Goal: Task Accomplishment & Management: Complete application form

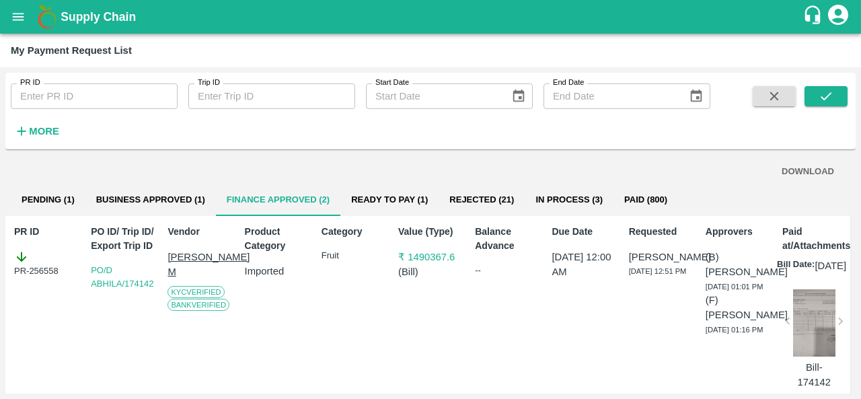
click at [46, 95] on input "PR ID" at bounding box center [94, 96] width 167 height 26
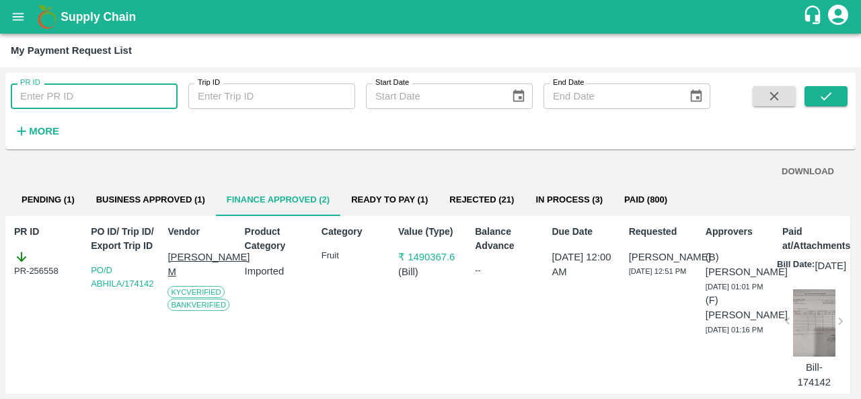
click at [11, 7] on button "open drawer" at bounding box center [18, 16] width 31 height 31
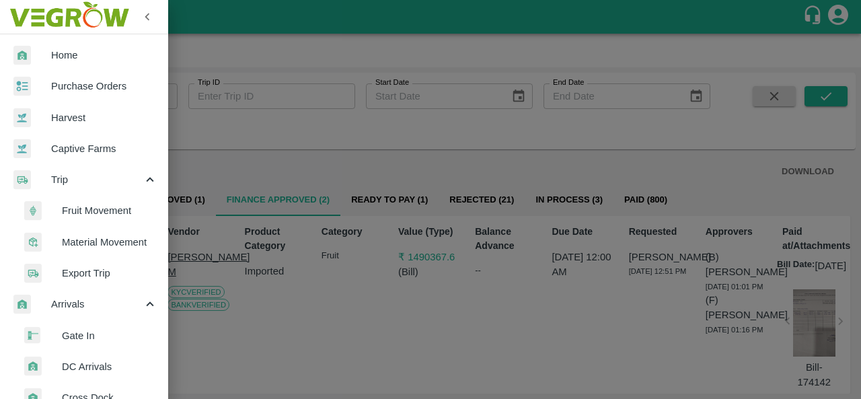
click at [48, 89] on div at bounding box center [32, 87] width 38 height 20
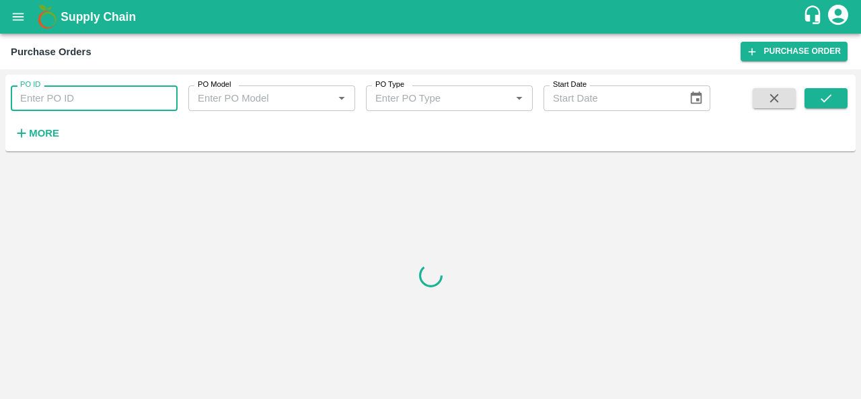
click at [48, 89] on input "PO ID" at bounding box center [94, 98] width 167 height 26
paste input "171220"
type input "171220"
click at [829, 100] on icon "submit" at bounding box center [826, 98] width 15 height 15
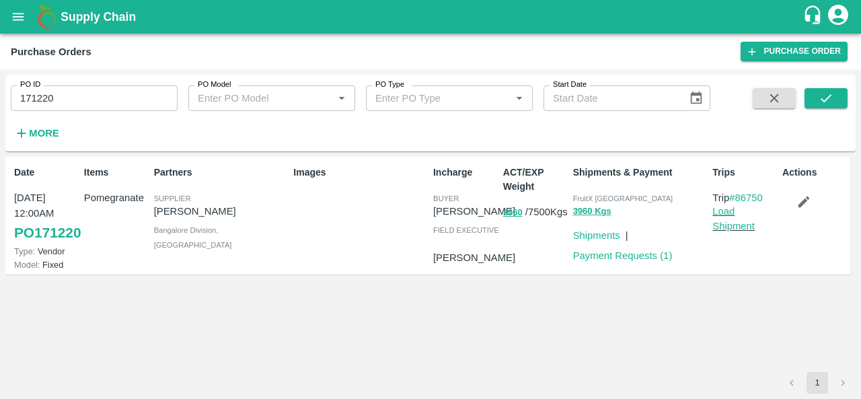
click at [801, 209] on icon "button" at bounding box center [804, 201] width 15 height 15
click at [838, 17] on icon "account of current user" at bounding box center [838, 15] width 20 height 20
click at [809, 66] on li "Logout" at bounding box center [832, 71] width 104 height 23
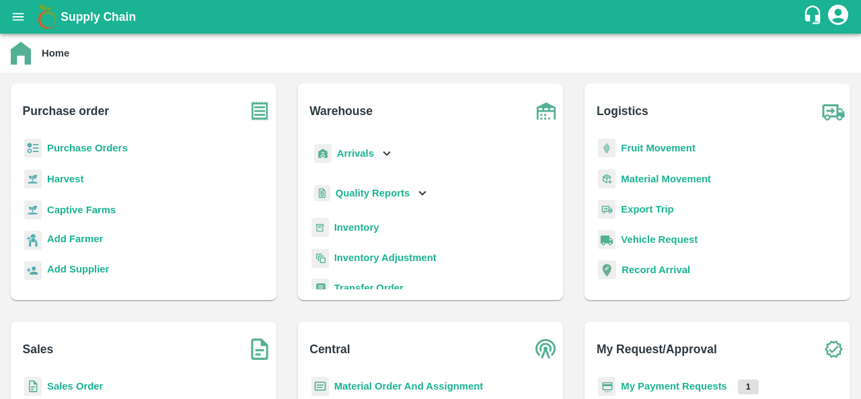
click at [83, 143] on b "Purchase Orders" at bounding box center [87, 148] width 81 height 11
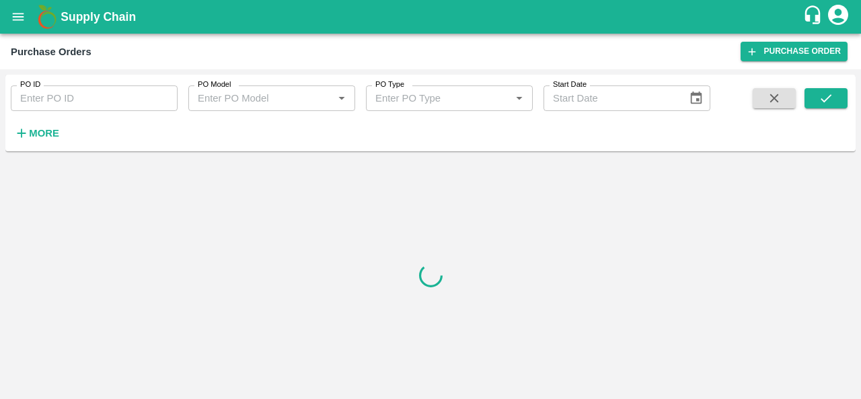
click at [71, 99] on input "PO ID" at bounding box center [94, 98] width 167 height 26
paste input "171220"
type input "171220"
click at [823, 100] on icon "submit" at bounding box center [826, 98] width 11 height 8
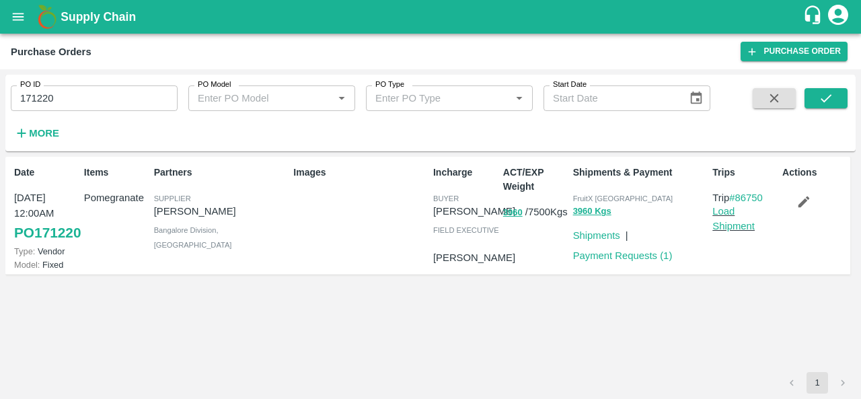
click at [801, 205] on icon "button" at bounding box center [804, 201] width 11 height 11
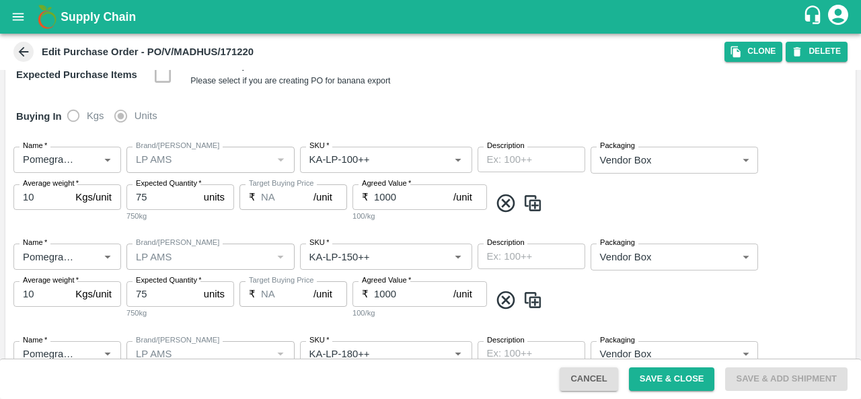
scroll to position [252, 0]
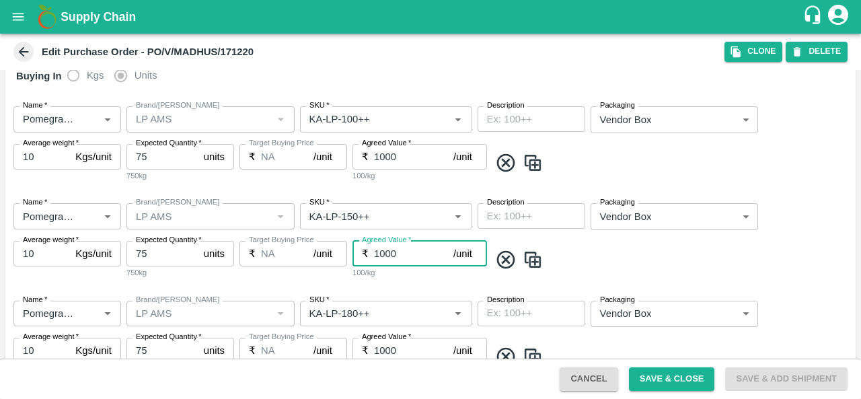
click at [384, 256] on input "1000" at bounding box center [413, 254] width 79 height 26
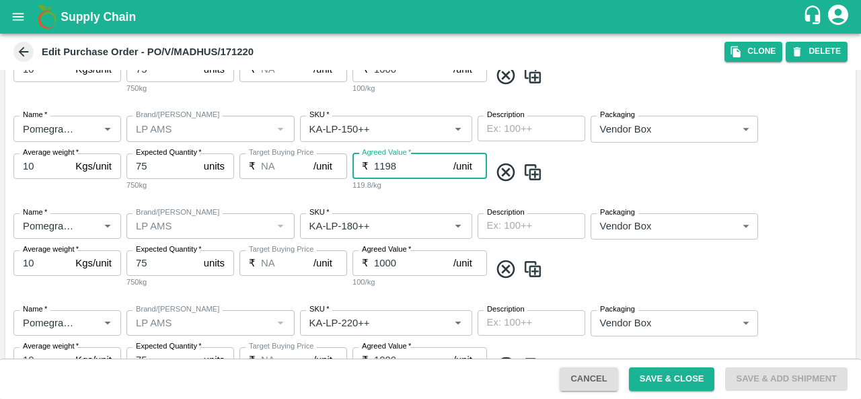
type input "1198"
click at [384, 266] on input "1000" at bounding box center [413, 263] width 79 height 26
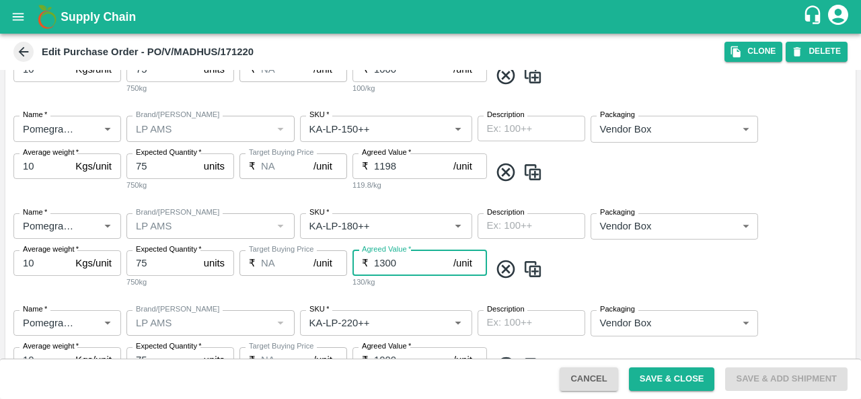
type input "1300"
click at [393, 281] on div "130/kg" at bounding box center [420, 282] width 135 height 12
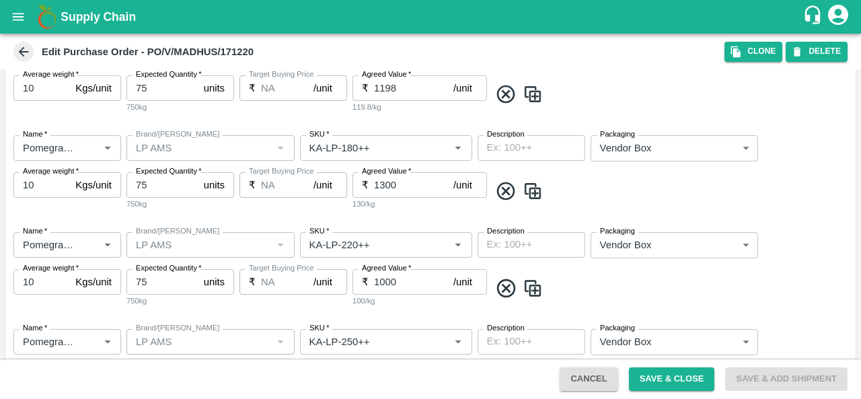
click at [382, 283] on input "1000" at bounding box center [413, 282] width 79 height 26
type input "1500"
click at [387, 309] on div "Name   * Name   * Brand/Marka Brand/Marka SKU   * SKU   * Description x Descrip…" at bounding box center [430, 269] width 850 height 97
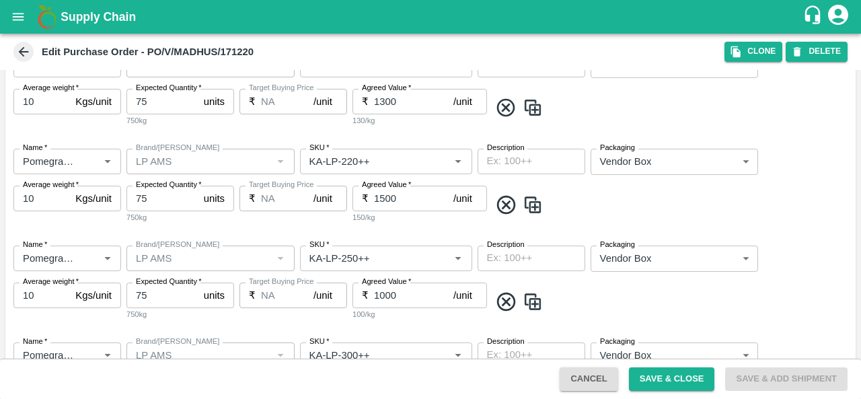
scroll to position [532, 0]
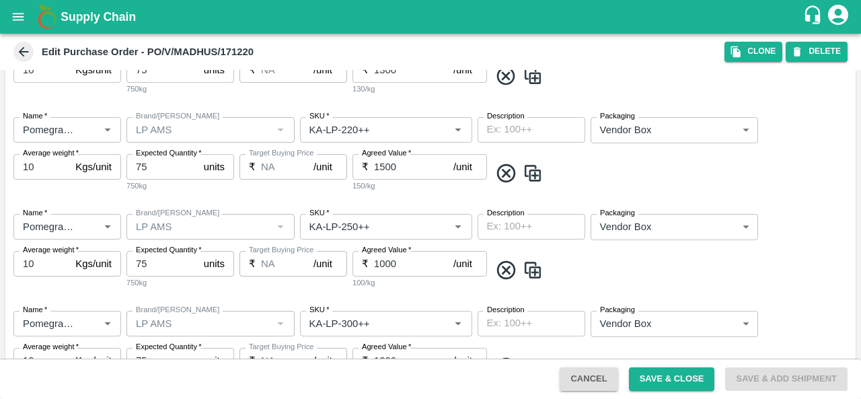
click at [384, 265] on input "1000" at bounding box center [413, 264] width 79 height 26
type input "1700"
click at [398, 293] on div "Name   * Name   * Brand/Marka Brand/Marka SKU   * SKU   * Description x Descrip…" at bounding box center [430, 251] width 850 height 97
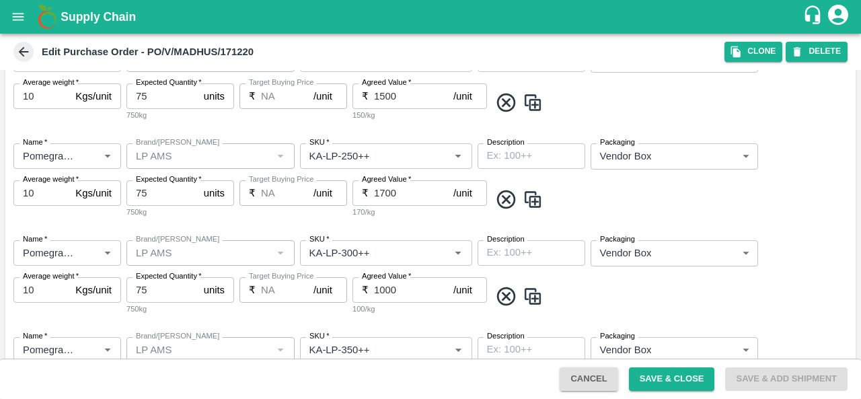
scroll to position [624, 0]
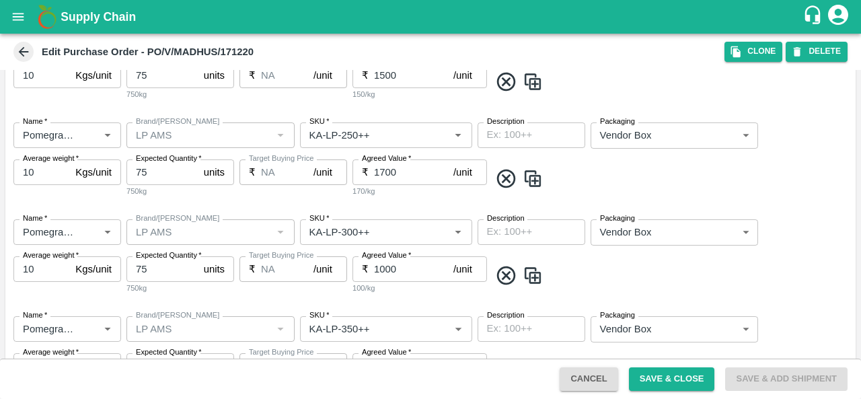
click at [381, 266] on input "1000" at bounding box center [413, 269] width 79 height 26
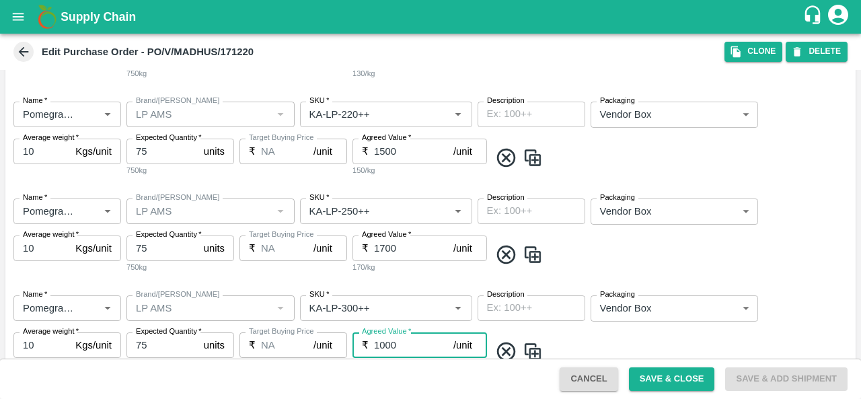
scroll to position [628, 0]
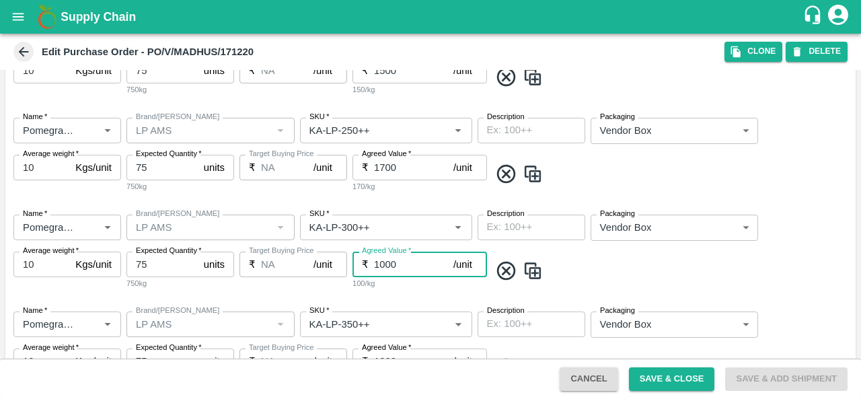
click at [386, 264] on input "1000" at bounding box center [413, 265] width 79 height 26
type input "1800"
click at [401, 297] on div "Name   * Name   * Brand/Marka Brand/Marka SKU   * SKU   * Description x Descrip…" at bounding box center [430, 252] width 850 height 97
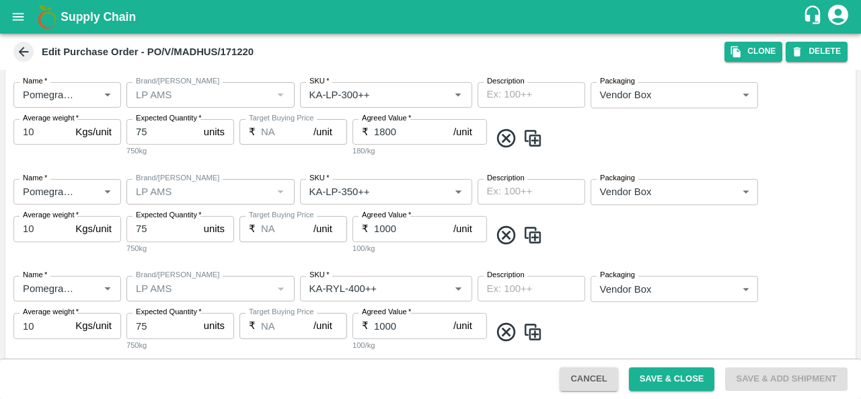
scroll to position [764, 0]
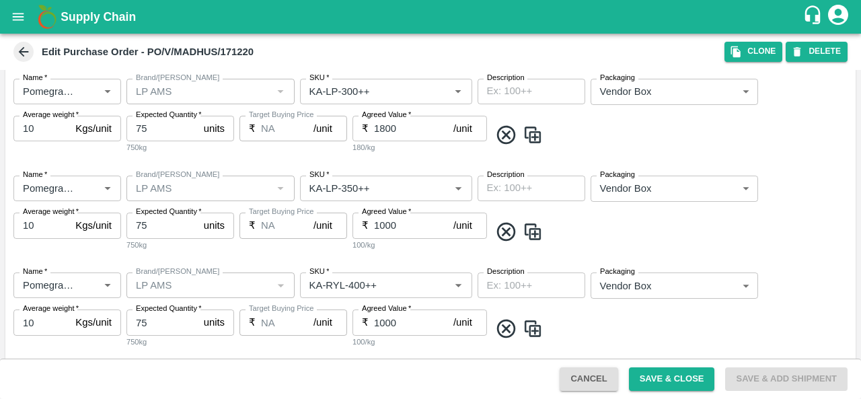
click at [385, 225] on input "1000" at bounding box center [413, 226] width 79 height 26
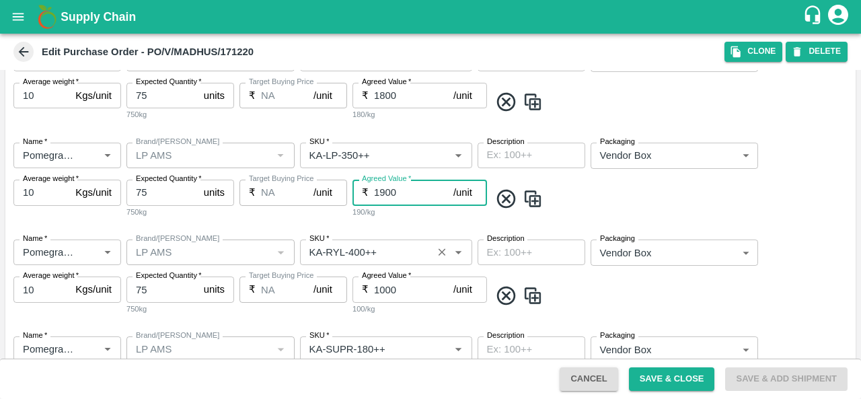
type input "1900"
click at [381, 287] on input "1000" at bounding box center [413, 290] width 79 height 26
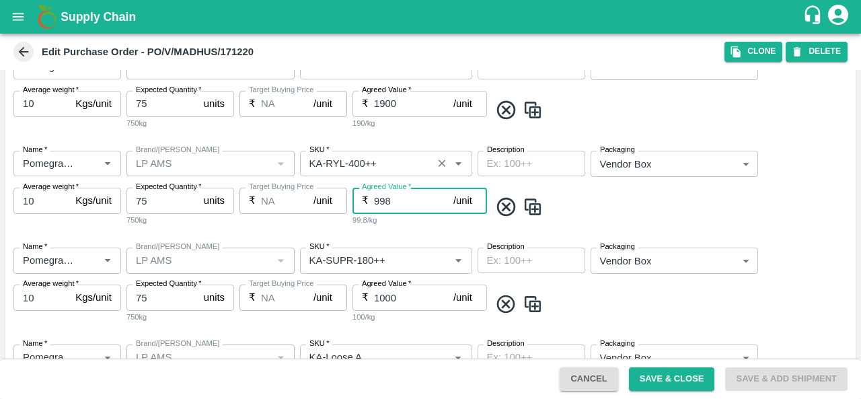
scroll to position [901, 0]
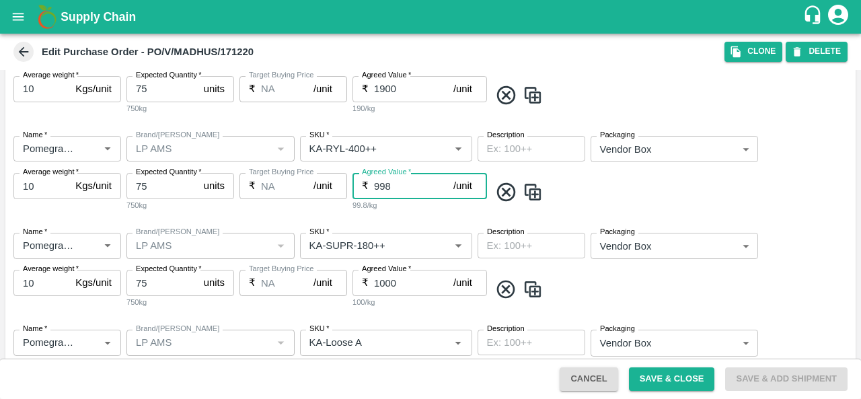
drag, startPoint x: 392, startPoint y: 180, endPoint x: 367, endPoint y: 180, distance: 24.9
click at [367, 180] on div "₹ 998 /unit Agreed Value" at bounding box center [420, 186] width 135 height 26
type input "1950"
click at [425, 209] on div "195/kg" at bounding box center [420, 205] width 135 height 12
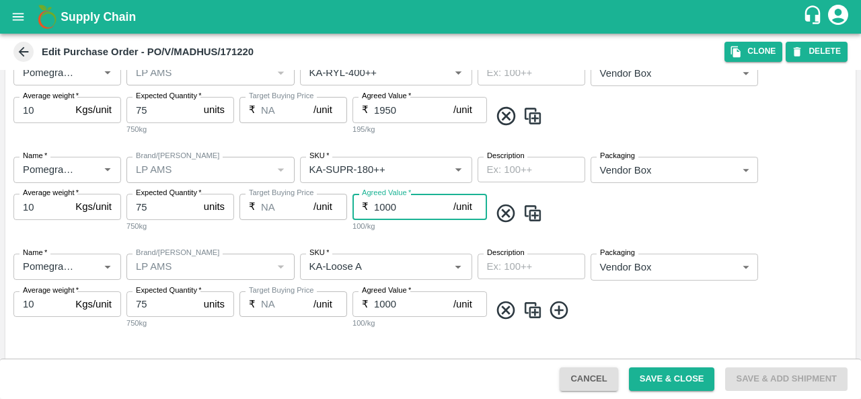
click at [385, 205] on input "1000" at bounding box center [413, 207] width 79 height 26
type input "900"
click at [383, 307] on input "1000" at bounding box center [413, 304] width 79 height 26
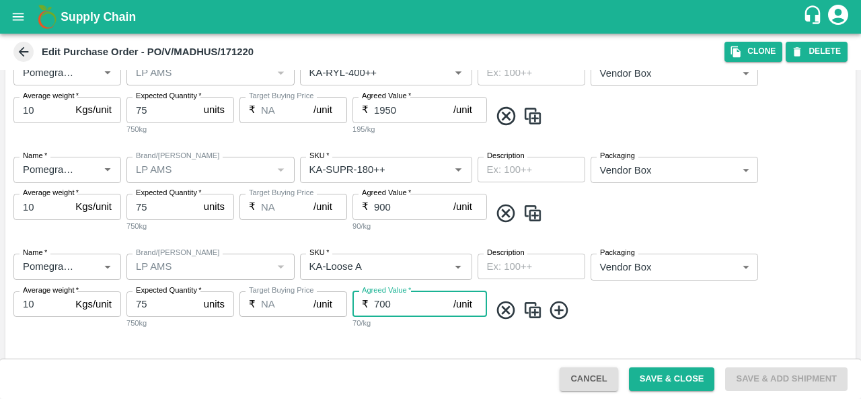
type input "700"
click at [625, 311] on span at bounding box center [670, 310] width 361 height 22
click at [658, 375] on button "Save & Close" at bounding box center [672, 379] width 86 height 24
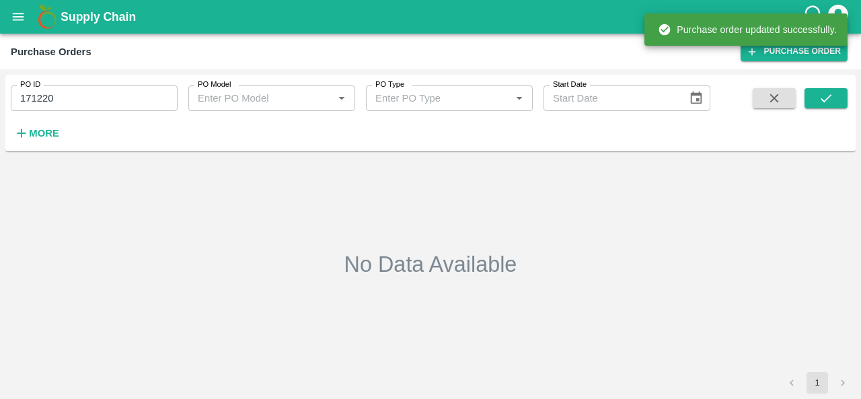
type input "171220"
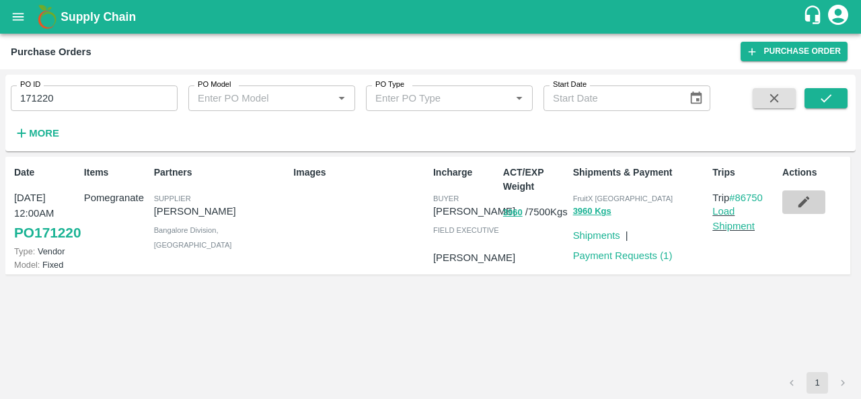
click at [802, 201] on icon "button" at bounding box center [804, 201] width 15 height 15
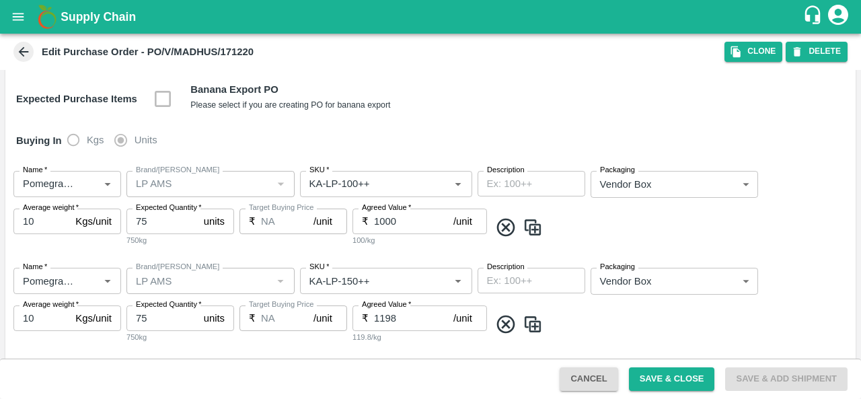
scroll to position [241, 0]
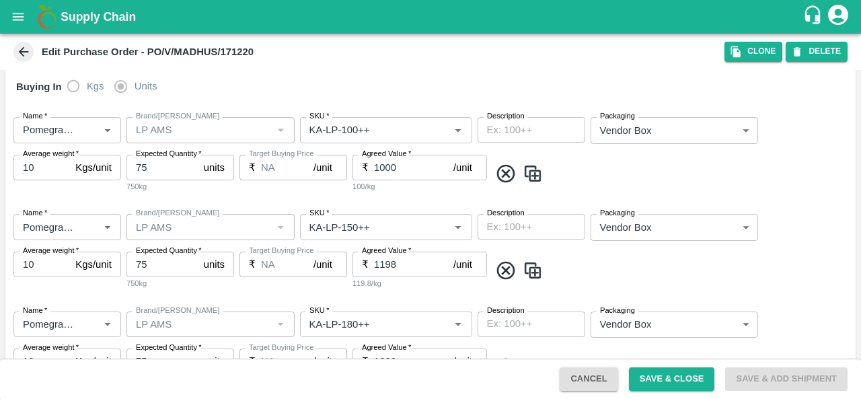
click at [388, 260] on input "1198" at bounding box center [413, 265] width 79 height 26
click at [384, 166] on input "1000" at bounding box center [413, 168] width 79 height 26
type input "1100"
click at [393, 263] on input "1198" at bounding box center [413, 265] width 79 height 26
type input "1225"
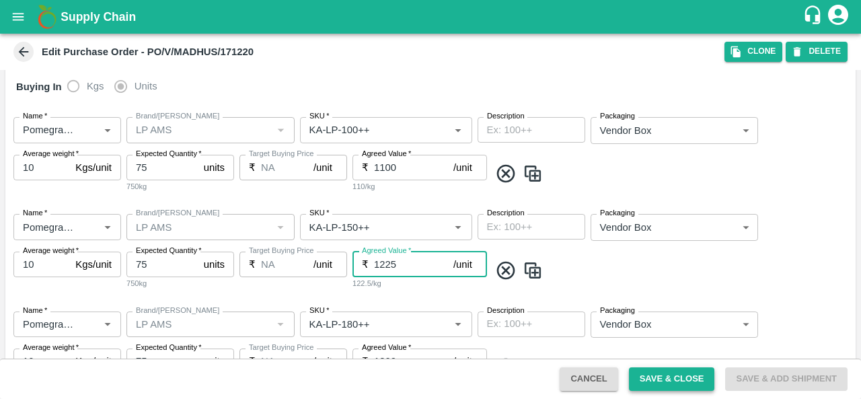
click at [649, 376] on button "Save & Close" at bounding box center [672, 379] width 86 height 24
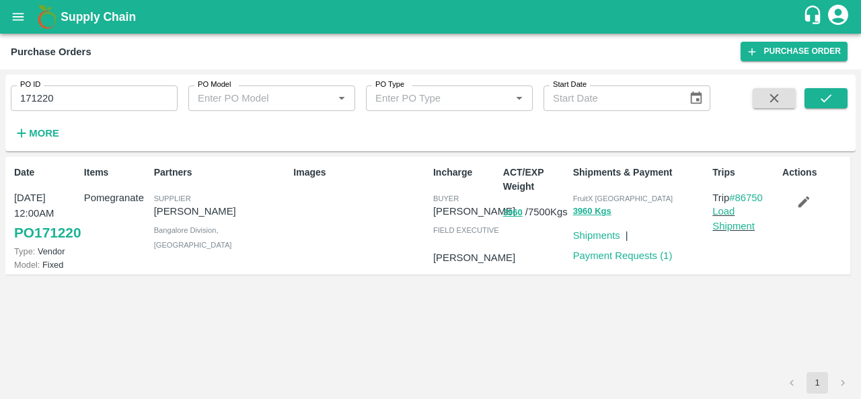
click at [805, 202] on icon "button" at bounding box center [804, 201] width 11 height 11
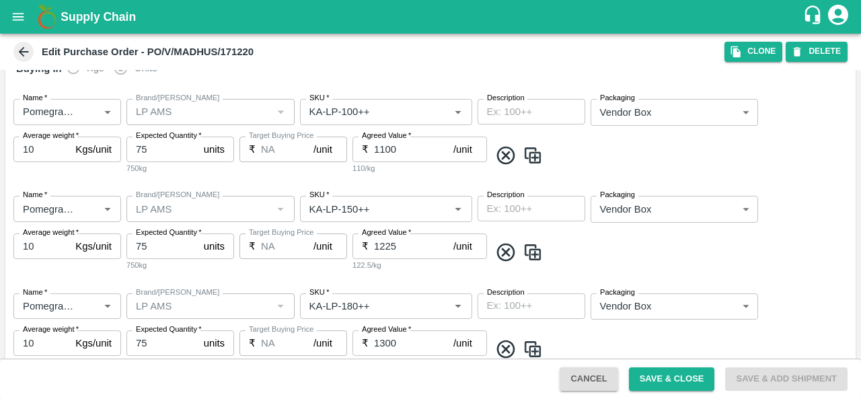
scroll to position [273, 0]
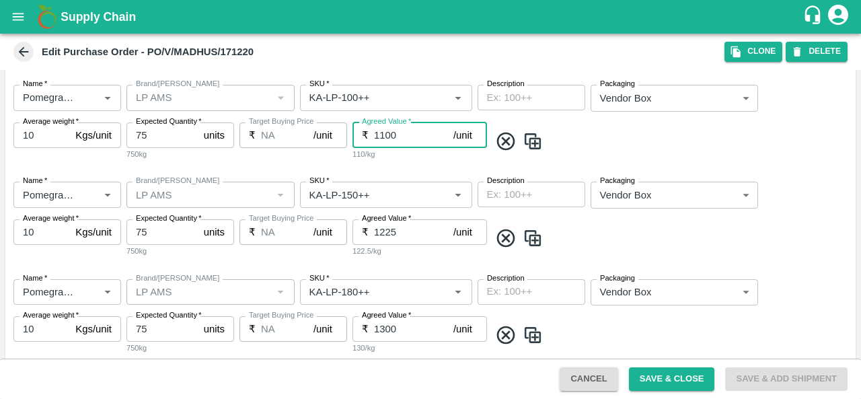
click at [388, 131] on input "1100" at bounding box center [413, 135] width 79 height 26
type input "1120"
click at [658, 375] on button "Save & Close" at bounding box center [672, 379] width 86 height 24
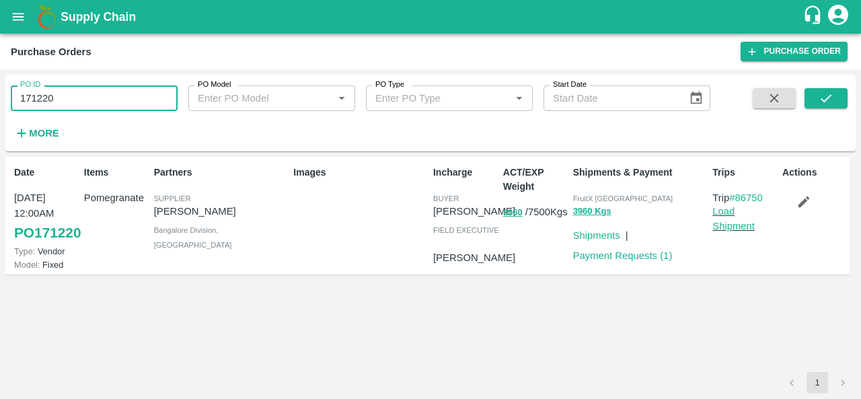
drag, startPoint x: 76, startPoint y: 96, endPoint x: 0, endPoint y: 94, distance: 76.1
click at [0, 94] on div "PO ID 171220 PO ID PO Model PO Model   * PO Type PO Type   * Start Date Start D…" at bounding box center [430, 234] width 861 height 330
paste input "text"
type input "171611"
click at [830, 99] on icon "submit" at bounding box center [826, 98] width 15 height 15
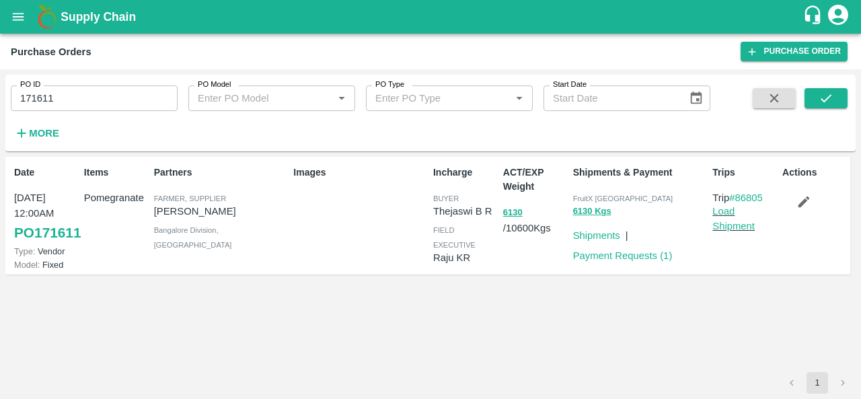
click at [795, 203] on button "button" at bounding box center [804, 201] width 43 height 23
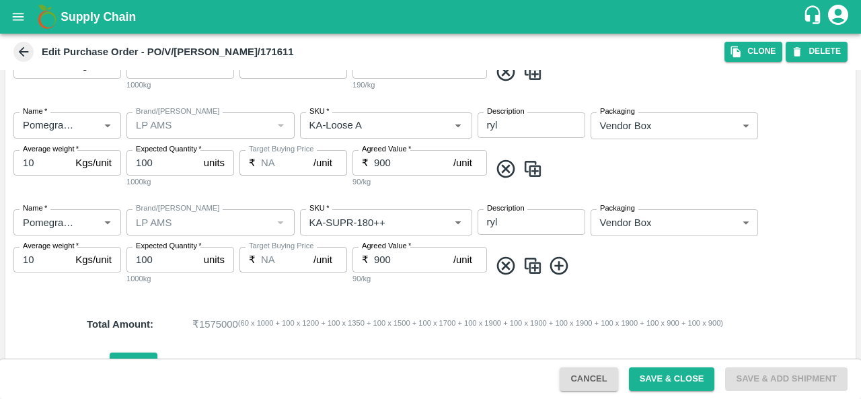
scroll to position [1136, 0]
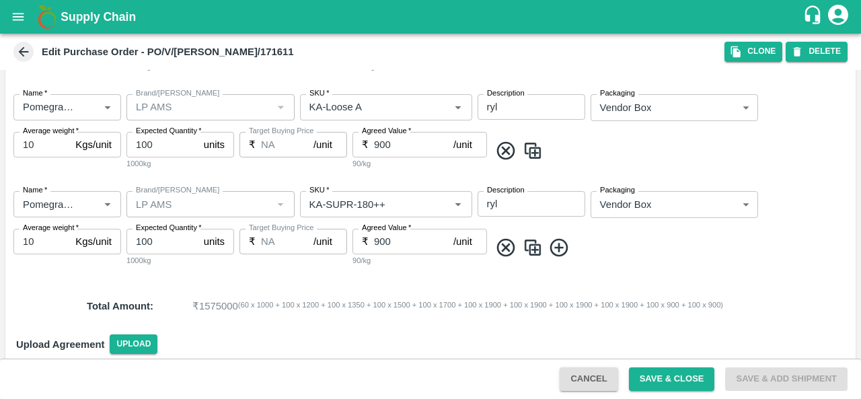
click at [379, 139] on input "900" at bounding box center [413, 145] width 79 height 26
type input "700"
click at [378, 240] on input "900" at bounding box center [413, 242] width 79 height 26
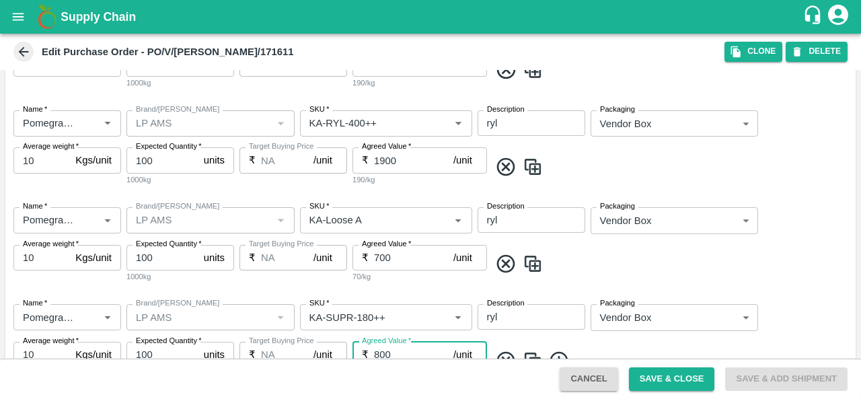
scroll to position [992, 0]
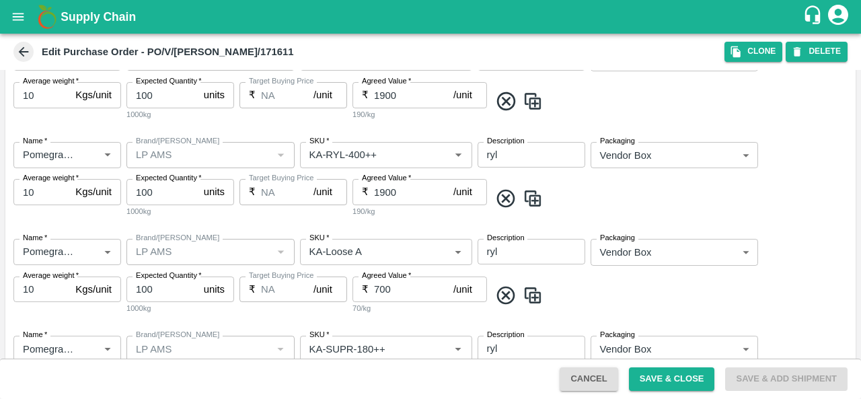
type input "800"
click at [384, 188] on input "1900" at bounding box center [413, 192] width 79 height 26
type input "1800"
click at [412, 225] on div "Name   * Name   * Brand/Marka Brand/Marka SKU   * SKU   * Description ryl x Des…" at bounding box center [430, 179] width 850 height 97
click at [385, 89] on input "1900" at bounding box center [413, 95] width 79 height 26
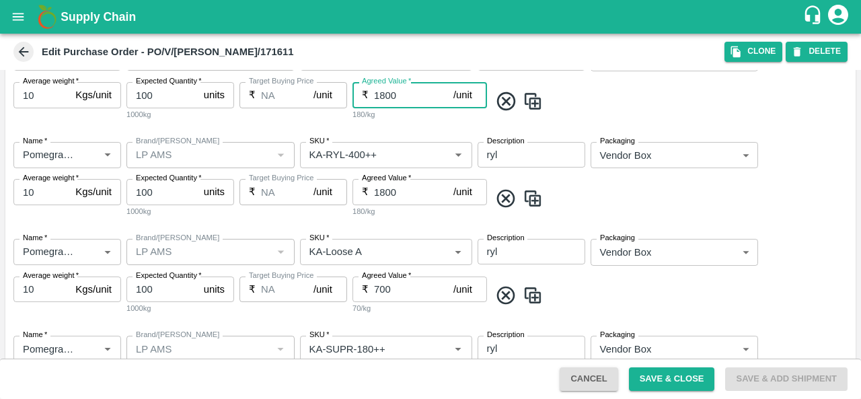
type input "1800"
click at [656, 186] on div "Name   * Name   * Brand/Marka Brand/Marka SKU   * SKU   * Description ryl x Des…" at bounding box center [430, 179] width 850 height 97
click at [665, 382] on button "Save & Close" at bounding box center [672, 379] width 86 height 24
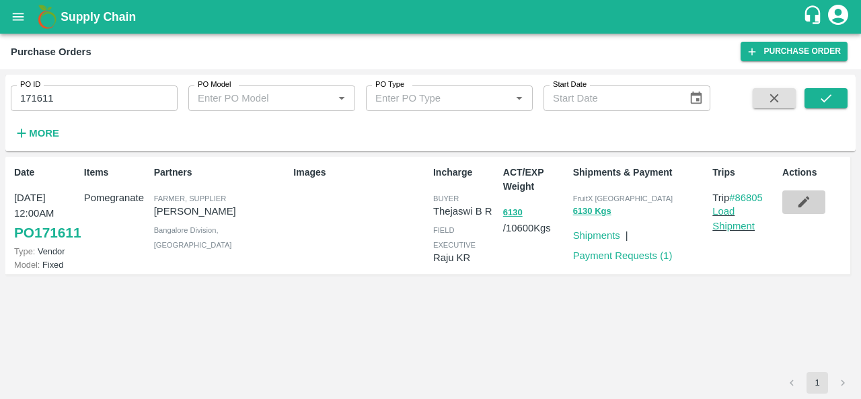
click at [808, 203] on icon "button" at bounding box center [804, 201] width 15 height 15
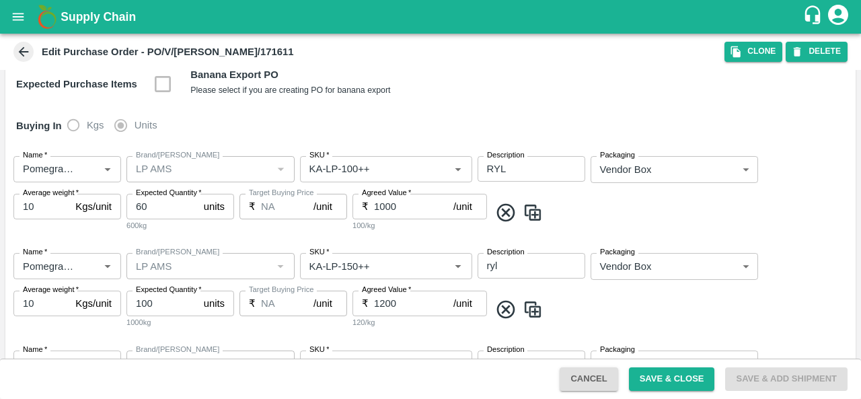
scroll to position [213, 0]
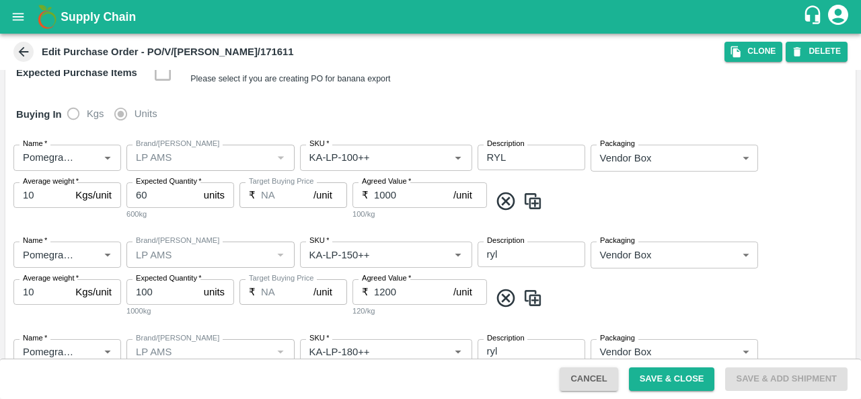
click at [386, 193] on input "1000" at bounding box center [413, 195] width 79 height 26
type input "900"
click at [383, 292] on input "1200" at bounding box center [413, 292] width 79 height 26
type input "1100"
click at [649, 285] on div "Name   * Name   * Brand/Marka Brand/Marka SKU   * SKU   * Description ryl x Des…" at bounding box center [430, 279] width 850 height 97
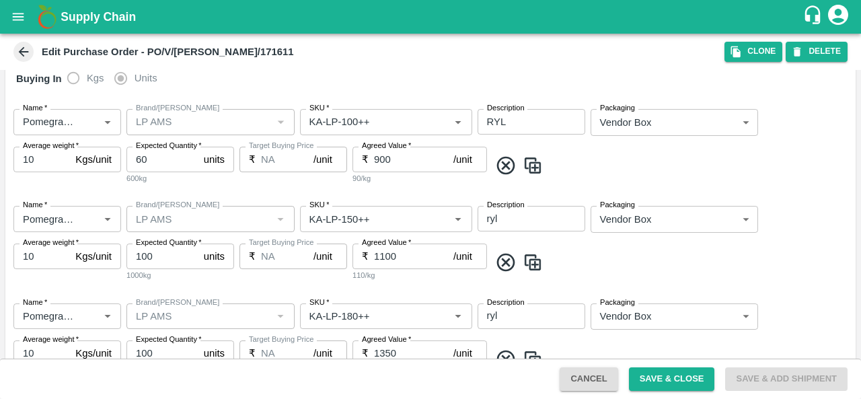
scroll to position [331, 0]
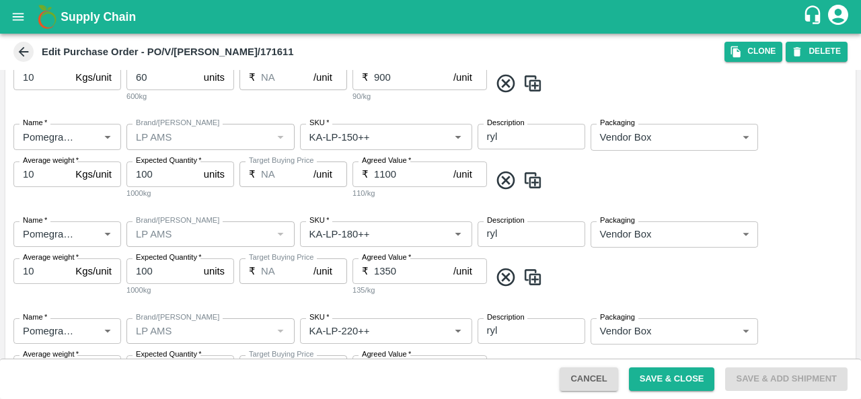
click at [384, 268] on input "1350" at bounding box center [413, 271] width 79 height 26
type input "1250"
click at [641, 272] on span at bounding box center [670, 277] width 361 height 22
click at [676, 384] on button "Save & Close" at bounding box center [672, 379] width 86 height 24
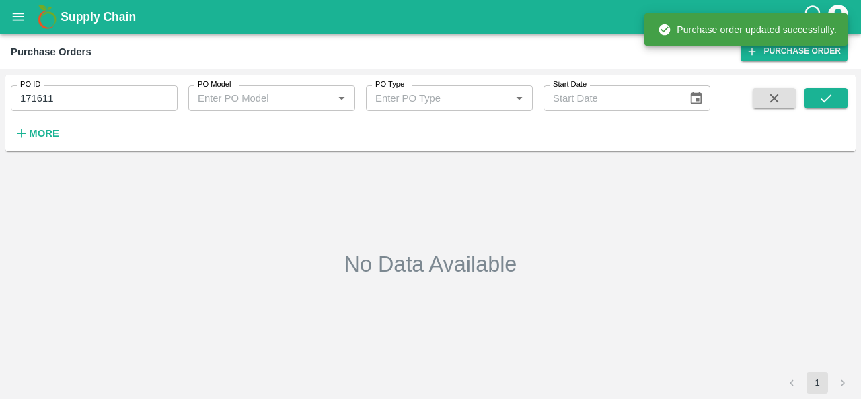
type input "171611"
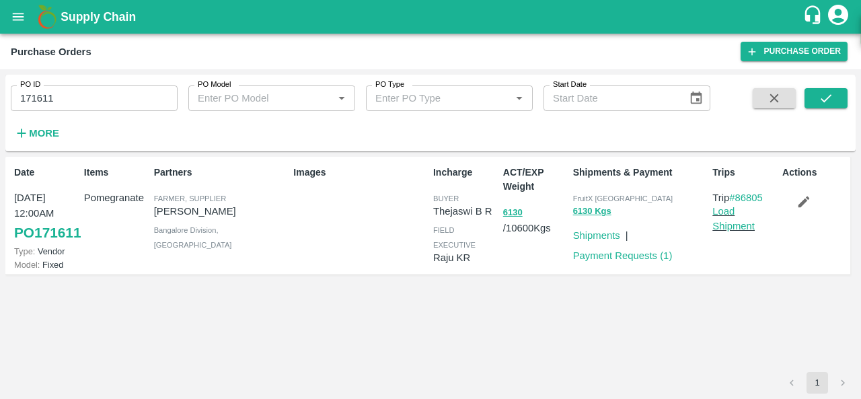
click at [806, 210] on button "button" at bounding box center [804, 201] width 43 height 23
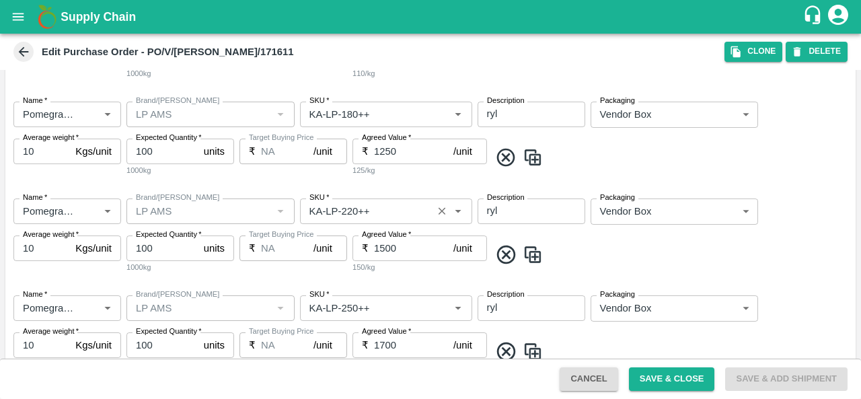
scroll to position [455, 0]
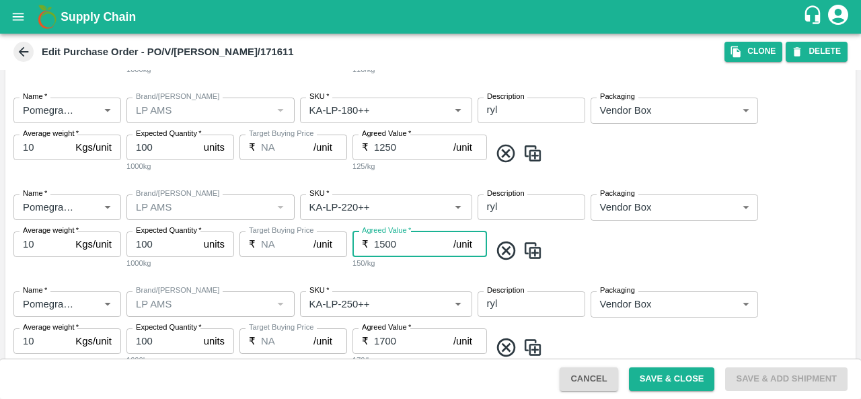
click at [397, 246] on input "1500" at bounding box center [413, 244] width 79 height 26
type input "1460"
click at [610, 266] on div "Name   * Name   * Brand/Marka Brand/Marka SKU   * SKU   * Description ryl x Des…" at bounding box center [430, 232] width 850 height 97
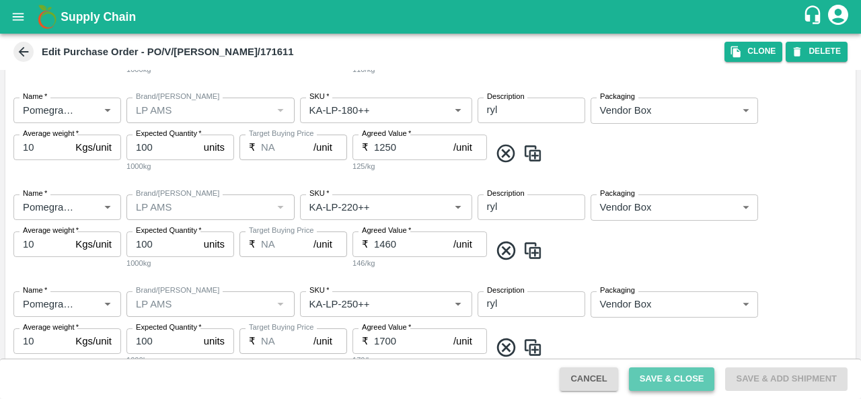
click at [682, 375] on button "Save & Close" at bounding box center [672, 379] width 86 height 24
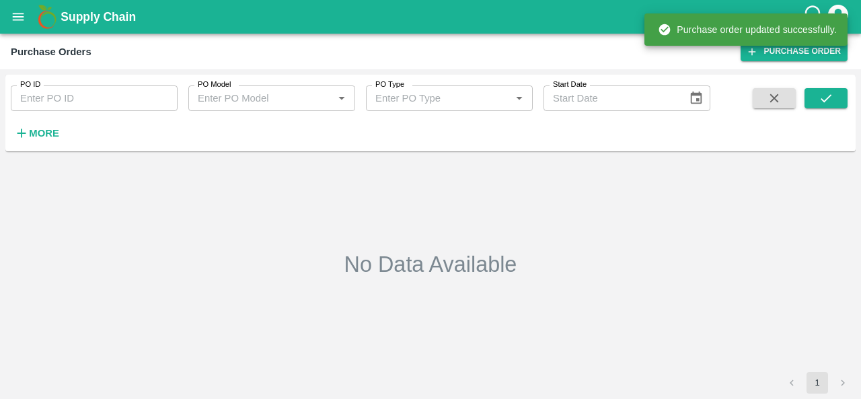
type input "171611"
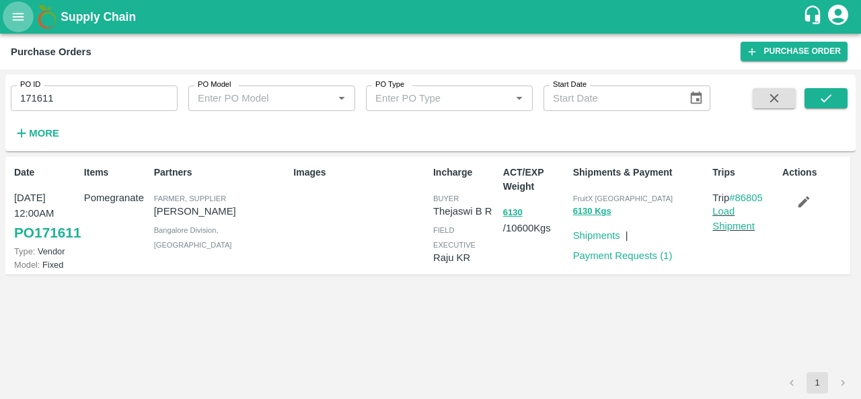
click at [19, 12] on icon "open drawer" at bounding box center [18, 16] width 15 height 15
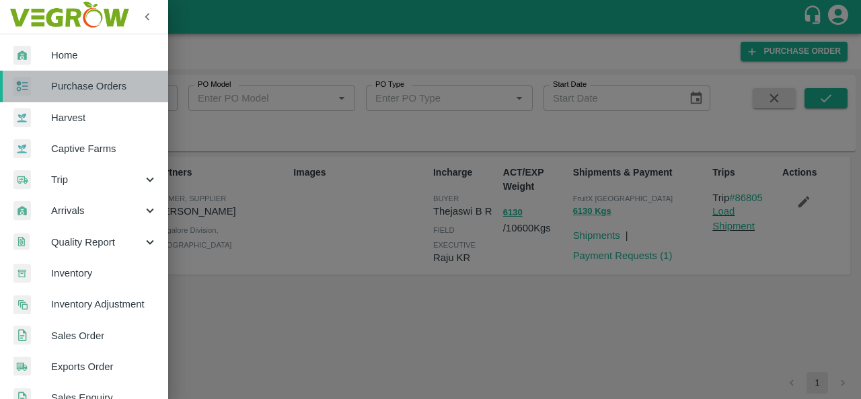
click at [90, 84] on span "Purchase Orders" at bounding box center [104, 86] width 106 height 15
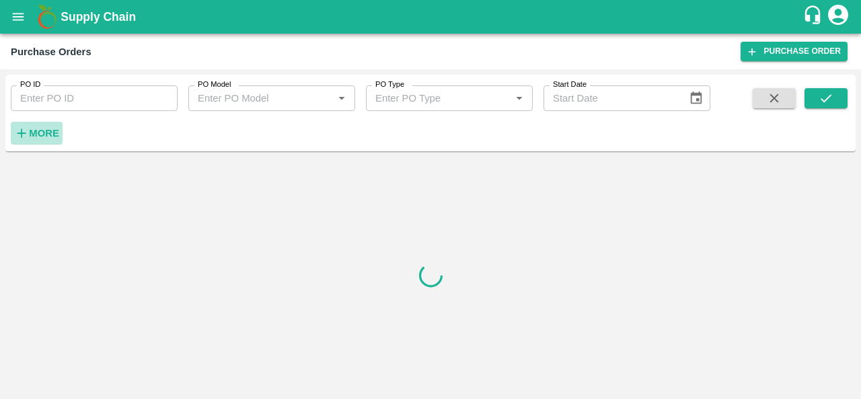
click at [44, 131] on strong "More" at bounding box center [44, 133] width 30 height 11
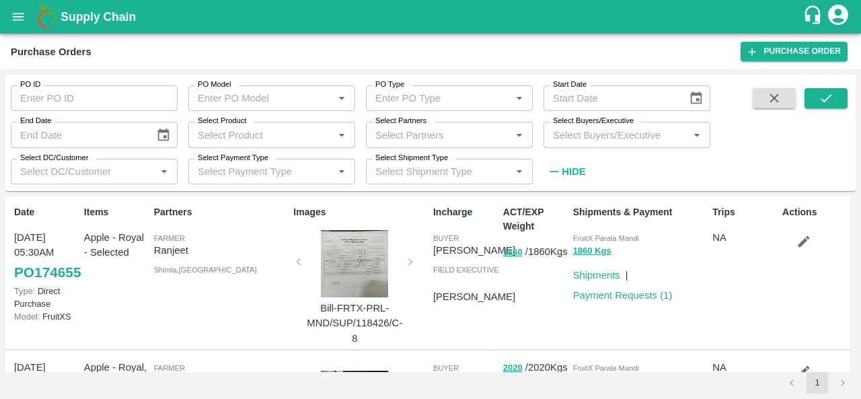
click at [580, 134] on input "Select Buyers/Executive" at bounding box center [616, 134] width 137 height 17
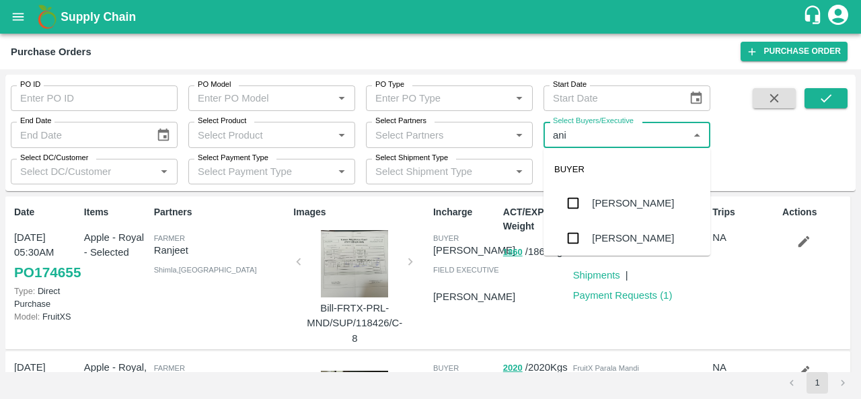
type input "anil"
click at [592, 194] on div "[PERSON_NAME]" at bounding box center [627, 203] width 167 height 35
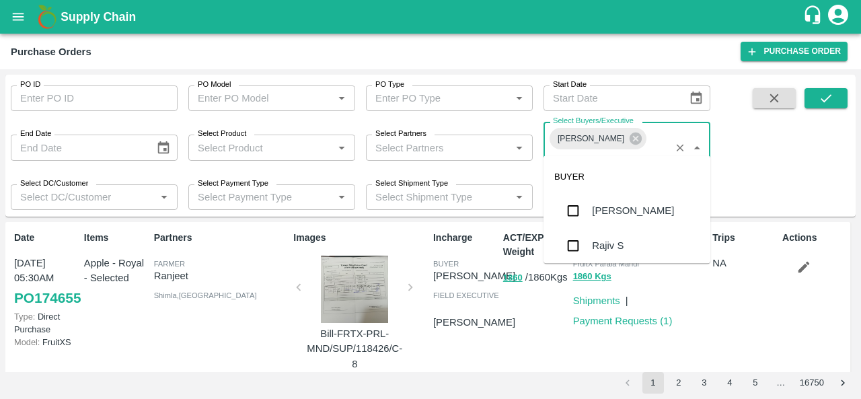
type input "abu"
click at [579, 213] on input "checkbox" at bounding box center [573, 210] width 27 height 27
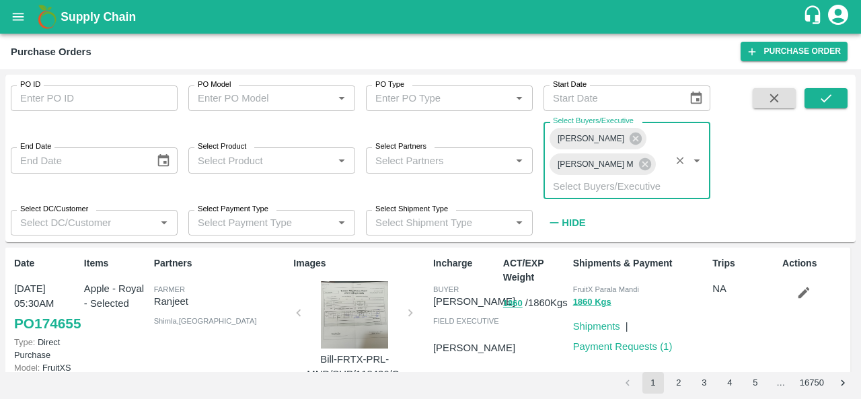
click at [401, 155] on input "Select Partners" at bounding box center [438, 159] width 137 height 17
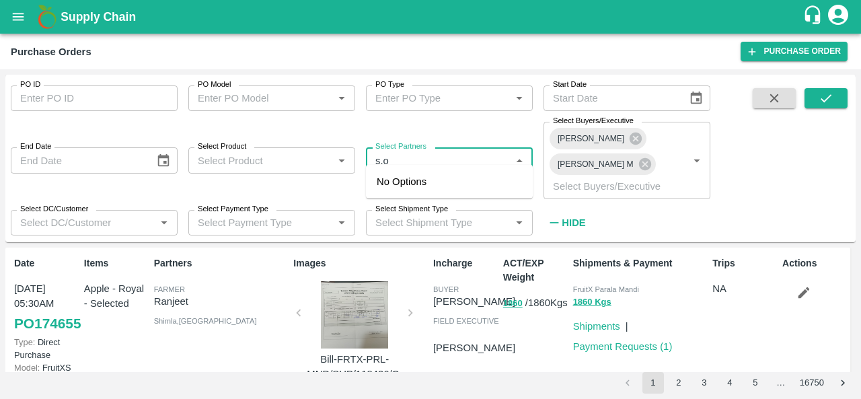
type input "s.o."
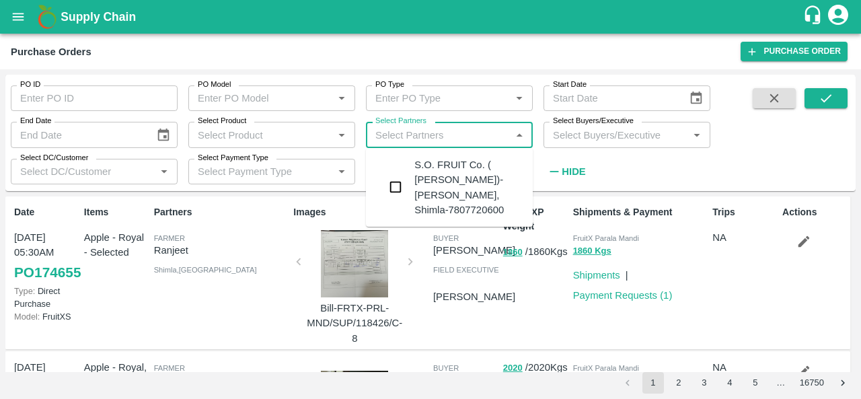
click at [418, 194] on div "S.O. FRUIT Co. ( Sardevan Singh)-Diswani, Shimla-7807720600" at bounding box center [468, 187] width 108 height 60
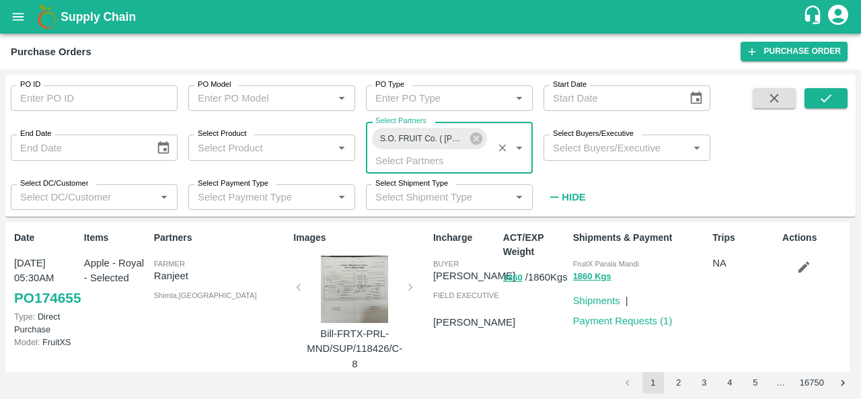
click at [588, 151] on input "Select Buyers/Executive" at bounding box center [616, 147] width 137 height 17
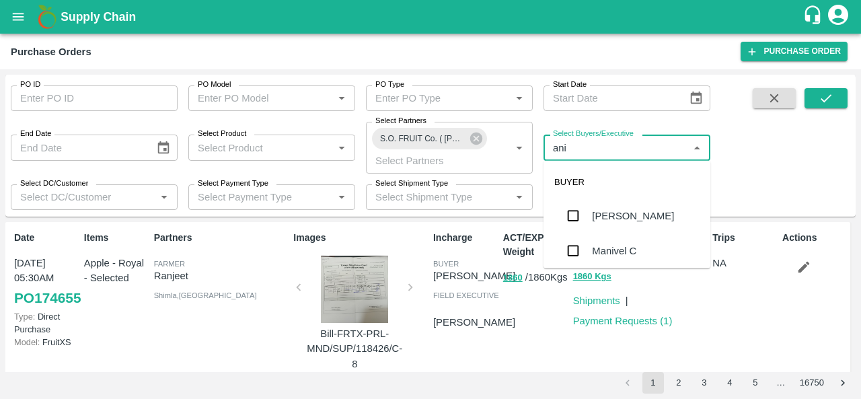
type input "anil"
click at [597, 212] on div "[PERSON_NAME]" at bounding box center [633, 216] width 82 height 15
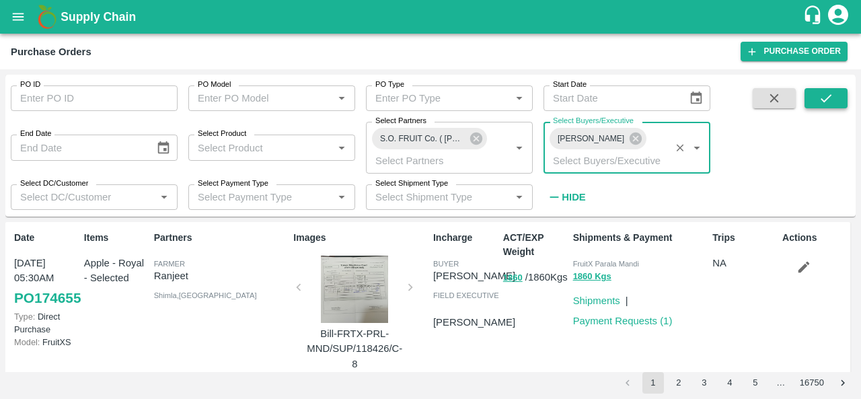
click at [833, 96] on icon "submit" at bounding box center [826, 98] width 15 height 15
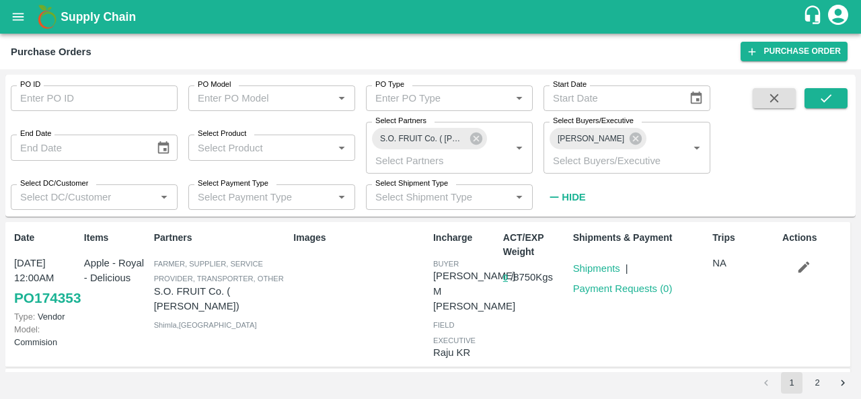
click at [319, 290] on div "Images" at bounding box center [358, 294] width 140 height 138
click at [35, 310] on link "PO 174353" at bounding box center [47, 298] width 67 height 24
click at [44, 310] on link "PO 174353" at bounding box center [47, 298] width 67 height 24
click at [597, 271] on link "Shipments" at bounding box center [596, 268] width 47 height 11
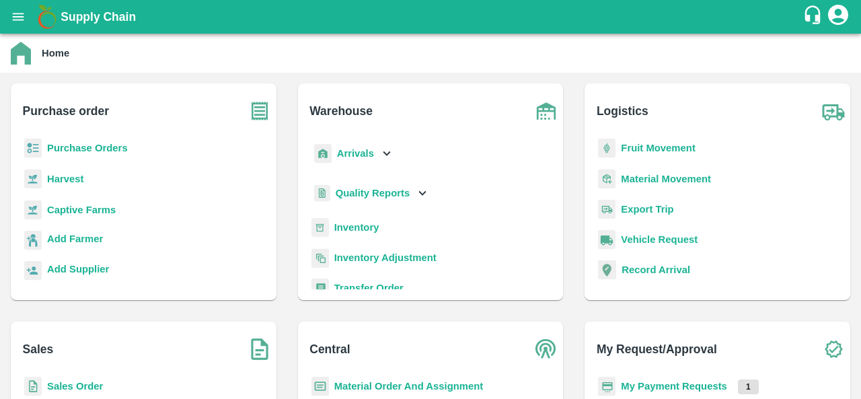
click at [104, 144] on b "Purchase Orders" at bounding box center [87, 148] width 81 height 11
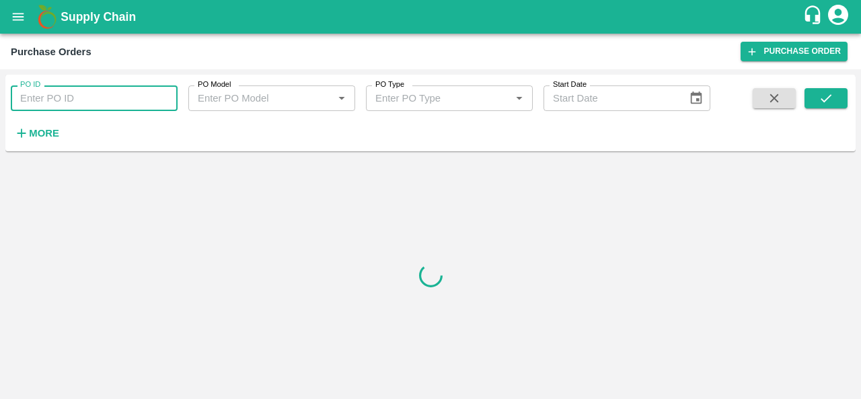
click at [47, 104] on input "PO ID" at bounding box center [94, 98] width 167 height 26
paste input "171220"
type input "171220"
click at [824, 108] on button "submit" at bounding box center [826, 98] width 43 height 20
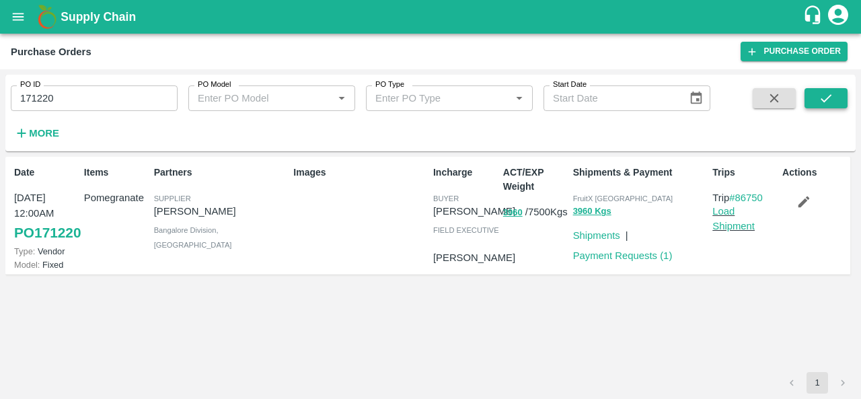
click at [820, 103] on icon "submit" at bounding box center [826, 98] width 15 height 15
click at [650, 254] on link "Payment Requests ( 1 )" at bounding box center [623, 255] width 100 height 11
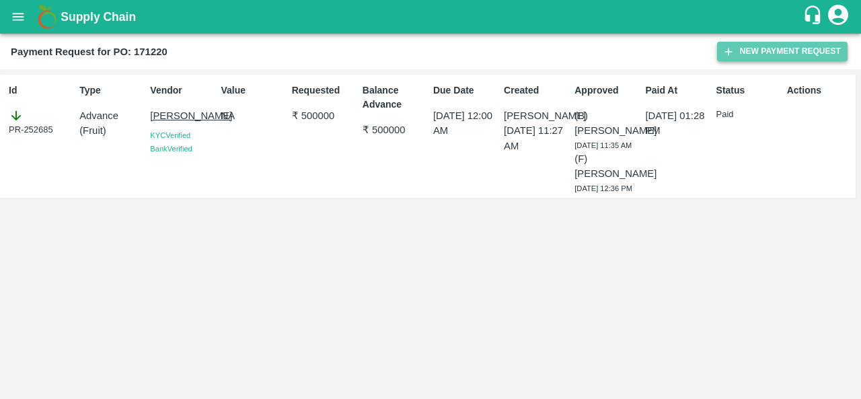
click at [774, 42] on button "New Payment Request" at bounding box center [782, 52] width 131 height 20
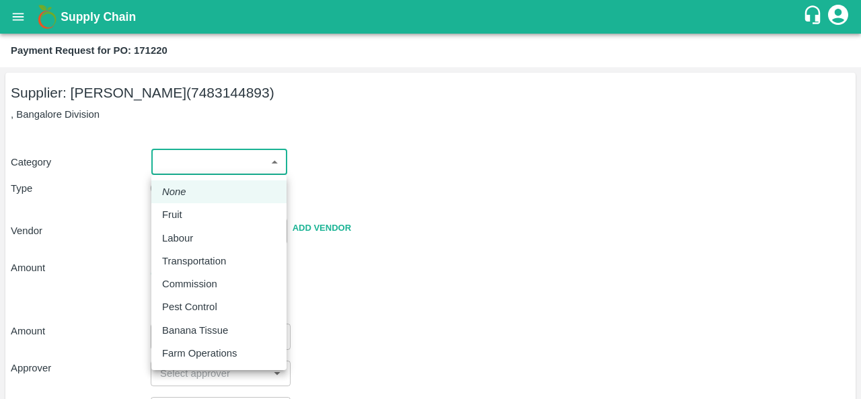
click at [194, 171] on body "Supply Chain Payment Request for PO: 171220 Supplier: MADHUSUDAN KUMAR (7483144…" at bounding box center [430, 199] width 861 height 399
click at [198, 220] on div "Fruit" at bounding box center [219, 214] width 114 height 15
type input "1"
type input "MADHUSUDAN KUMAR - 7483144893(Supplier)"
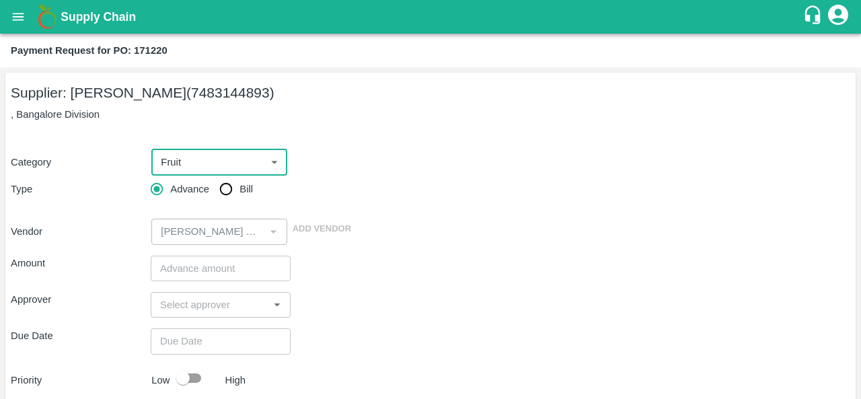
click at [228, 194] on input "Bill" at bounding box center [226, 189] width 27 height 27
radio input "true"
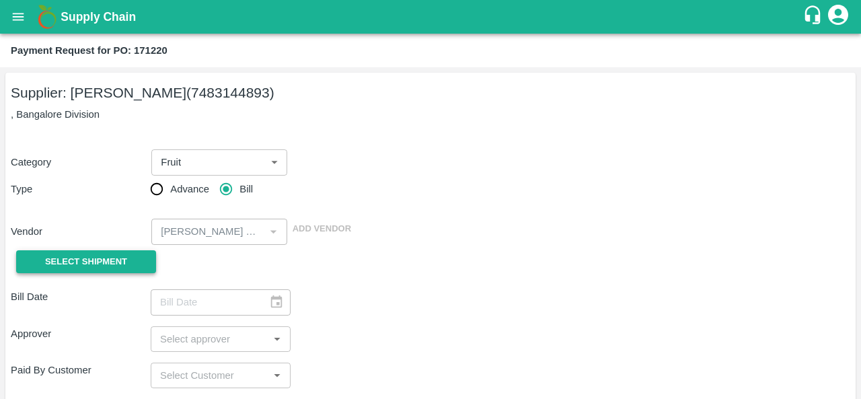
click at [110, 258] on span "Select Shipment" at bounding box center [86, 261] width 82 height 15
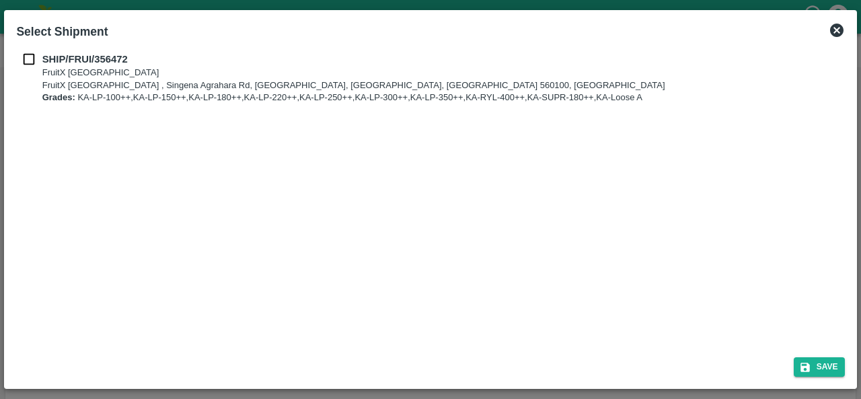
click at [20, 57] on input "checkbox" at bounding box center [29, 59] width 26 height 15
checkbox input "true"
click at [818, 370] on button "Save" at bounding box center [819, 367] width 51 height 20
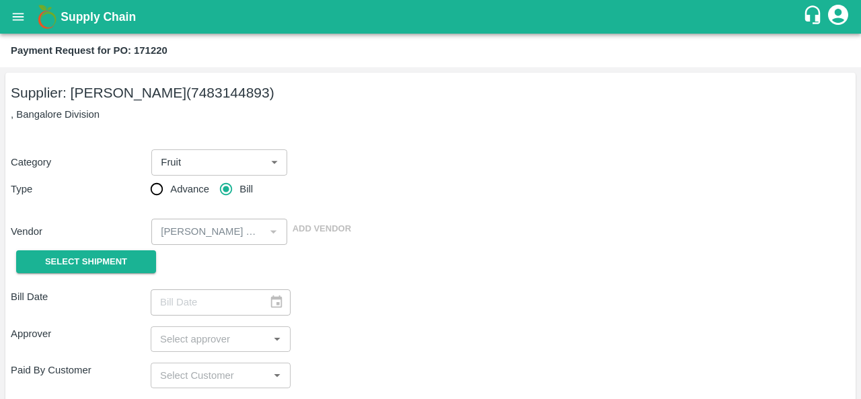
type input "[DATE]"
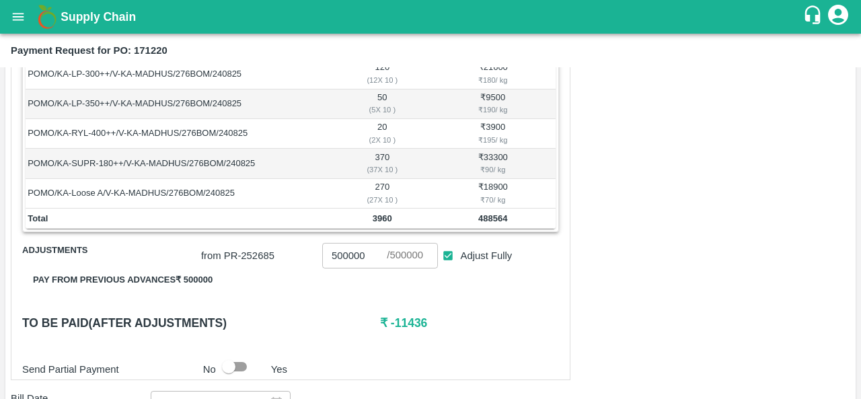
scroll to position [409, 0]
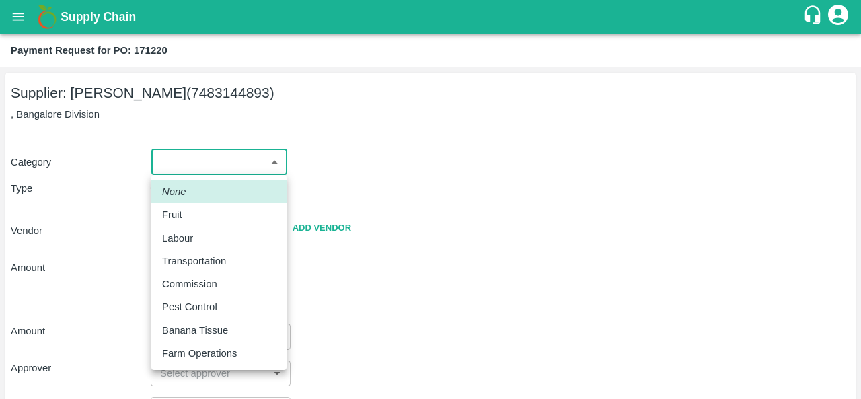
click at [170, 162] on body "Supply Chain Payment Request for PO: 171220 Supplier: [PERSON_NAME] (7483144893…" at bounding box center [430, 199] width 861 height 399
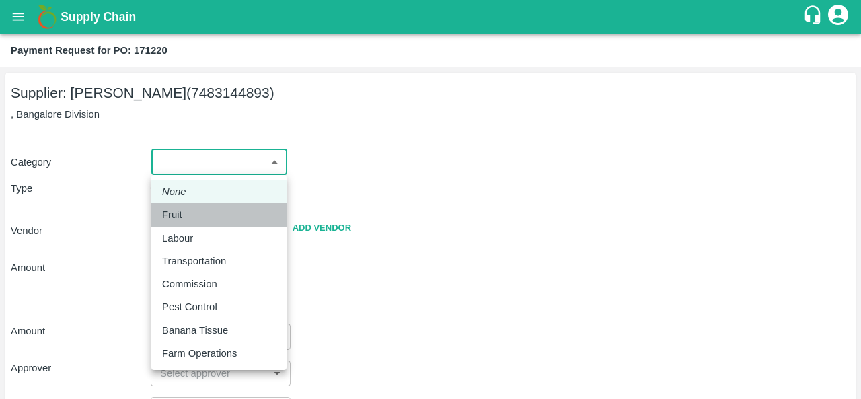
click at [206, 211] on div "Fruit" at bounding box center [219, 214] width 114 height 15
type input "1"
type input "[PERSON_NAME] - 7483144893(Supplier)"
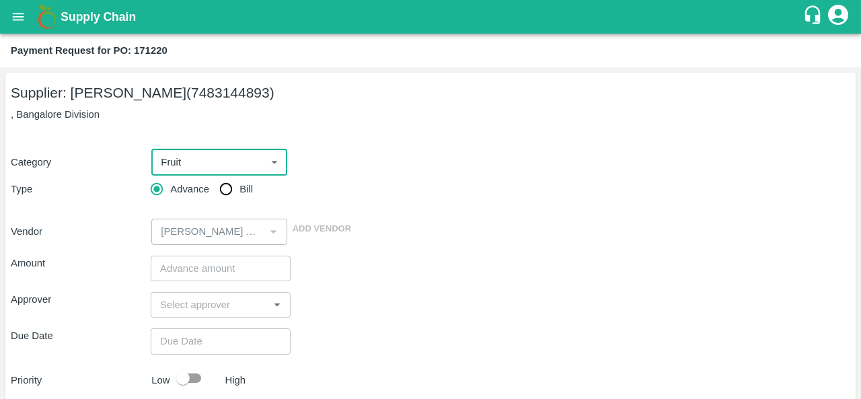
click at [227, 190] on input "Bill" at bounding box center [226, 189] width 27 height 27
radio input "true"
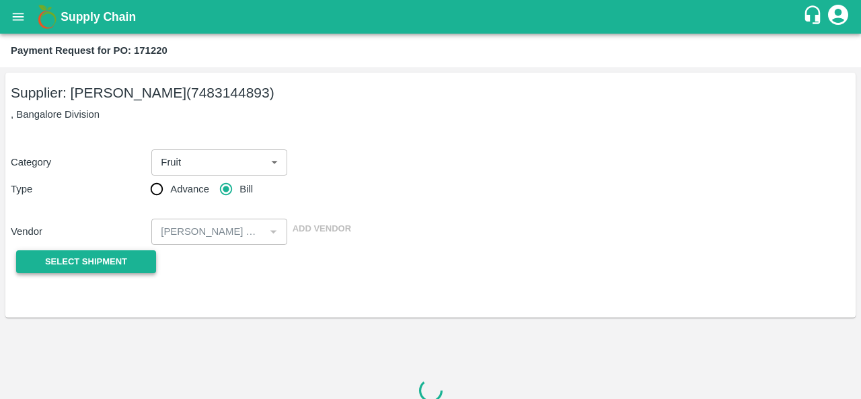
click at [126, 259] on span "Select Shipment" at bounding box center [86, 261] width 82 height 15
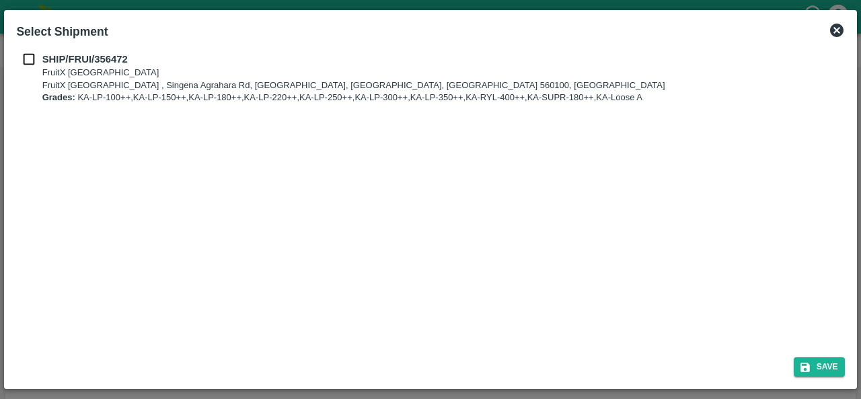
click at [34, 57] on input "checkbox" at bounding box center [29, 59] width 26 height 15
checkbox input "true"
click at [813, 369] on button "Save" at bounding box center [819, 367] width 51 height 20
type input "25/08/2025"
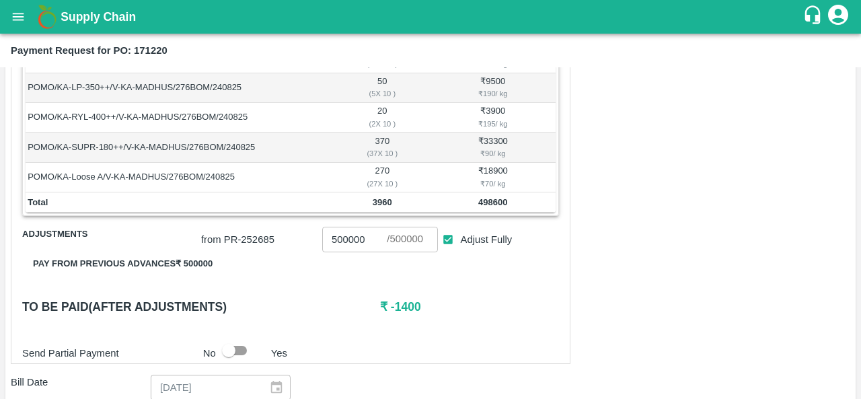
scroll to position [431, 0]
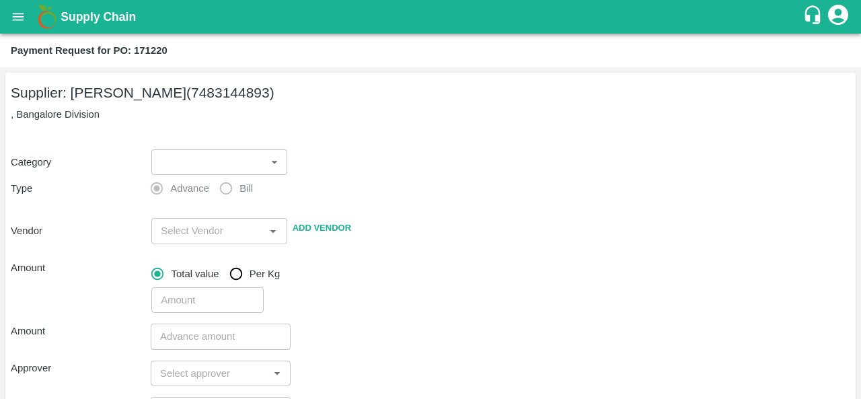
click at [211, 162] on body "Supply Chain Payment Request for PO: 171220 Supplier: [PERSON_NAME] (7483144893…" at bounding box center [430, 199] width 861 height 399
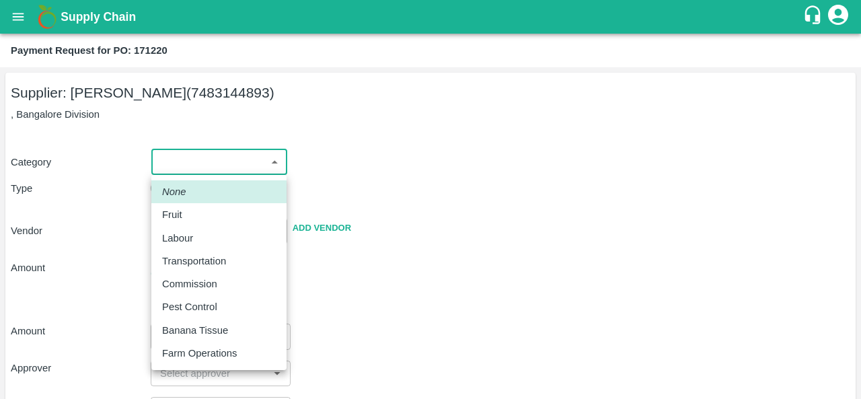
click at [165, 215] on p "Fruit" at bounding box center [172, 214] width 20 height 15
type input "1"
type input "MADHUSUDAN KUMAR - 7483144893(Supplier)"
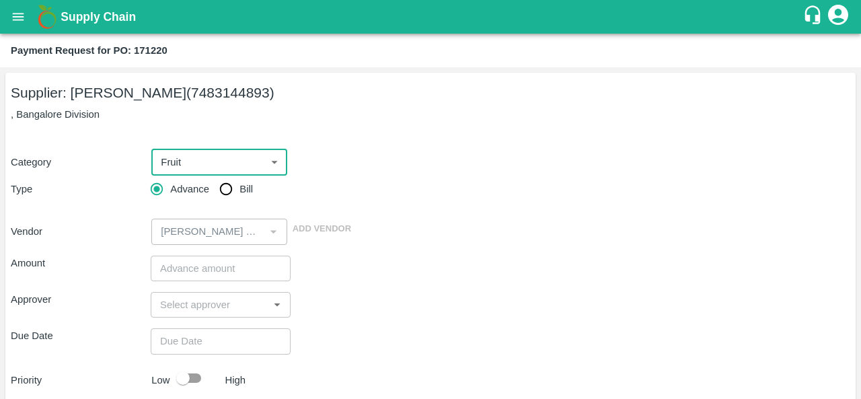
click at [230, 189] on input "Bill" at bounding box center [226, 189] width 27 height 27
radio input "true"
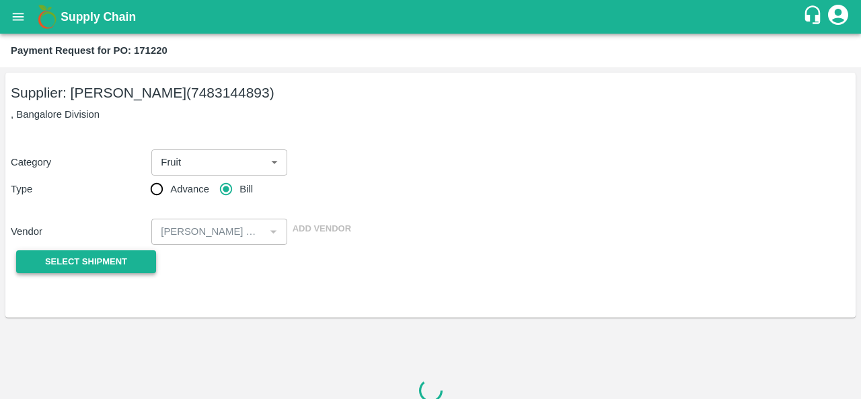
click at [104, 266] on span "Select Shipment" at bounding box center [86, 261] width 82 height 15
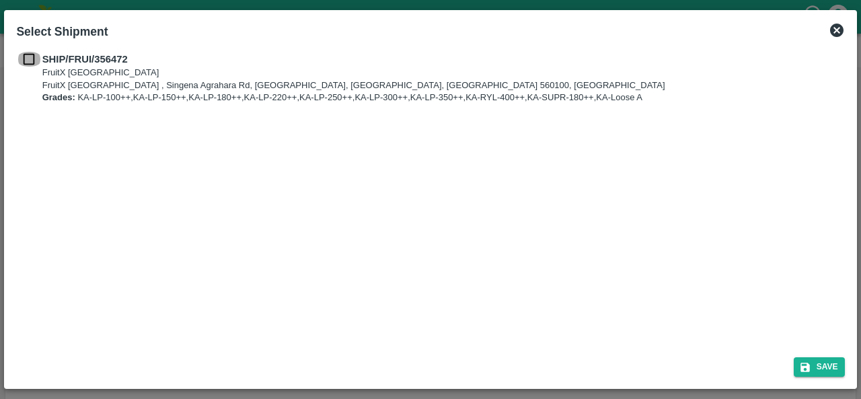
click at [31, 55] on input "checkbox" at bounding box center [29, 59] width 26 height 15
checkbox input "true"
click at [826, 371] on button "Save" at bounding box center [819, 367] width 51 height 20
type input "25/08/2025"
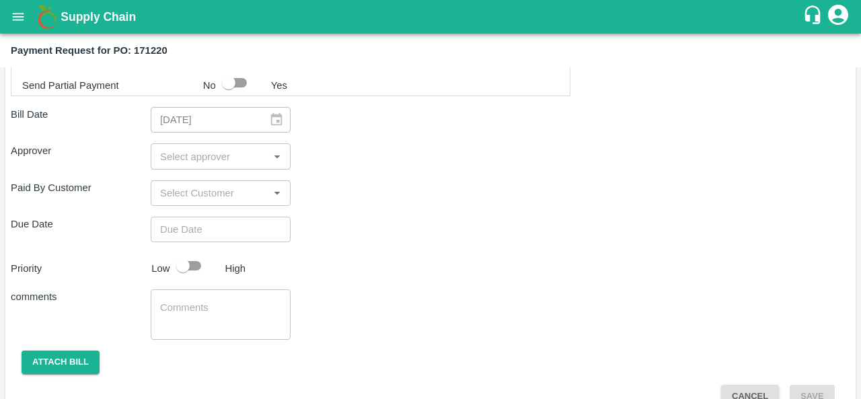
scroll to position [696, 0]
click at [210, 147] on input "input" at bounding box center [210, 154] width 110 height 17
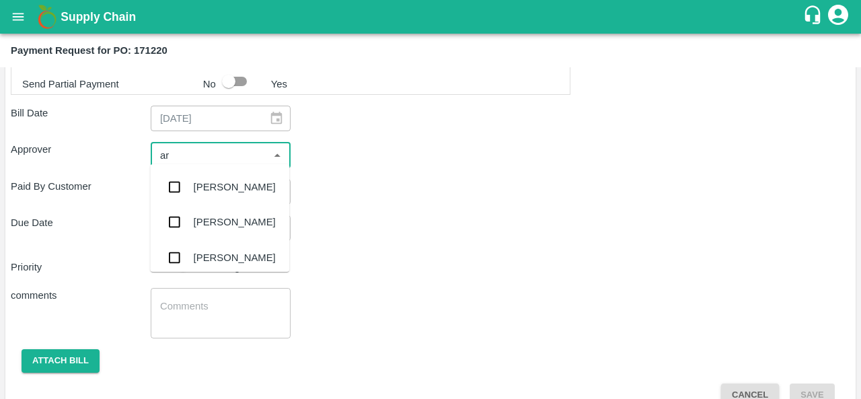
type input "ara"
click at [217, 176] on div "Aravindha Raj R" at bounding box center [219, 187] width 139 height 35
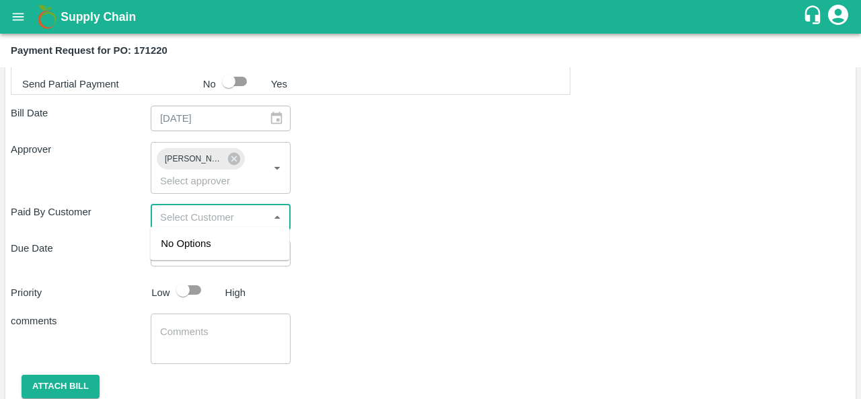
click at [205, 216] on input "input" at bounding box center [210, 217] width 110 height 17
click at [415, 268] on div "Shipment - SHIP/FRUI/356472 Lots (Labels) Weight (Kgs) Total Price (₹) POMO/KA-…" at bounding box center [431, 8] width 840 height 850
type input "DD/MM/YYYY hh:mm aa"
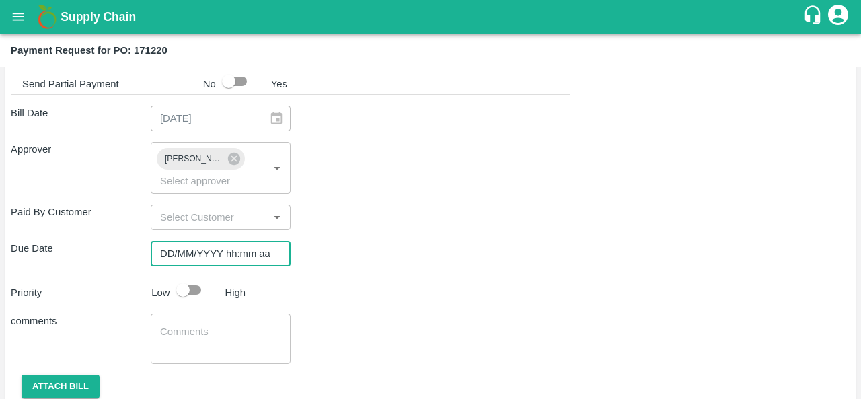
click at [191, 252] on input "DD/MM/YYYY hh:mm aa" at bounding box center [216, 254] width 131 height 26
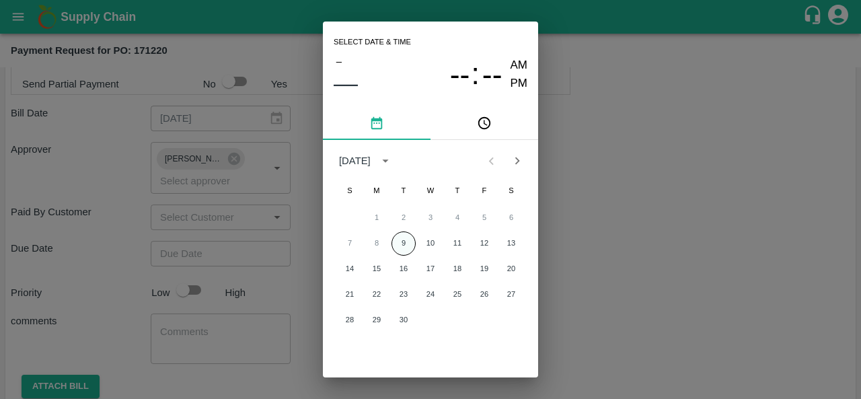
click at [402, 243] on button "9" at bounding box center [404, 243] width 24 height 24
type input "[DATE] 12:00 AM"
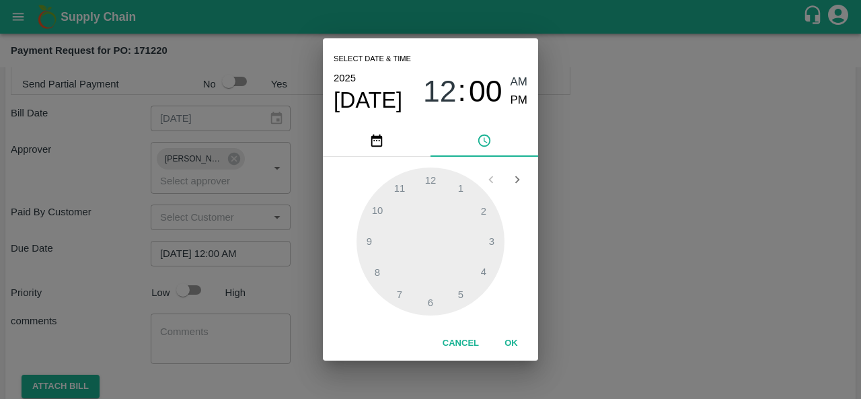
click at [628, 254] on div "Select date & time [DATE] 12 : 00 AM PM 1 2 3 4 5 6 7 8 9 10 11 12 Cancel OK" at bounding box center [430, 199] width 861 height 399
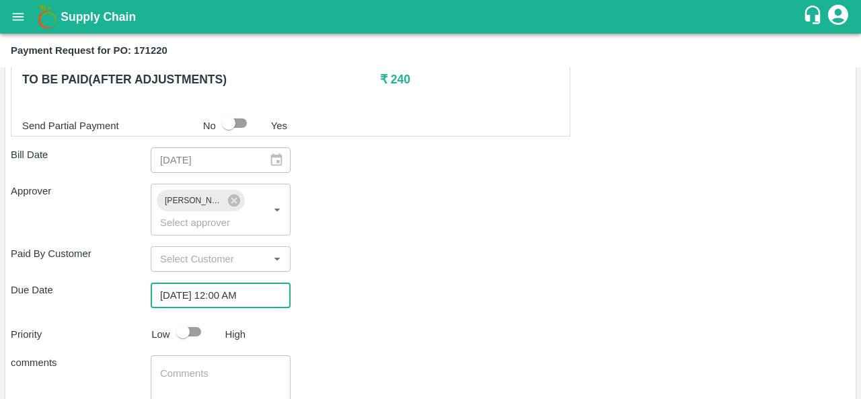
scroll to position [650, 0]
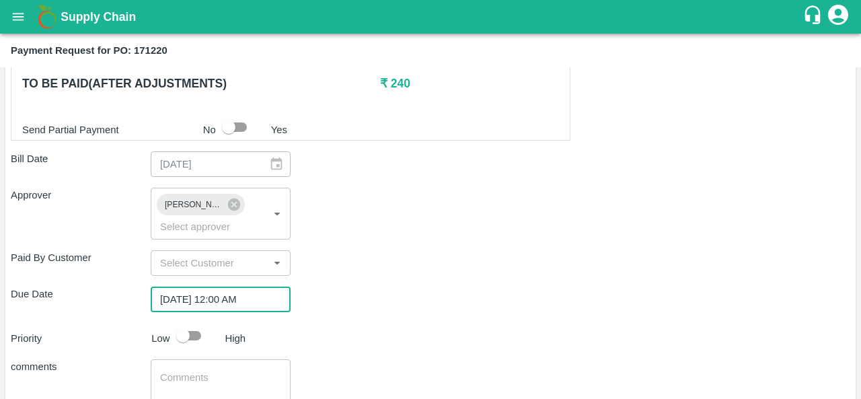
click at [410, 217] on div "Approver Aravindha Raj R ​" at bounding box center [431, 213] width 840 height 51
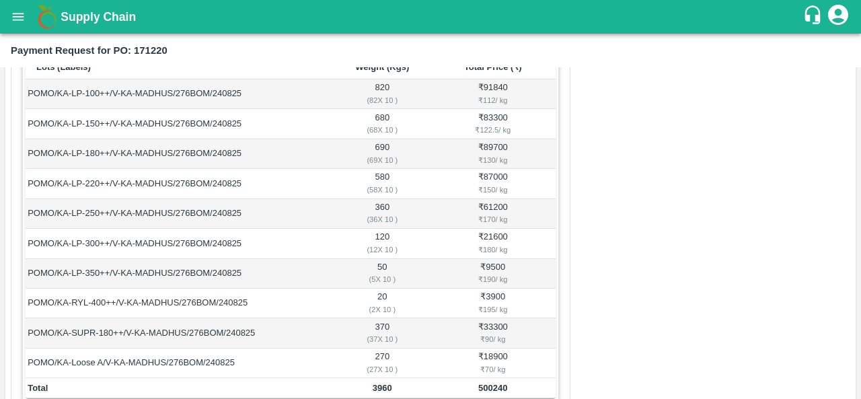
scroll to position [241, 0]
click at [20, 18] on icon "open drawer" at bounding box center [18, 16] width 15 height 15
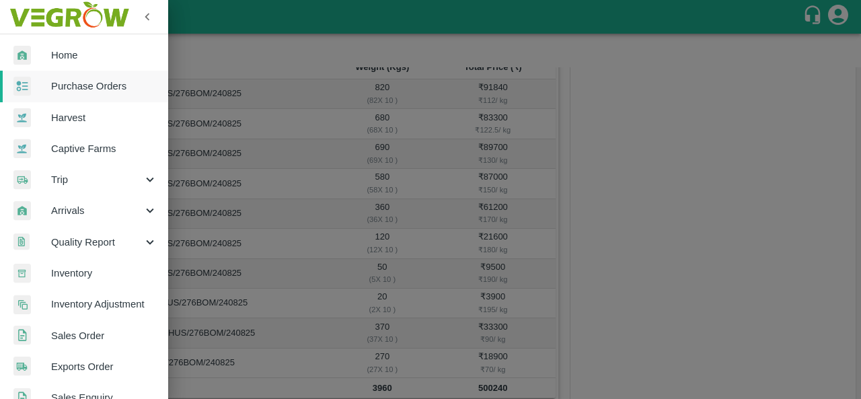
click at [100, 89] on span "Purchase Orders" at bounding box center [104, 86] width 106 height 15
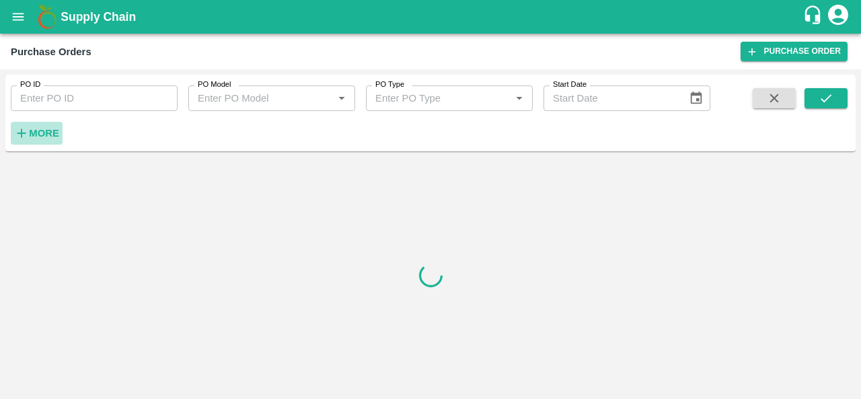
click at [46, 130] on strong "More" at bounding box center [44, 133] width 30 height 11
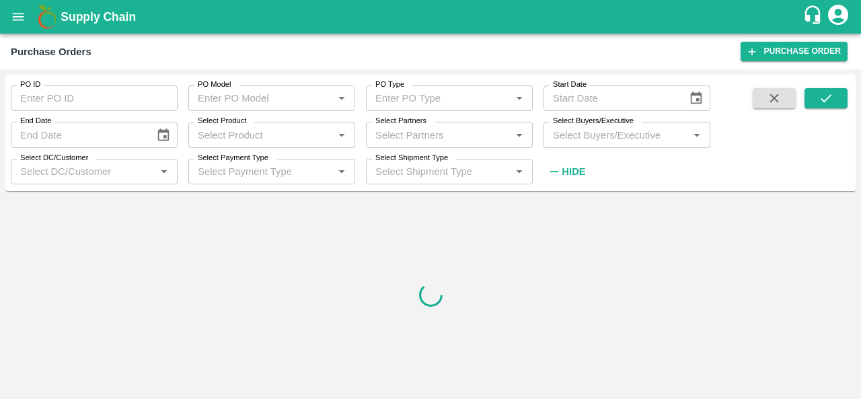
click at [24, 20] on icon "open drawer" at bounding box center [18, 16] width 11 height 7
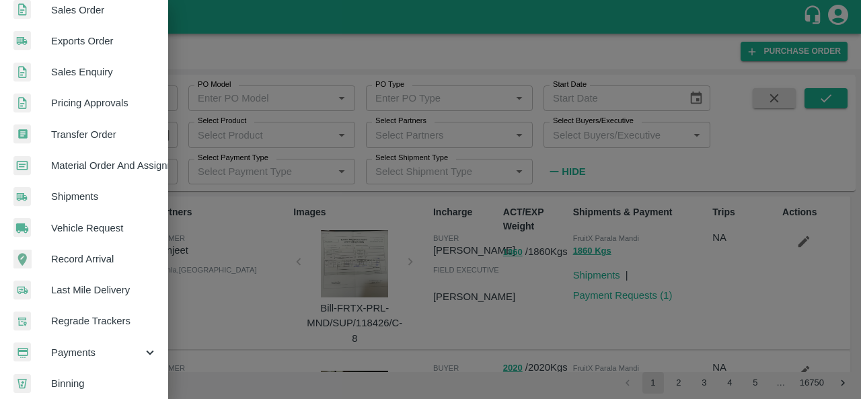
scroll to position [326, 0]
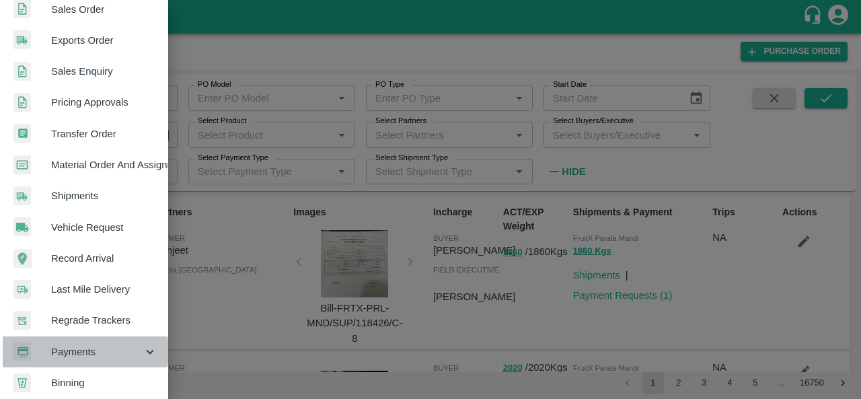
click at [85, 351] on span "Payments" at bounding box center [97, 351] width 92 height 15
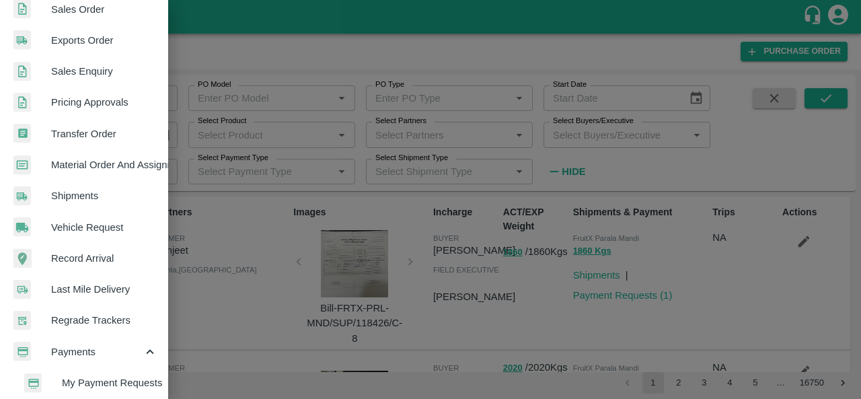
click at [93, 377] on span "My Payment Requests" at bounding box center [110, 382] width 96 height 15
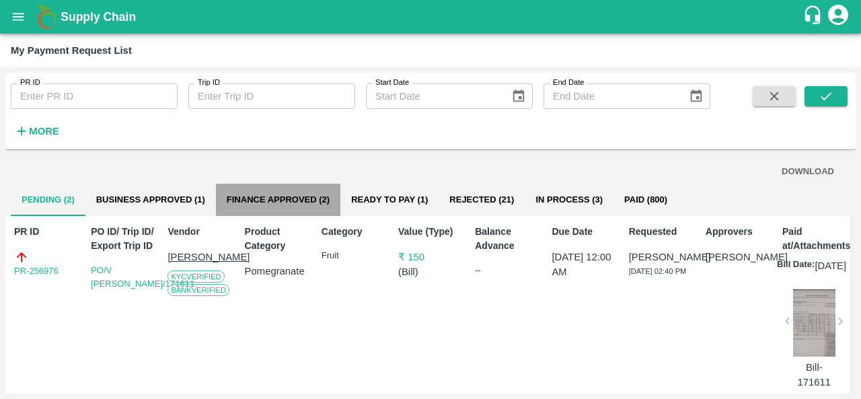
click at [276, 191] on button "Finance Approved (2)" at bounding box center [278, 200] width 124 height 32
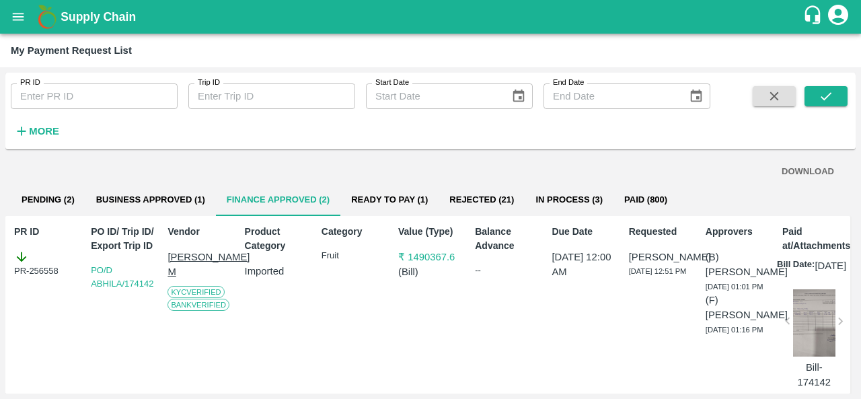
click at [13, 17] on icon "open drawer" at bounding box center [18, 16] width 11 height 7
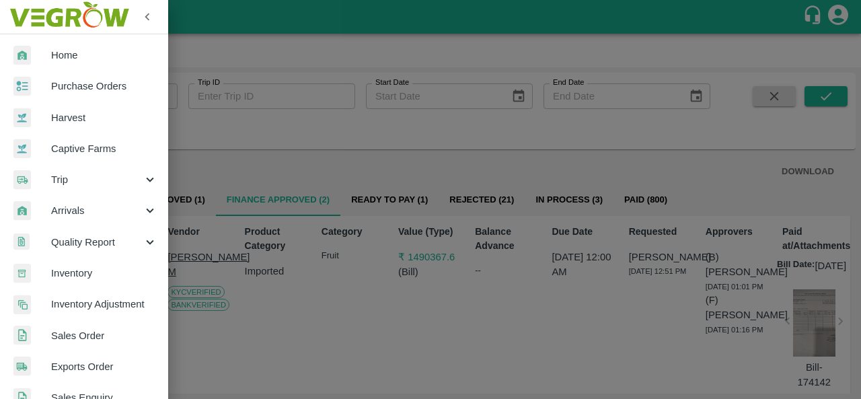
click at [87, 90] on span "Purchase Orders" at bounding box center [104, 86] width 106 height 15
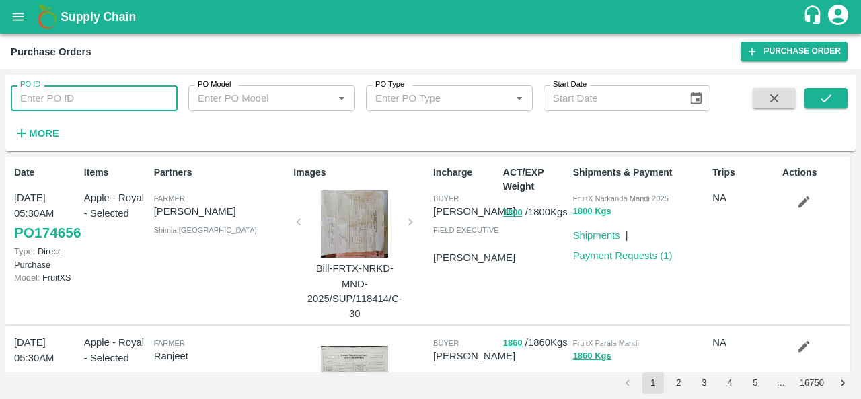
click at [73, 97] on input "PO ID" at bounding box center [94, 98] width 167 height 26
paste input "171220"
click at [828, 95] on icon "submit" at bounding box center [826, 98] width 15 height 15
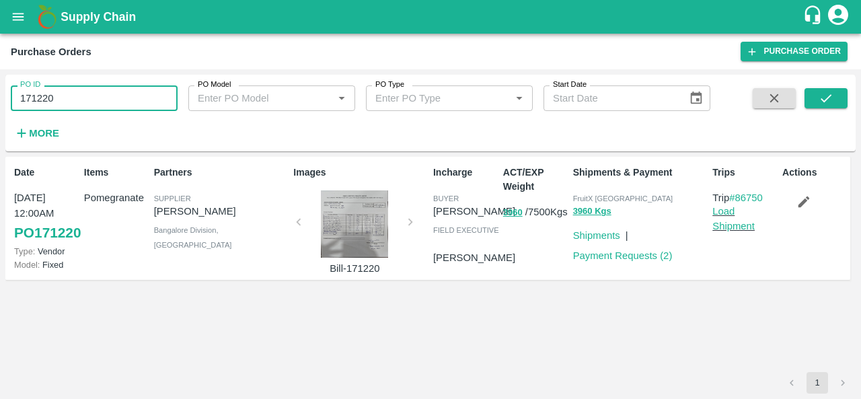
drag, startPoint x: 70, startPoint y: 100, endPoint x: 0, endPoint y: 107, distance: 70.3
click at [0, 107] on div "PO ID 171220 PO ID PO Model PO Model   * PO Type PO Type   * Start Date Start D…" at bounding box center [430, 234] width 861 height 330
paste input "text"
click at [821, 94] on icon "submit" at bounding box center [826, 98] width 15 height 15
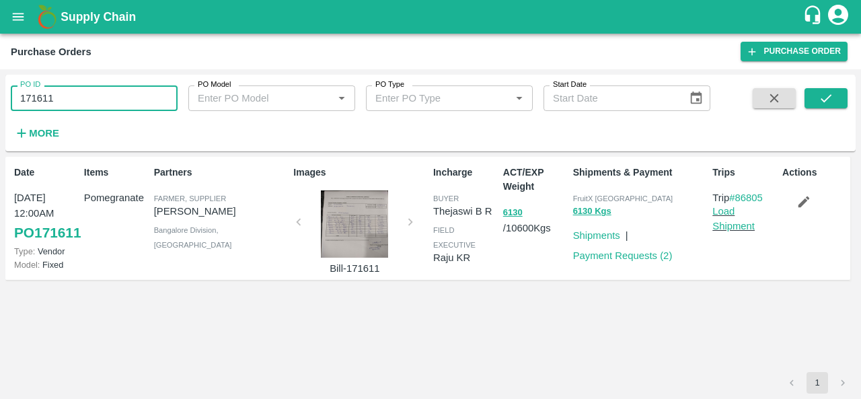
drag, startPoint x: 78, startPoint y: 88, endPoint x: 0, endPoint y: 124, distance: 86.1
click at [0, 124] on div "PO ID 171611 PO ID PO Model PO Model   * PO Type PO Type   * Start Date Start D…" at bounding box center [430, 234] width 861 height 330
paste input "text"
type input "171629"
click at [827, 100] on icon "submit" at bounding box center [826, 98] width 15 height 15
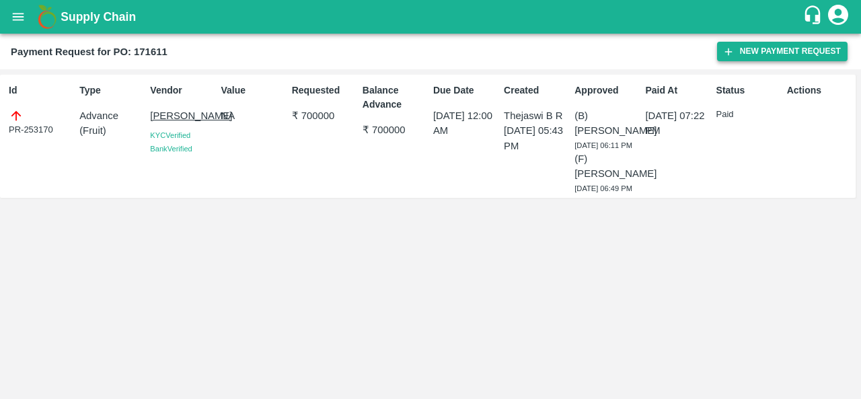
click at [754, 49] on button "New Payment Request" at bounding box center [782, 52] width 131 height 20
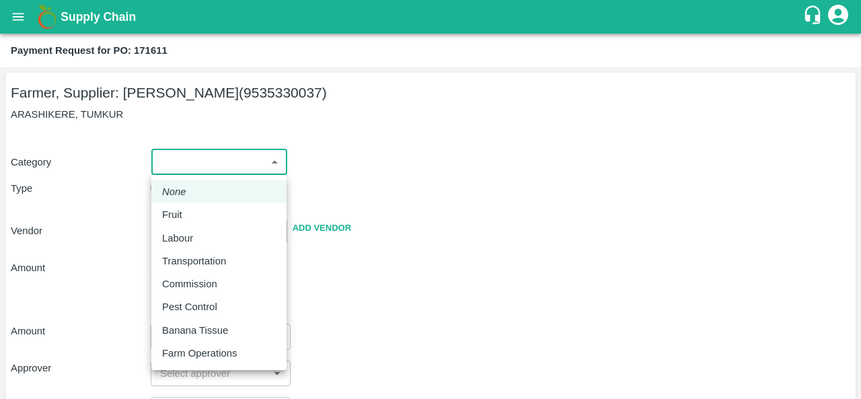
click at [198, 163] on body "Supply Chain Payment Request for PO: 171611 Farmer, Supplier: [PERSON_NAME] (95…" at bounding box center [430, 199] width 861 height 399
click at [196, 222] on div "Fruit" at bounding box center [219, 214] width 114 height 15
type input "1"
type input "[PERSON_NAME] - 9535330037(Farmer, Supplier)"
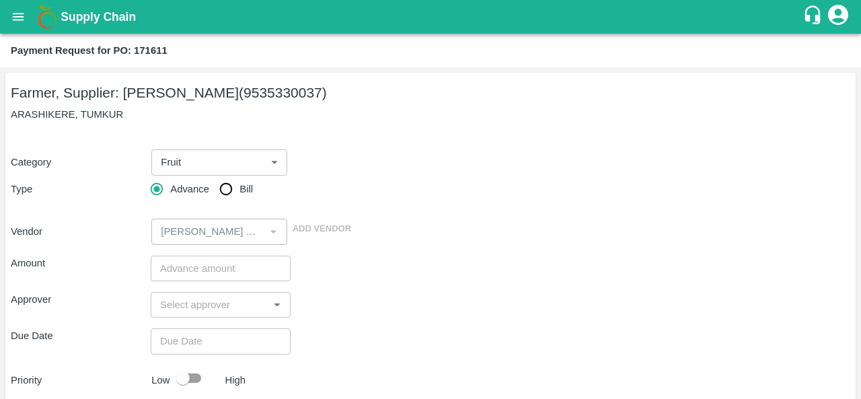
click at [240, 188] on span "Bill" at bounding box center [246, 189] width 13 height 15
click at [240, 188] on input "Bill" at bounding box center [226, 189] width 27 height 27
radio input "true"
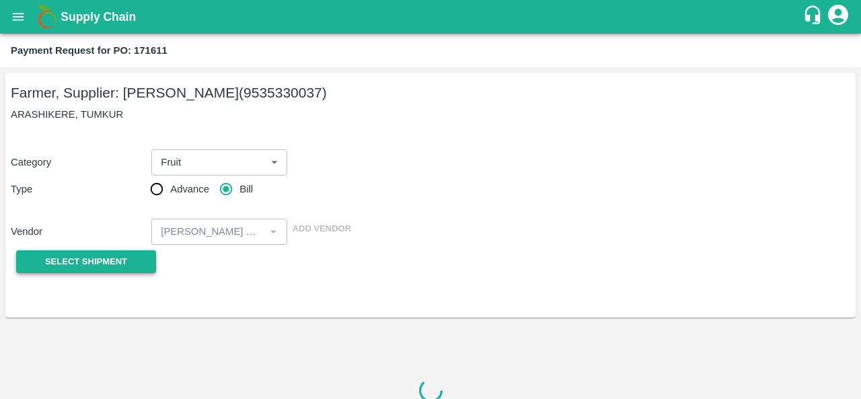
click at [96, 256] on span "Select Shipment" at bounding box center [86, 261] width 82 height 15
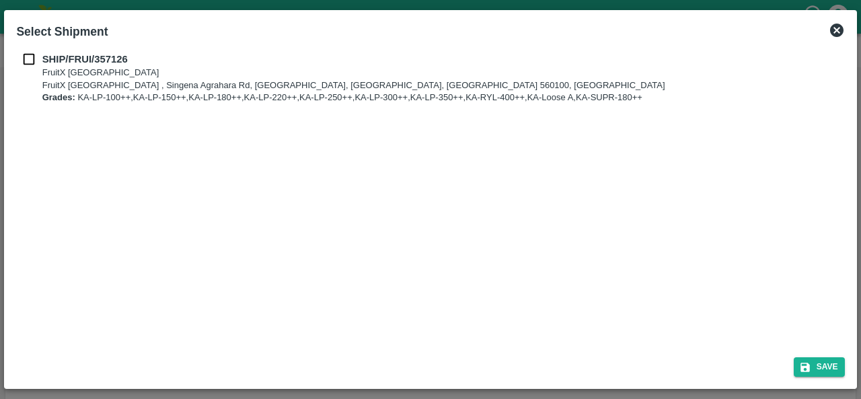
click at [31, 61] on input "checkbox" at bounding box center [29, 59] width 26 height 15
checkbox input "true"
click at [822, 364] on button "Save" at bounding box center [819, 367] width 51 height 20
type input "[DATE]"
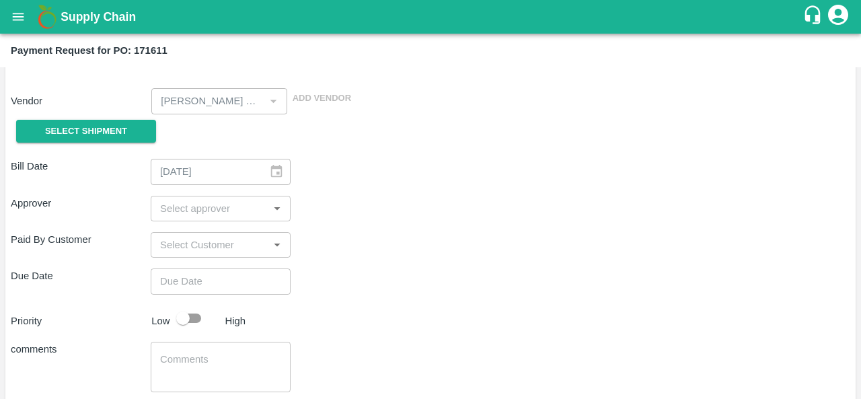
scroll to position [207, 0]
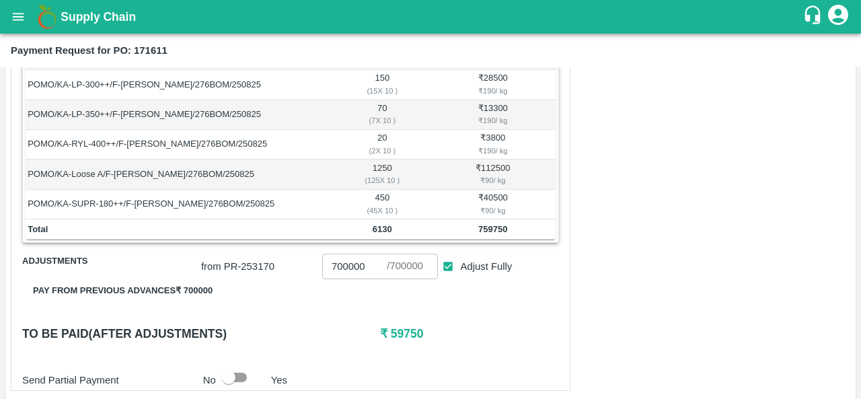
scroll to position [398, 0]
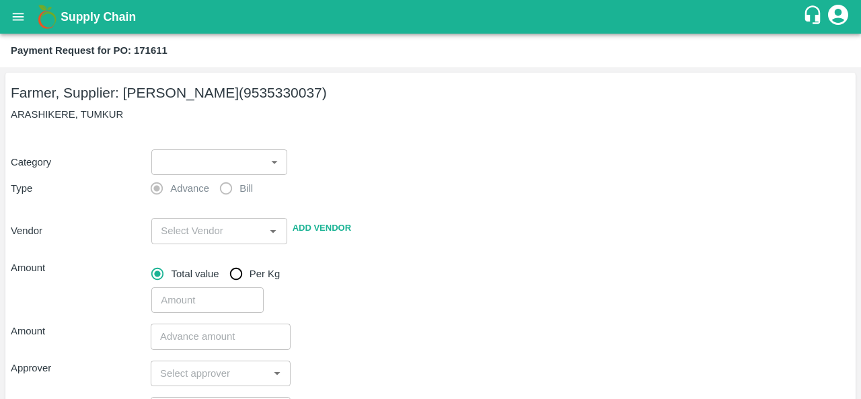
click at [223, 161] on body "Supply Chain Payment Request for PO: 171611 Farmer, Supplier: [PERSON_NAME] (95…" at bounding box center [430, 199] width 861 height 399
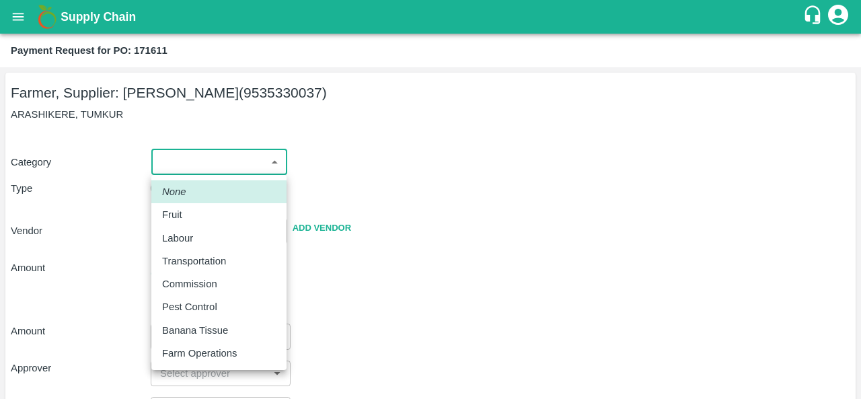
click at [194, 215] on div "Fruit" at bounding box center [219, 214] width 114 height 15
type input "1"
type input "[PERSON_NAME] - 9535330037(Farmer, Supplier)"
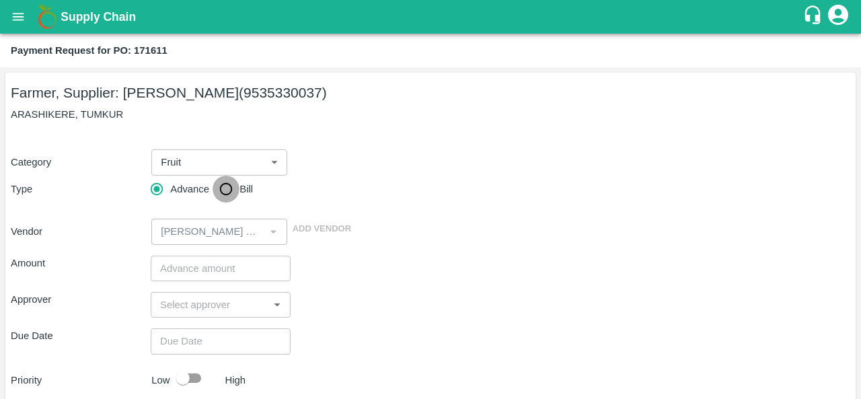
click at [237, 192] on input "Bill" at bounding box center [226, 189] width 27 height 27
radio input "true"
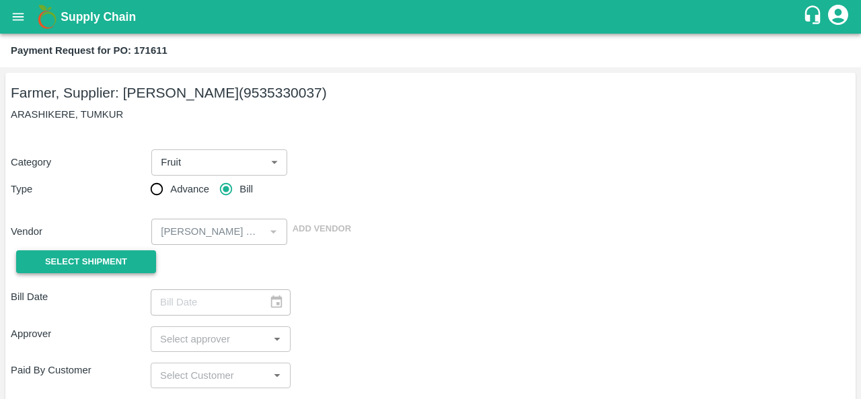
click at [110, 250] on button "Select Shipment" at bounding box center [86, 262] width 140 height 24
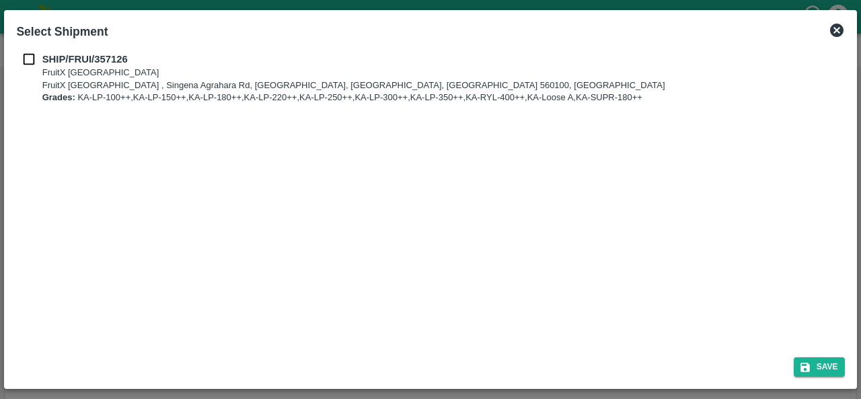
click at [29, 68] on div "SHIP/FRUI/357126 FruitX [GEOGRAPHIC_DATA] FruitX [GEOGRAPHIC_DATA] , Singena Ag…" at bounding box center [430, 78] width 828 height 52
click at [143, 92] on p "Grades: KA-LP-100++,KA-LP-150++,KA-LP-180++,KA-LP-220++,KA-LP-250++,KA-LP-300++…" at bounding box center [353, 98] width 623 height 13
click at [33, 53] on input "checkbox" at bounding box center [29, 59] width 26 height 15
checkbox input "true"
click at [816, 361] on button "Save" at bounding box center [819, 367] width 51 height 20
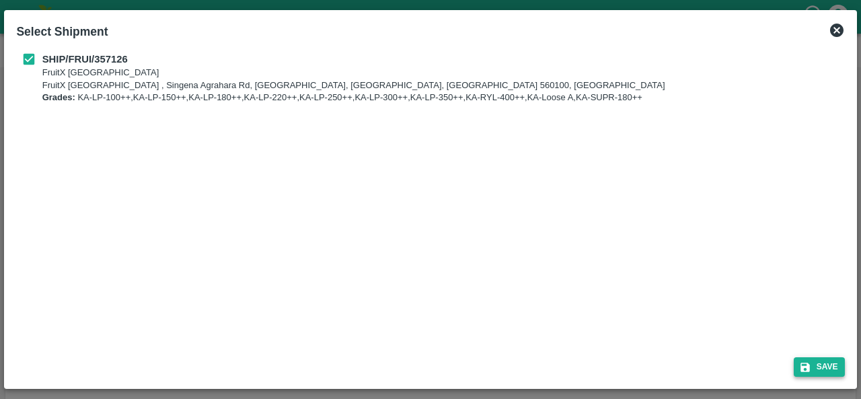
type input "[DATE]"
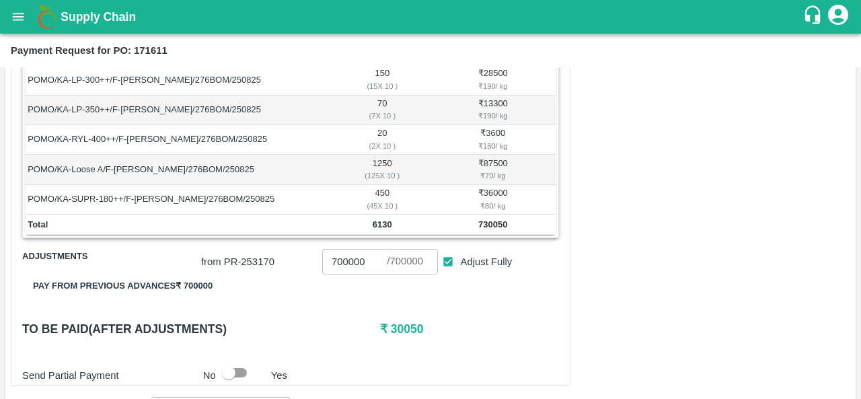
scroll to position [408, 0]
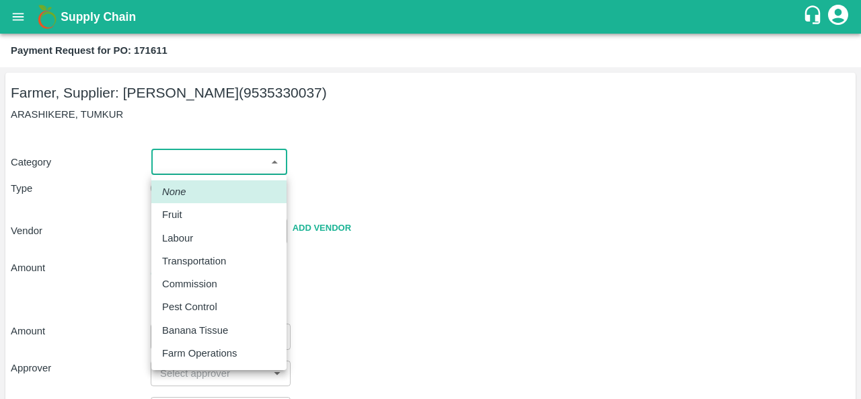
click at [225, 157] on body "Supply Chain Payment Request for PO: 171611 Farmer, Supplier: [PERSON_NAME] (95…" at bounding box center [430, 199] width 861 height 399
click at [214, 215] on div "Fruit" at bounding box center [219, 214] width 114 height 15
type input "1"
type input "[PERSON_NAME] - 9535330037(Farmer, Supplier)"
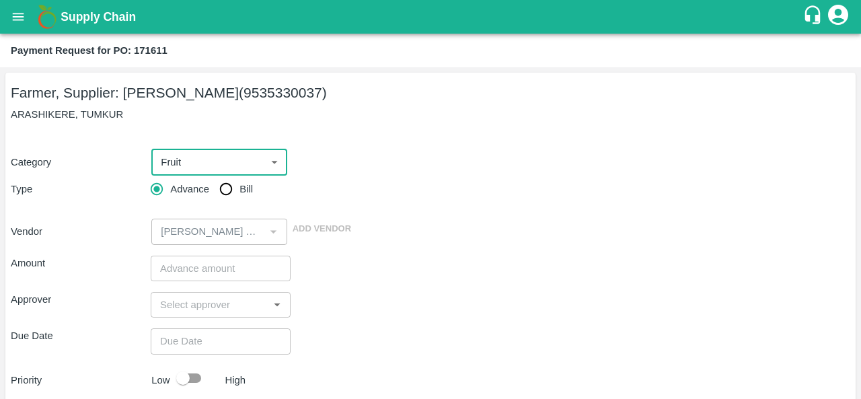
click at [228, 204] on div "Category Fruit 1 ​ Type Advance Bill Vendor ​ Add Vendor" at bounding box center [431, 189] width 840 height 112
click at [226, 192] on input "Bill" at bounding box center [226, 189] width 27 height 27
radio input "true"
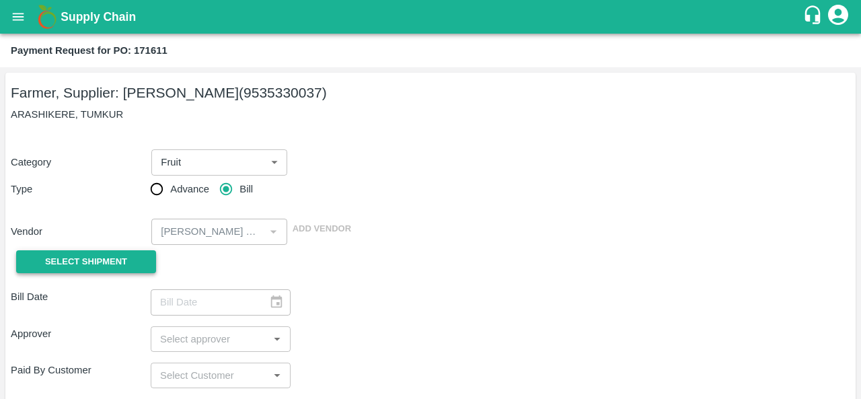
click at [135, 258] on button "Select Shipment" at bounding box center [86, 262] width 140 height 24
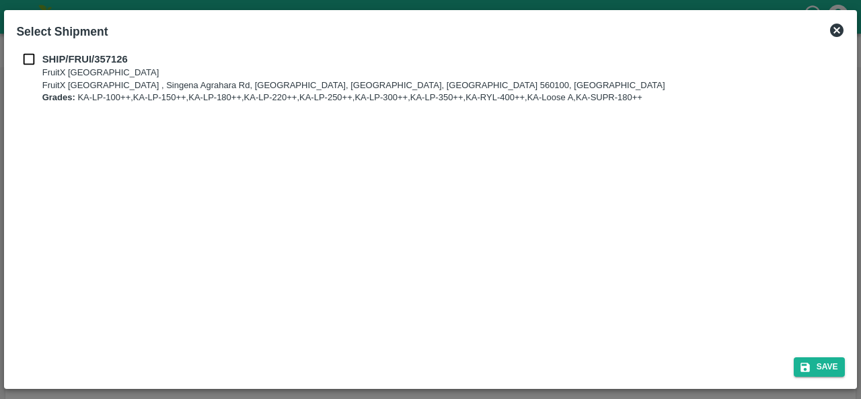
click at [32, 50] on div "SHIP/FRUI/357126 FruitX Bangalore FruitX Bangalore , Singena Agrahara Rd, Gulim…" at bounding box center [430, 196] width 839 height 300
click at [30, 59] on input "checkbox" at bounding box center [29, 59] width 26 height 15
checkbox input "true"
click at [826, 369] on button "Save" at bounding box center [819, 367] width 51 height 20
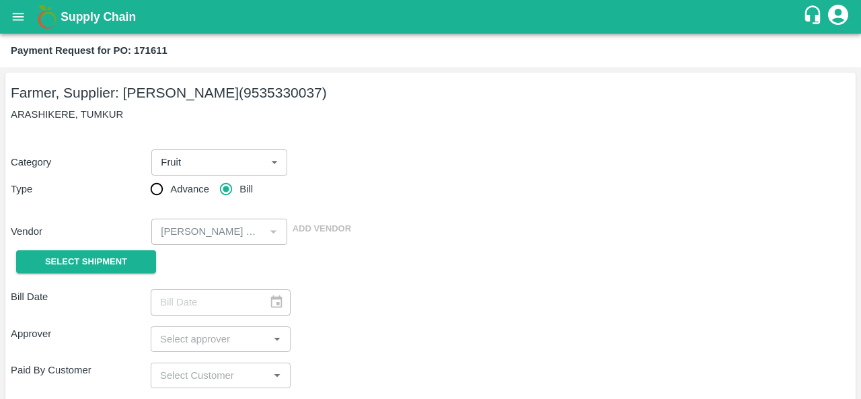
type input "[DATE]"
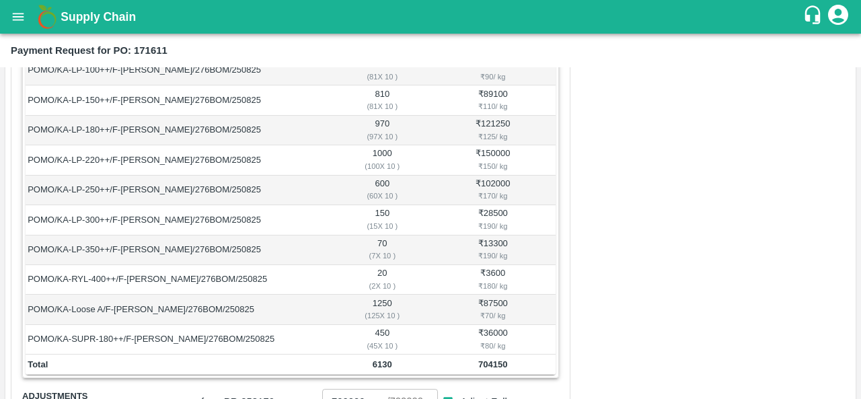
scroll to position [264, 0]
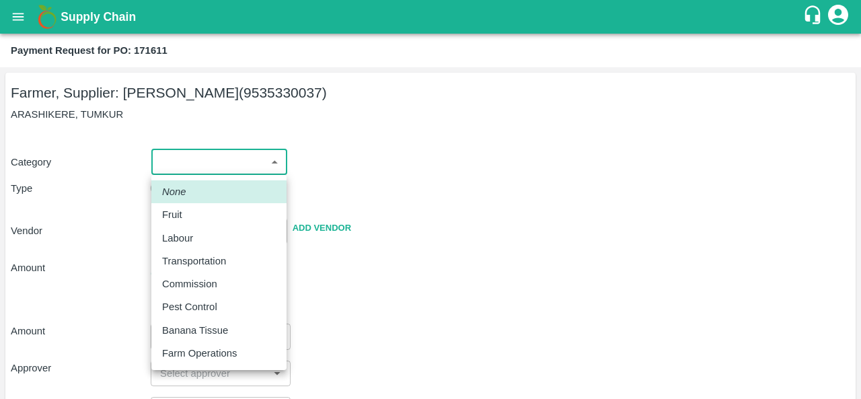
click at [215, 159] on body "Supply Chain Payment Request for PO: 171611 Farmer, Supplier: [PERSON_NAME] (95…" at bounding box center [430, 199] width 861 height 399
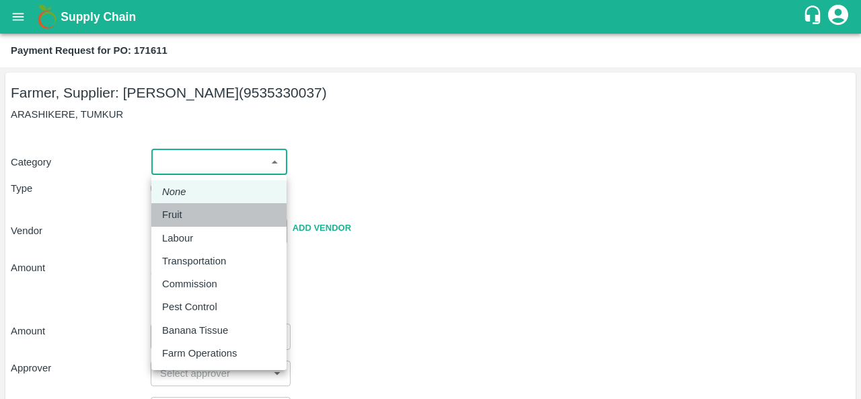
click at [204, 211] on div "Fruit" at bounding box center [219, 214] width 114 height 15
type input "1"
type input "[PERSON_NAME] - 9535330037(Farmer, Supplier)"
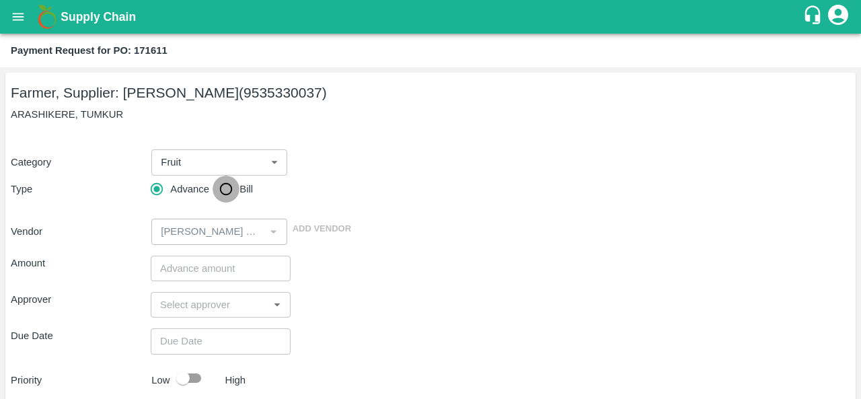
click at [231, 188] on input "Bill" at bounding box center [226, 189] width 27 height 27
radio input "true"
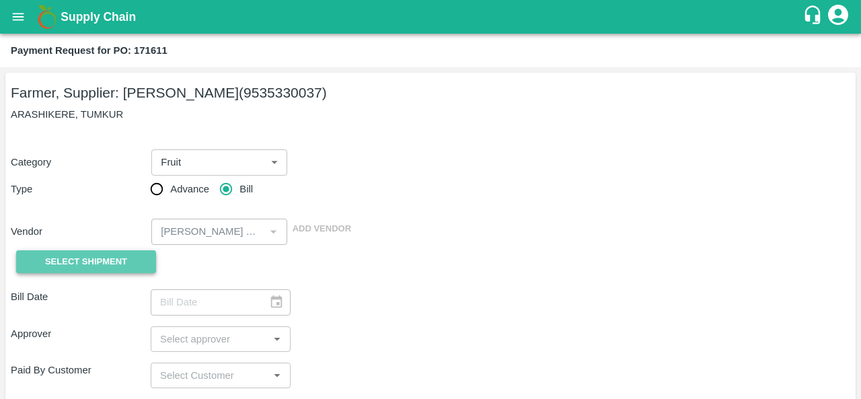
click at [97, 258] on span "Select Shipment" at bounding box center [86, 261] width 82 height 15
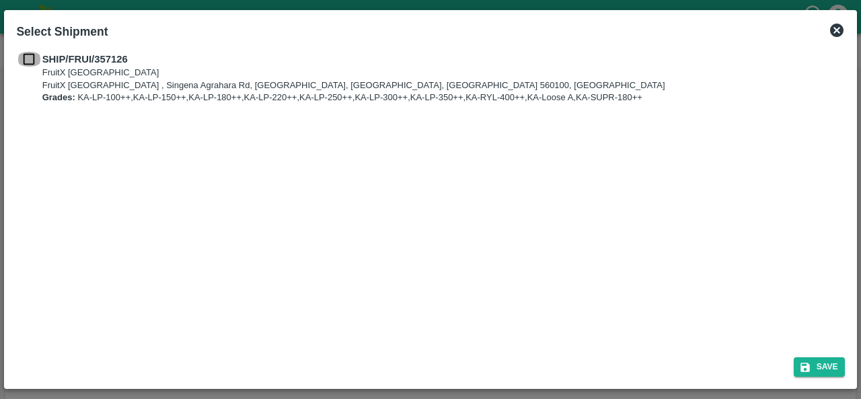
click at [26, 52] on input "checkbox" at bounding box center [29, 59] width 26 height 15
checkbox input "true"
click at [812, 371] on button "Save" at bounding box center [819, 367] width 51 height 20
type input "[DATE]"
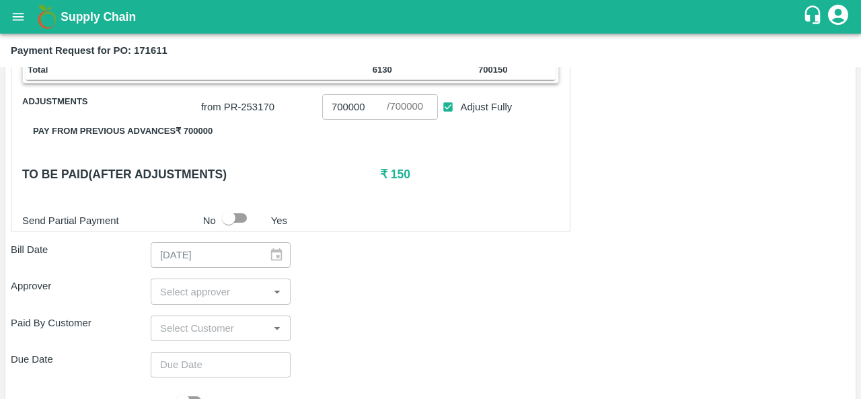
scroll to position [558, 0]
click at [202, 292] on input "input" at bounding box center [210, 291] width 110 height 17
click at [538, 295] on div "Approver ​" at bounding box center [431, 292] width 840 height 26
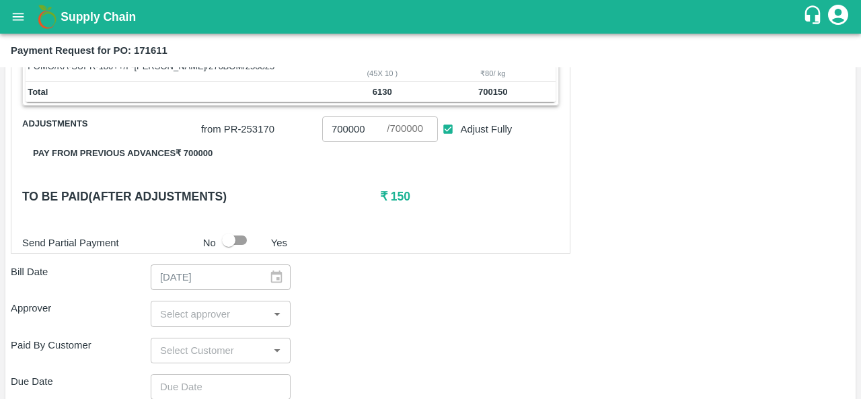
scroll to position [575, 0]
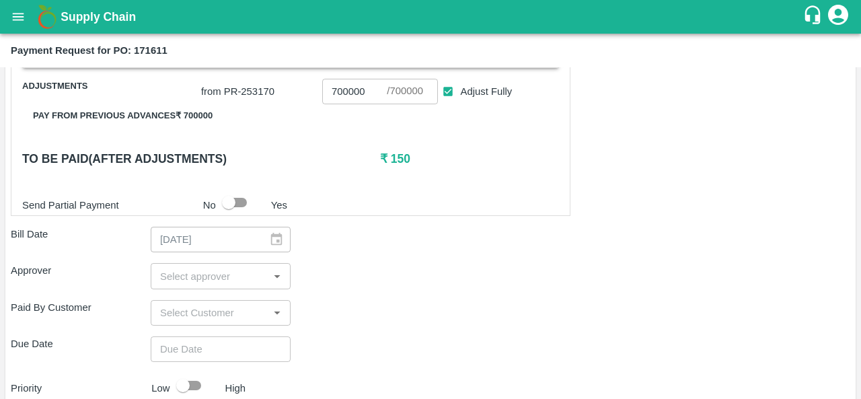
click at [176, 275] on input "input" at bounding box center [210, 275] width 110 height 17
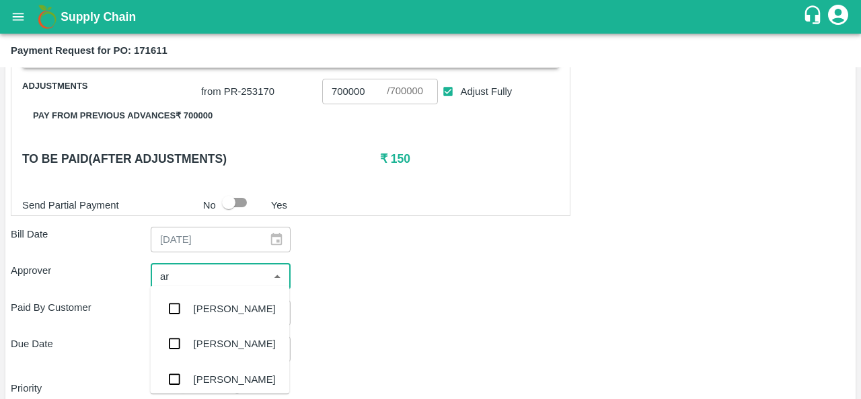
type input "ara"
click at [202, 321] on div "Aravindha Raj R" at bounding box center [219, 308] width 139 height 35
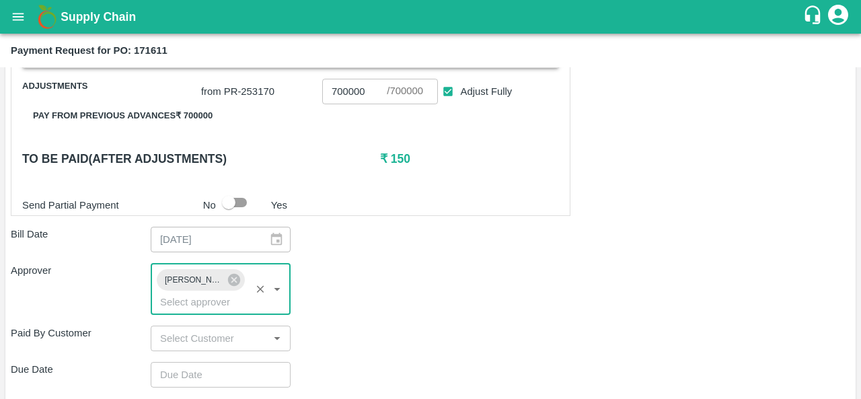
type input "DD/MM/YYYY hh:mm aa"
click at [184, 368] on input "DD/MM/YYYY hh:mm aa" at bounding box center [216, 375] width 131 height 26
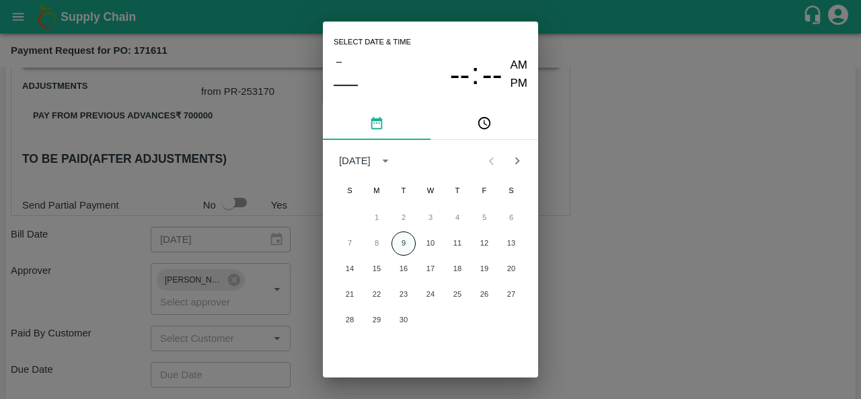
click at [396, 233] on button "9" at bounding box center [404, 243] width 24 height 24
type input "09/09/2025 12:00 AM"
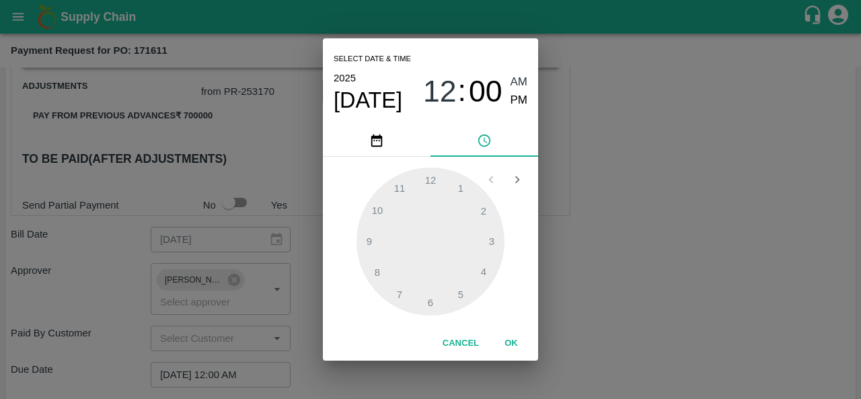
click at [629, 255] on div "Select date & time 2025 Sep 9 12 : 00 AM PM 1 2 3 4 5 6 7 8 9 10 11 12 Cancel OK" at bounding box center [430, 199] width 861 height 399
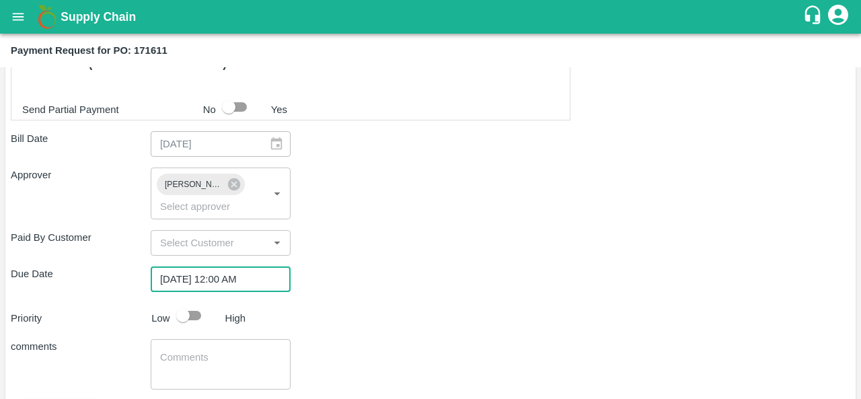
scroll to position [741, 0]
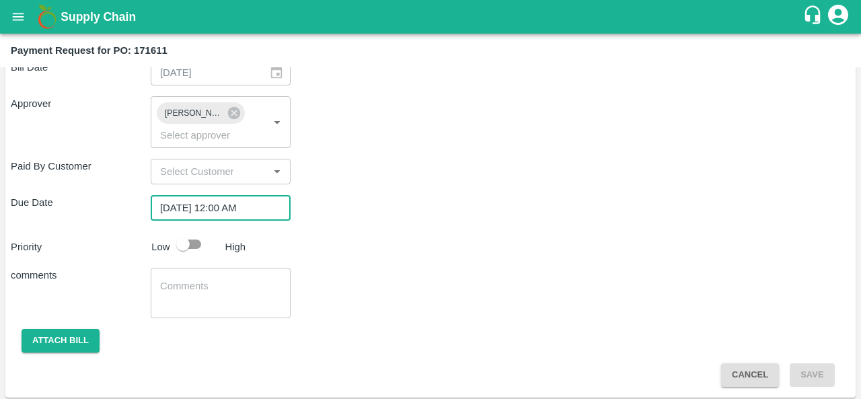
click at [195, 238] on input "checkbox" at bounding box center [183, 244] width 77 height 26
checkbox input "true"
click at [61, 332] on button "Attach bill" at bounding box center [61, 341] width 78 height 24
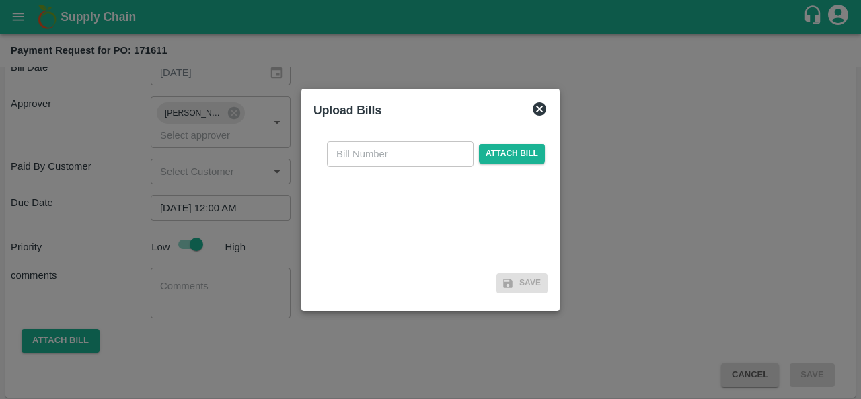
click at [351, 153] on input "text" at bounding box center [400, 154] width 147 height 26
type input "171611"
click at [522, 155] on span "Attach bill" at bounding box center [512, 154] width 66 height 20
click at [0, 0] on input "Attach bill" at bounding box center [0, 0] width 0 height 0
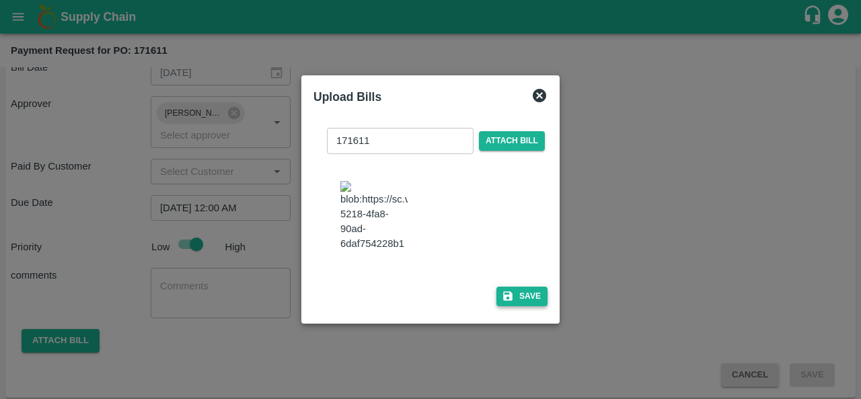
click at [517, 306] on button "Save" at bounding box center [522, 297] width 51 height 20
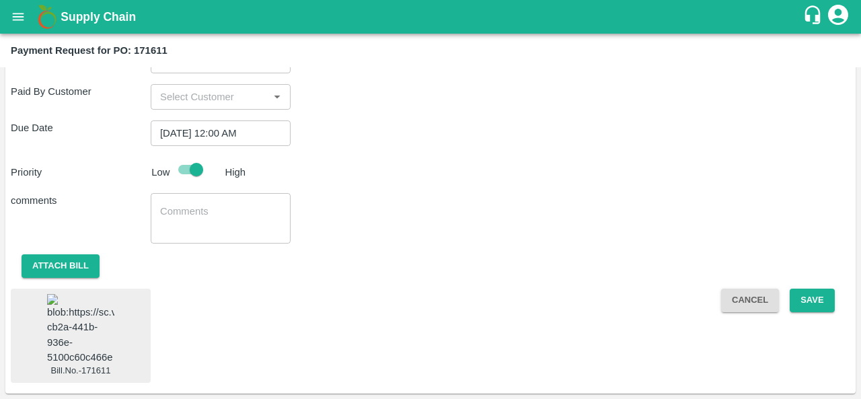
scroll to position [830, 0]
click at [815, 290] on button "Save" at bounding box center [812, 301] width 44 height 24
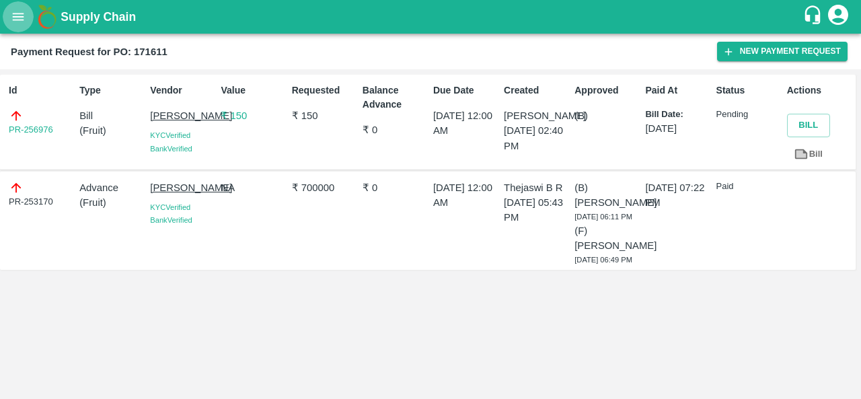
click at [25, 24] on button "open drawer" at bounding box center [18, 16] width 31 height 31
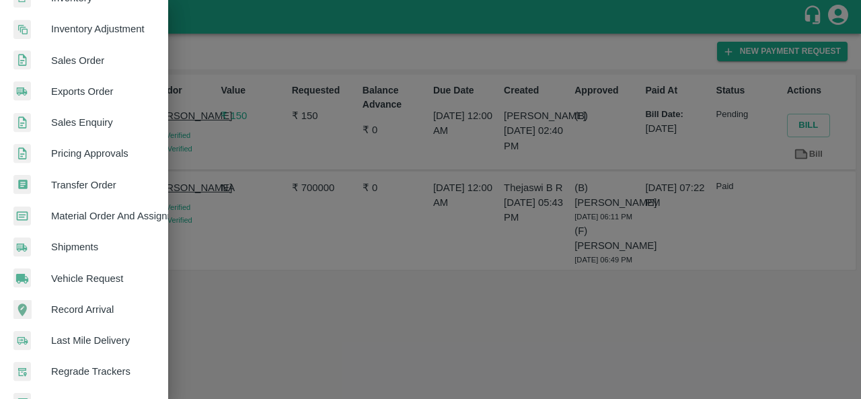
scroll to position [356, 0]
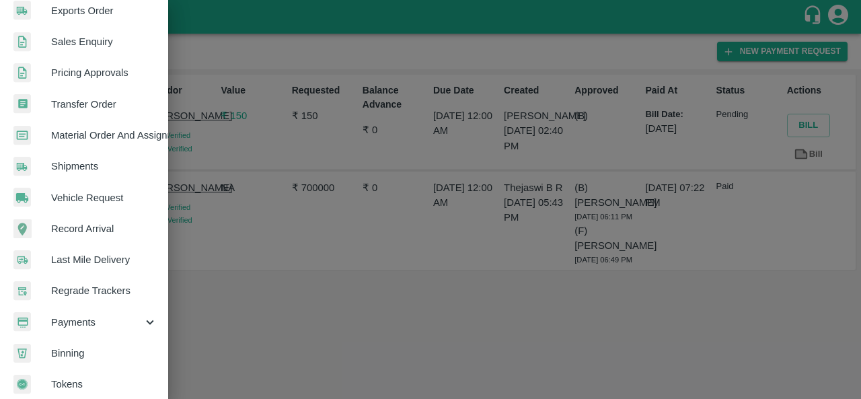
click at [89, 318] on span "Payments" at bounding box center [97, 322] width 92 height 15
click at [111, 353] on span "My Payment Requests" at bounding box center [110, 353] width 96 height 15
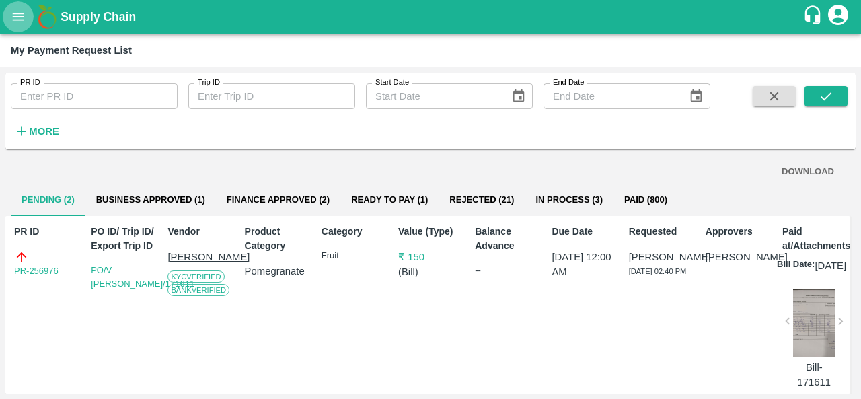
click at [17, 15] on icon "open drawer" at bounding box center [18, 16] width 15 height 15
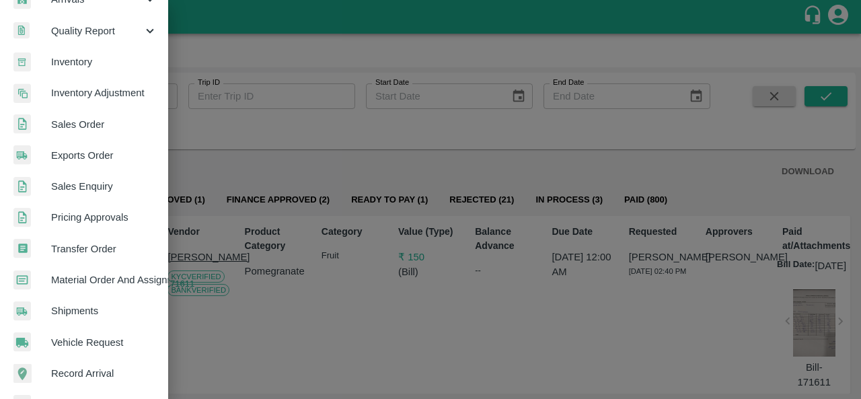
scroll to position [217, 0]
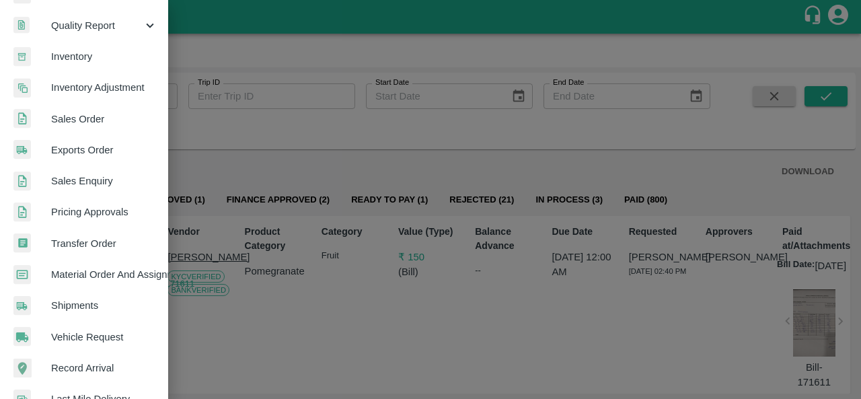
click at [86, 270] on span "Material Order And Assignment" at bounding box center [104, 274] width 106 height 15
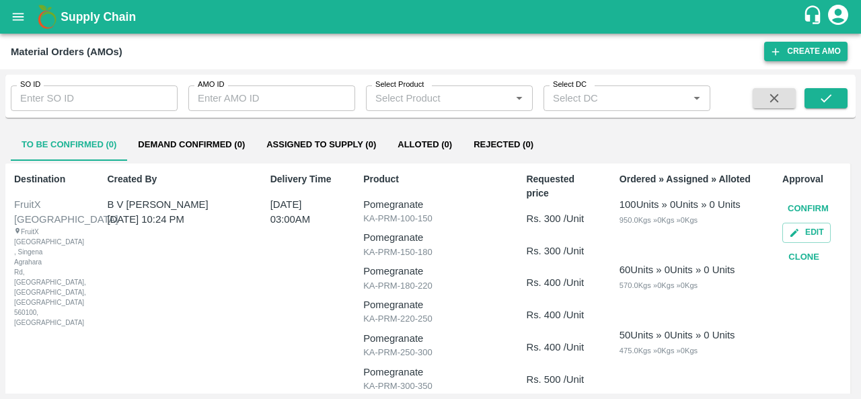
click at [779, 51] on icon "button" at bounding box center [776, 52] width 12 height 12
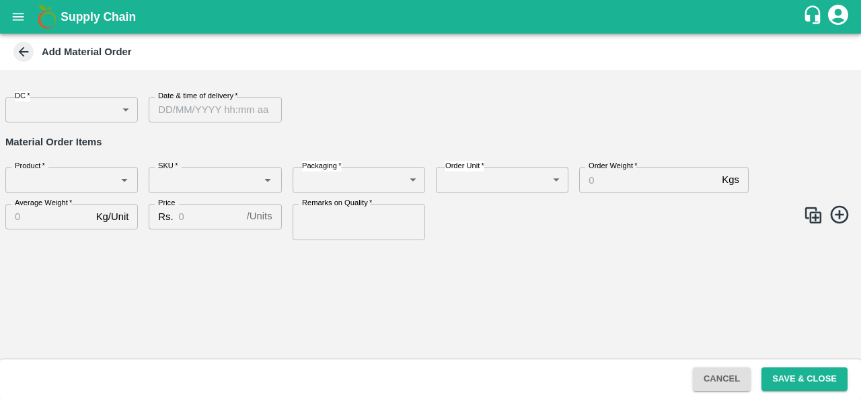
click at [46, 114] on body "Supply Chain Add Material Order DC   * ​ DC Date & time of delivery   * Date & …" at bounding box center [430, 199] width 861 height 399
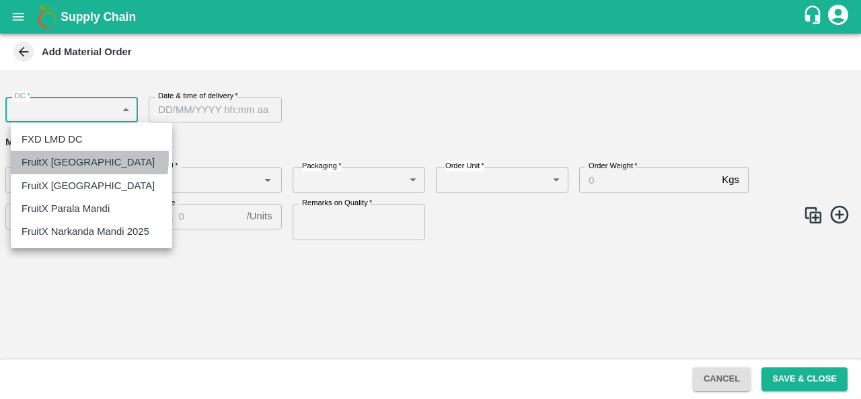
click at [58, 157] on p "FruitX [GEOGRAPHIC_DATA]" at bounding box center [88, 162] width 133 height 15
type input "147"
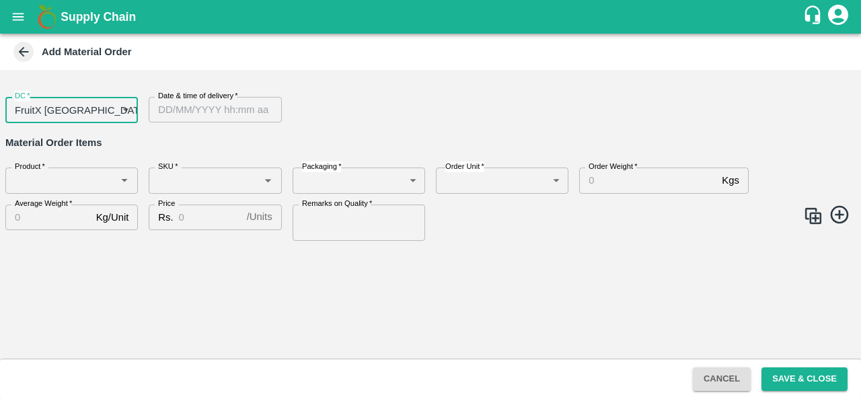
type input "DD/MM/YYYY hh:mm aa"
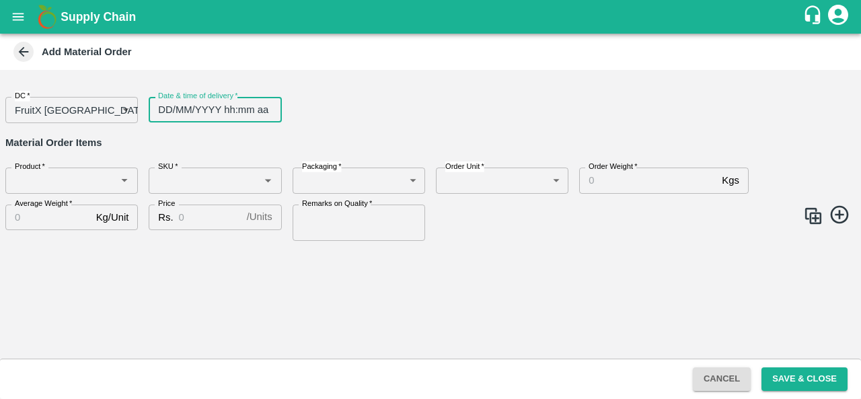
click at [182, 117] on input "DD/MM/YYYY hh:mm aa" at bounding box center [210, 110] width 123 height 26
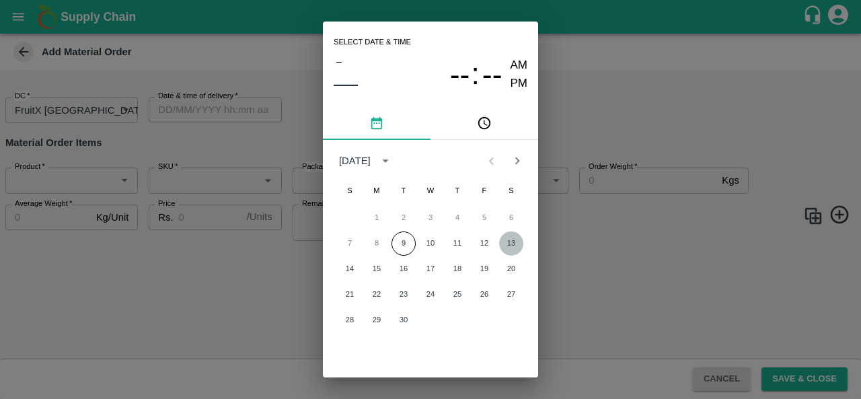
click at [509, 247] on button "13" at bounding box center [511, 243] width 24 height 24
type input "13/09/2025 12:00 AM"
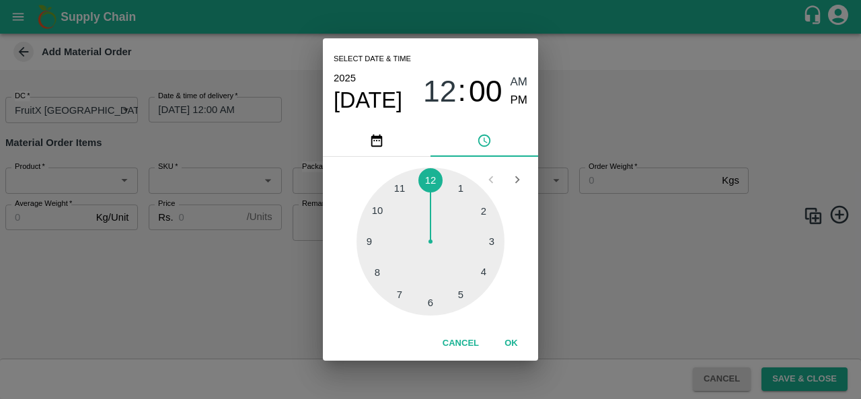
click at [509, 351] on button "OK" at bounding box center [511, 344] width 43 height 24
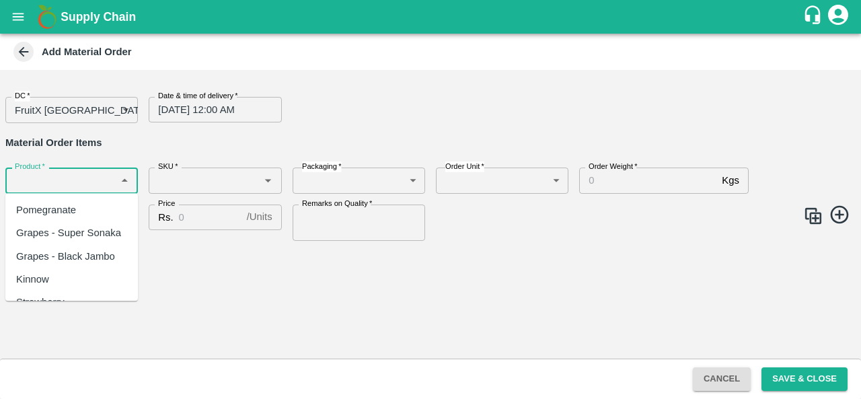
click at [55, 175] on input "Product   *" at bounding box center [60, 180] width 102 height 17
click at [46, 207] on div "Apple - Royal - Delicious" at bounding box center [71, 210] width 110 height 15
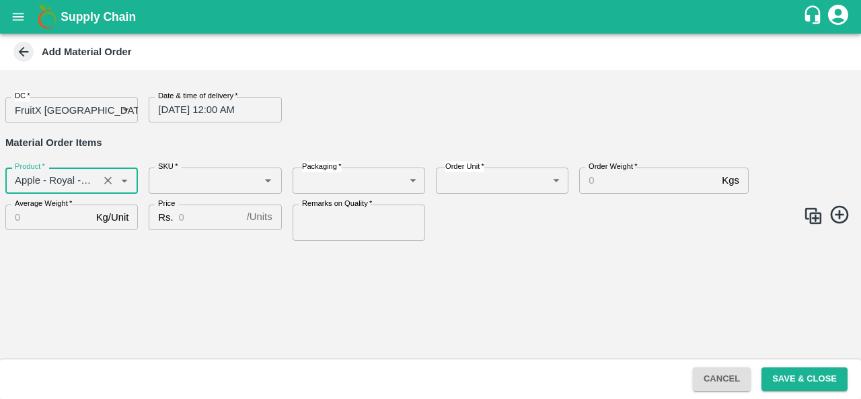
type input "Apple - Royal - Delicious"
click at [205, 181] on input "SKU   *" at bounding box center [204, 180] width 102 height 17
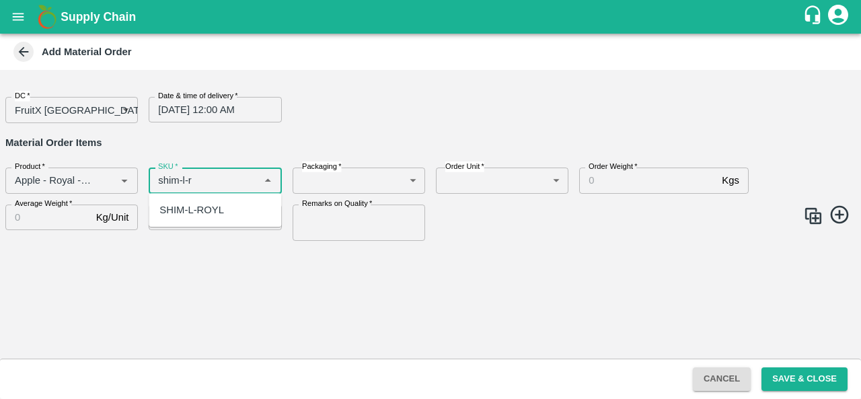
click at [207, 203] on div "SHIM-L-ROYL" at bounding box center [191, 210] width 65 height 15
type input "SHIM-L-ROYL"
click at [320, 182] on body "Supply Chain Add Material Order DC   * FruitX Bangalore 147 DC Date & time of d…" at bounding box center [430, 199] width 861 height 399
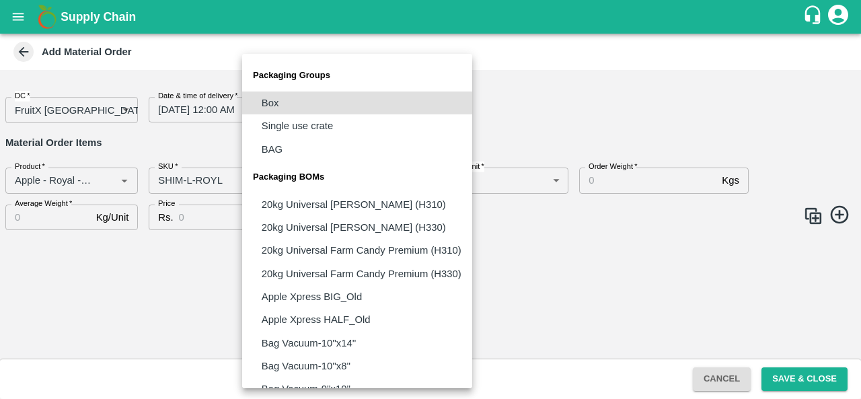
scroll to position [1009, 0]
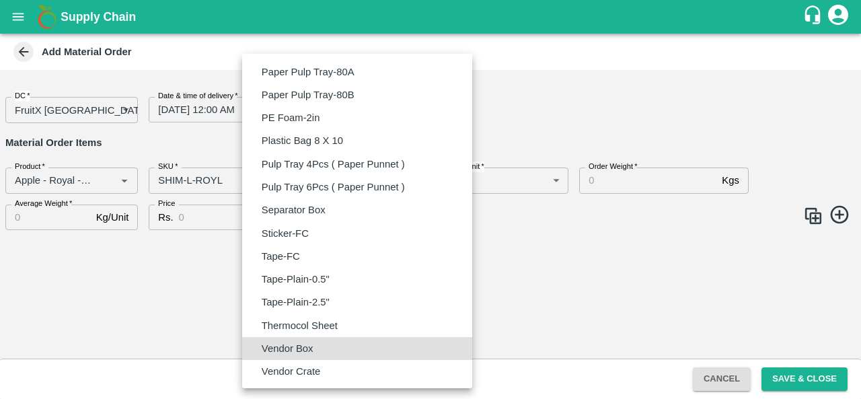
type input "BOM/276"
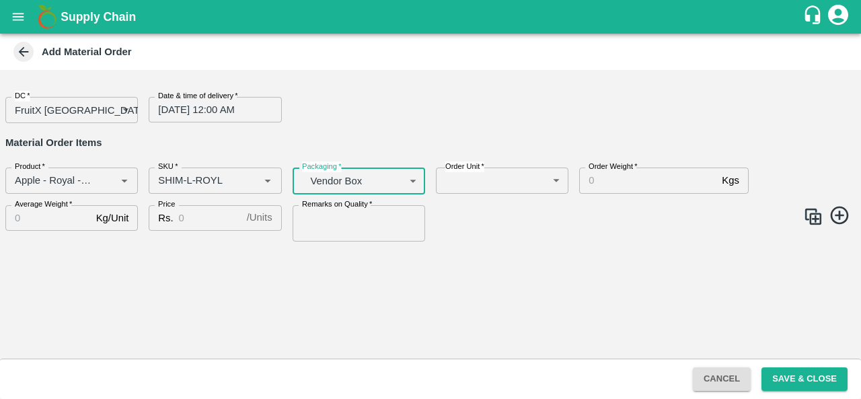
click at [478, 182] on body "Supply Chain Add Material Order DC   * FruitX Bangalore 147 DC Date & time of d…" at bounding box center [430, 199] width 861 height 399
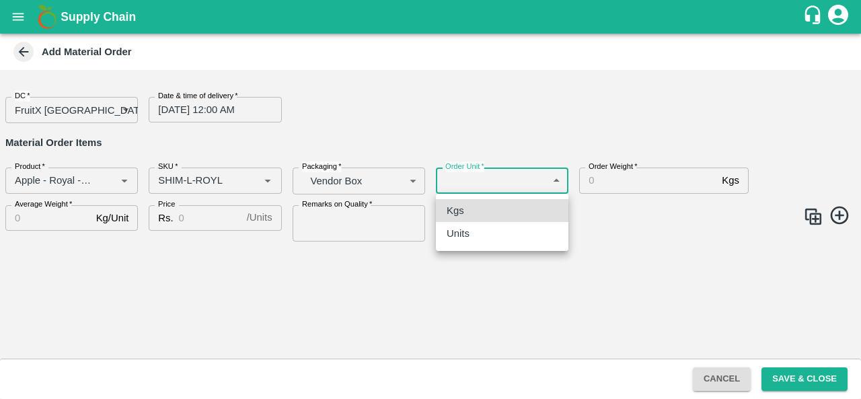
click at [477, 234] on div "Units" at bounding box center [502, 233] width 111 height 15
type input "2"
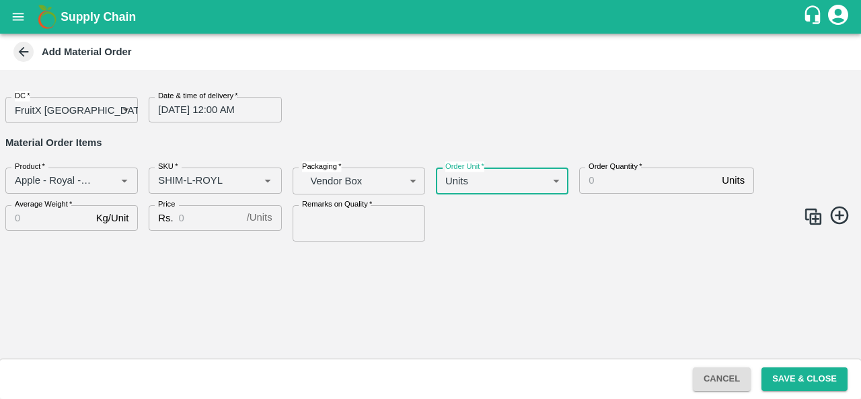
click at [627, 177] on input "Order Quantity   *" at bounding box center [647, 181] width 137 height 26
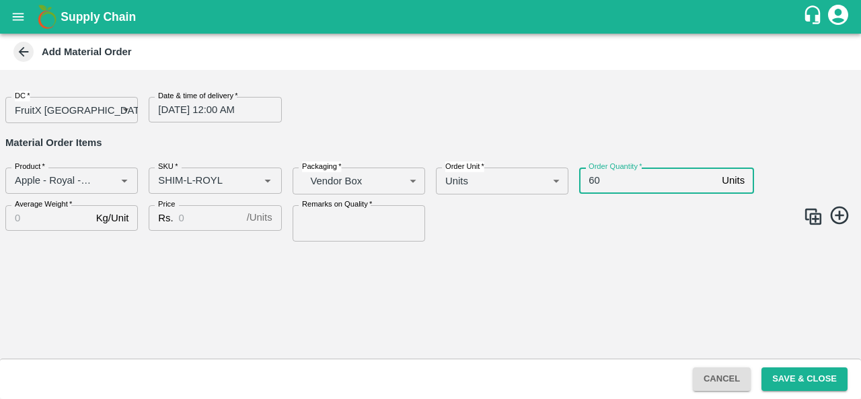
type input "60"
click at [70, 213] on input "Average Weight   *" at bounding box center [47, 218] width 85 height 26
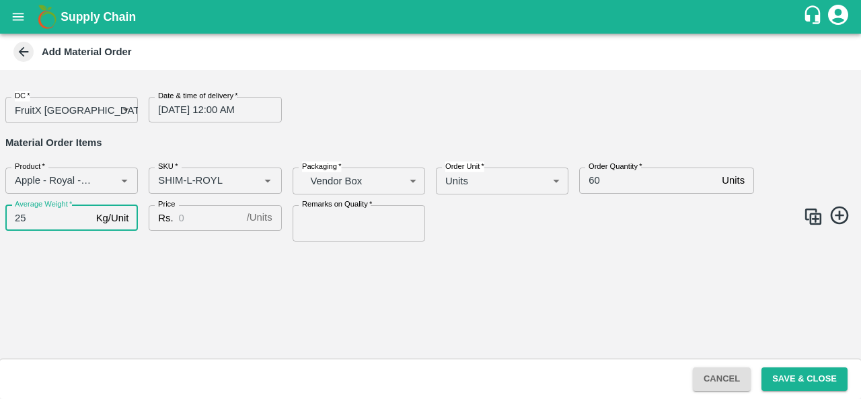
type input "25"
click at [176, 223] on div "Rs. / Units Price" at bounding box center [215, 218] width 133 height 26
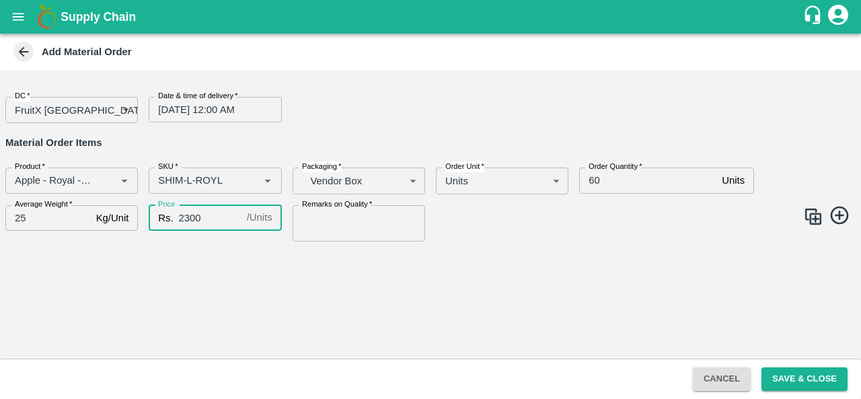
type input "2300"
click at [322, 219] on input "Remarks on Quality   *" at bounding box center [359, 223] width 133 height 36
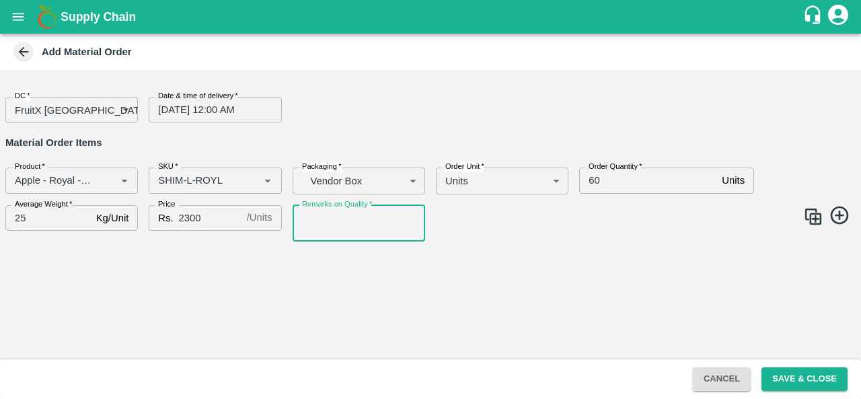
type input "GOOD QUALITY"
drag, startPoint x: 801, startPoint y: 379, endPoint x: 541, endPoint y: 290, distance: 274.7
click at [541, 290] on main "Add Material Order DC   * FruitX Bangalore 147 DC Date & time of delivery   * 1…" at bounding box center [430, 216] width 861 height 365
click at [807, 215] on img at bounding box center [813, 217] width 20 height 20
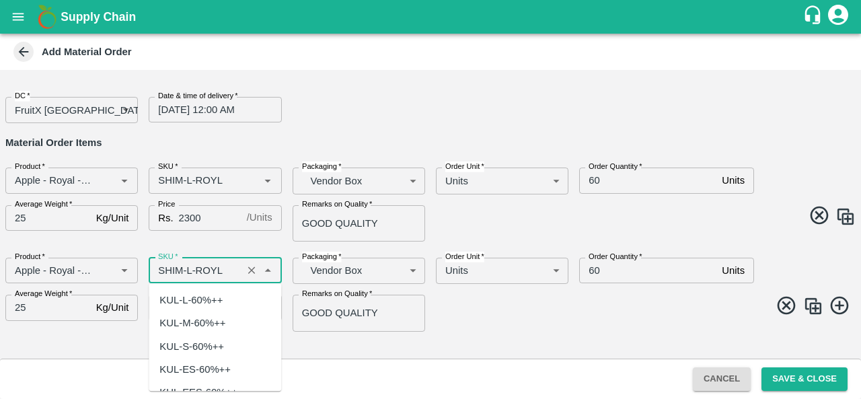
click at [194, 269] on input "SKU   *" at bounding box center [195, 270] width 85 height 17
click at [192, 269] on input "SKU   *" at bounding box center [195, 270] width 85 height 17
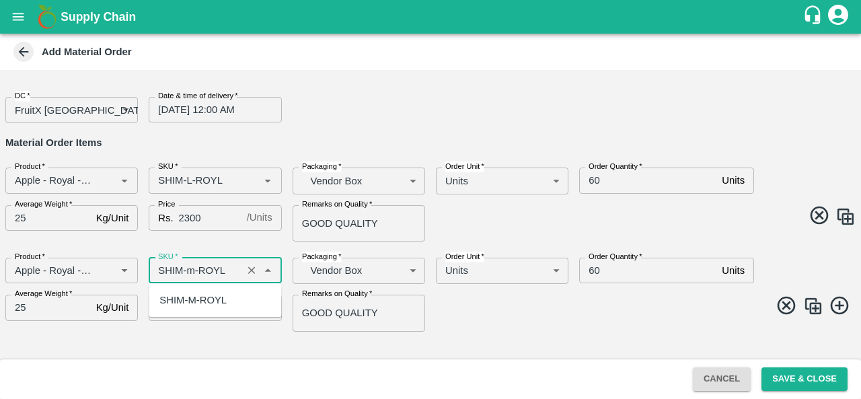
click at [208, 297] on div "SHIM-M-ROYL" at bounding box center [192, 300] width 67 height 15
type input "SHIM-M-ROYL"
click at [809, 307] on img at bounding box center [813, 306] width 20 height 20
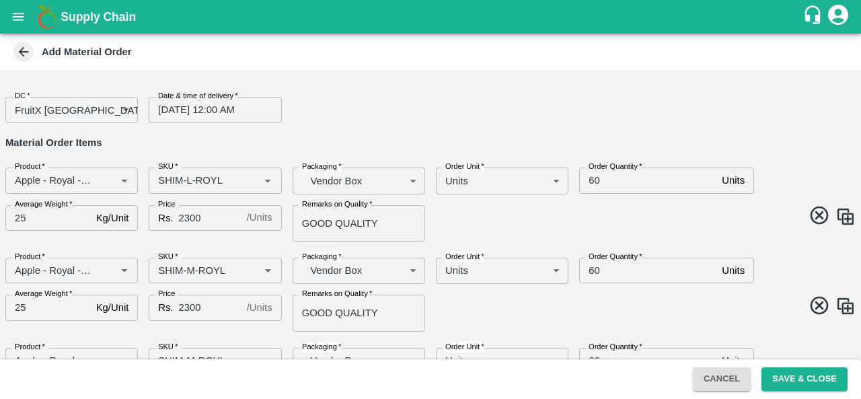
scroll to position [67, 0]
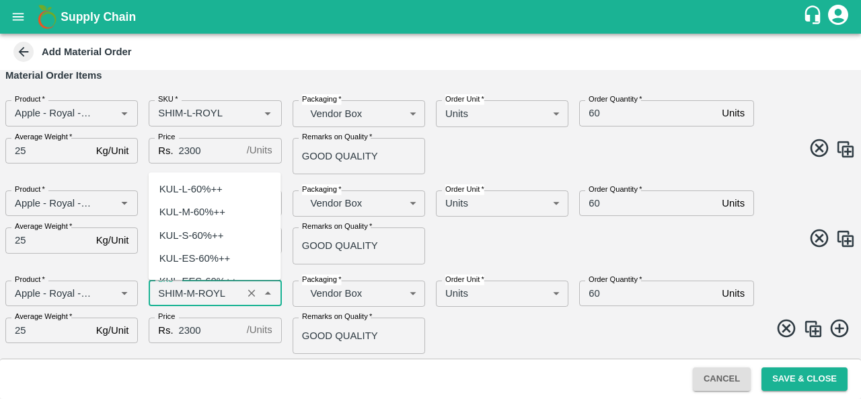
click at [194, 294] on input "SKU   *" at bounding box center [195, 293] width 85 height 17
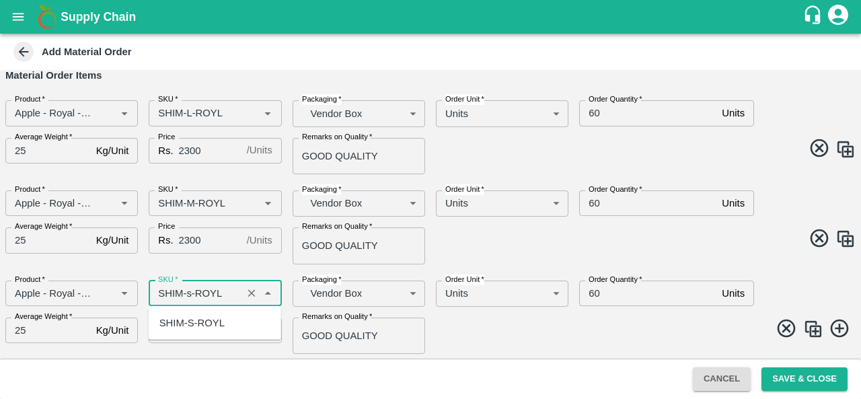
click at [200, 316] on div "SHIM-S-ROYL" at bounding box center [191, 323] width 65 height 15
type input "SHIM-S-ROYL"
click at [813, 332] on img at bounding box center [813, 329] width 20 height 20
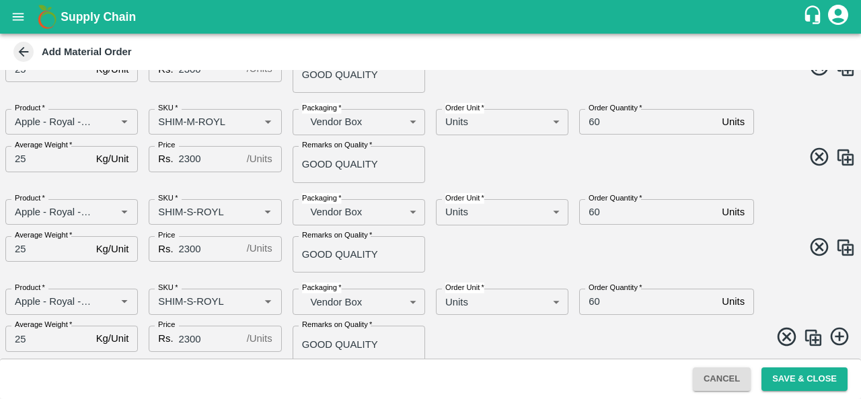
scroll to position [157, 0]
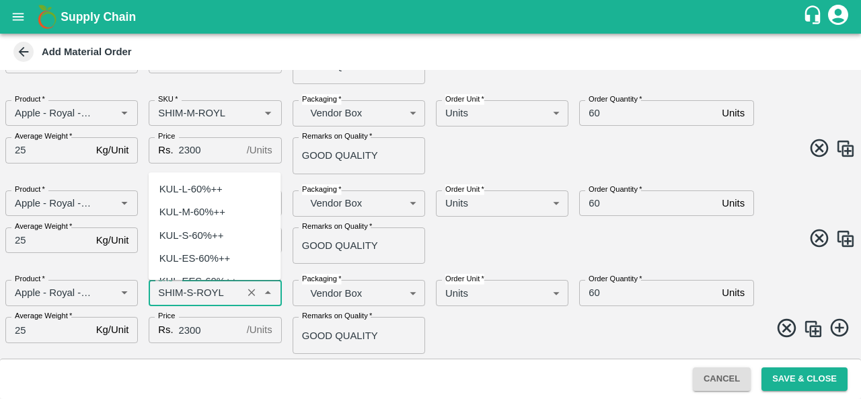
click at [188, 295] on input "SKU   *" at bounding box center [195, 292] width 85 height 17
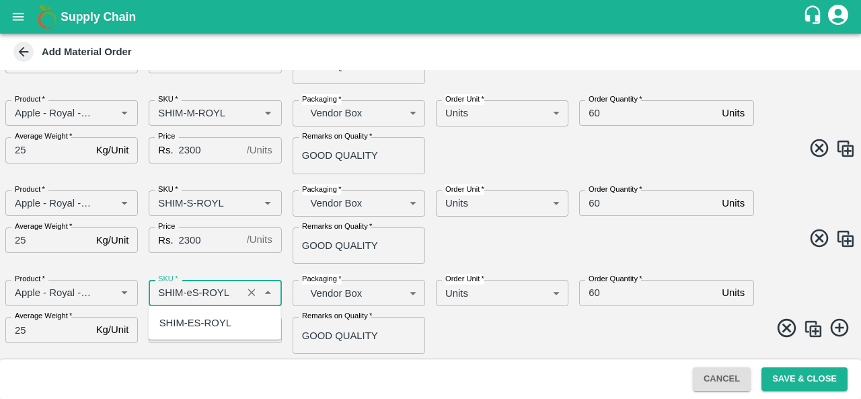
click at [199, 327] on div "SHIM-ES-ROYL" at bounding box center [195, 323] width 72 height 15
type input "SHIM-ES-ROYL"
click at [556, 321] on span at bounding box center [640, 330] width 431 height 26
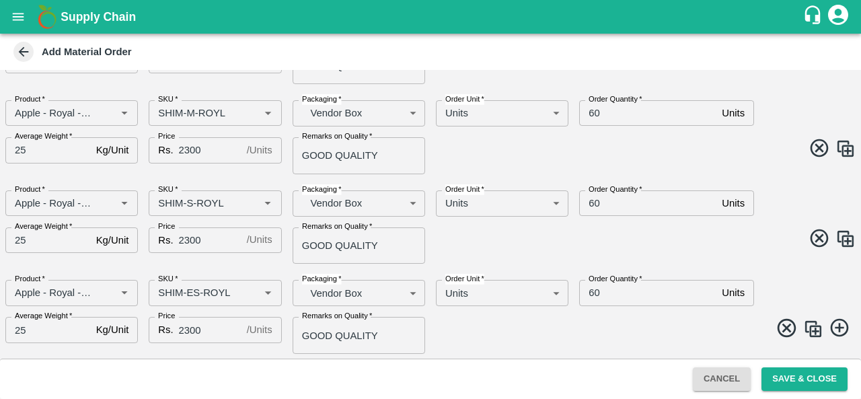
click at [809, 320] on img at bounding box center [813, 329] width 20 height 20
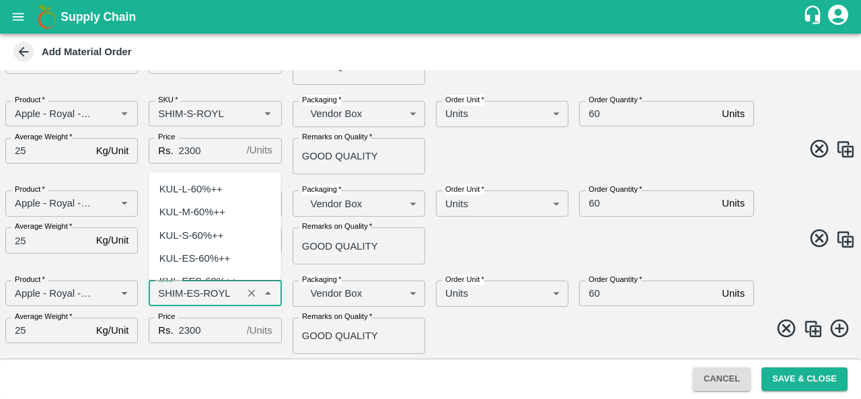
click at [195, 290] on input "SKU   *" at bounding box center [195, 293] width 85 height 17
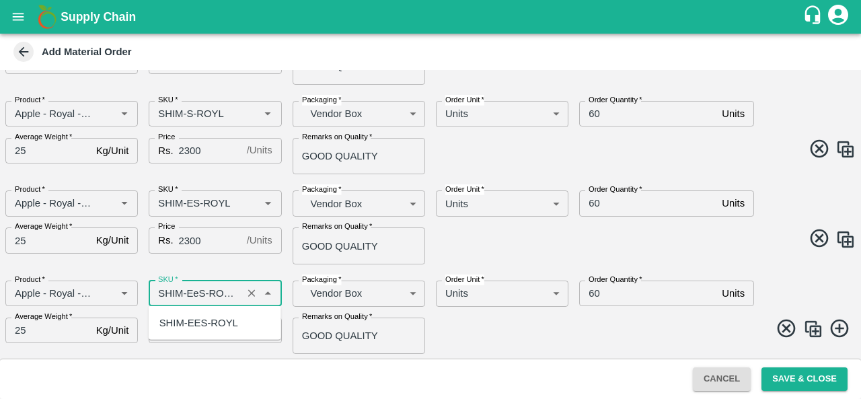
click at [208, 326] on div "SHIM-EES-ROYL" at bounding box center [198, 323] width 79 height 15
type input "SHIM-EES-ROYL"
click at [485, 320] on span at bounding box center [640, 331] width 431 height 26
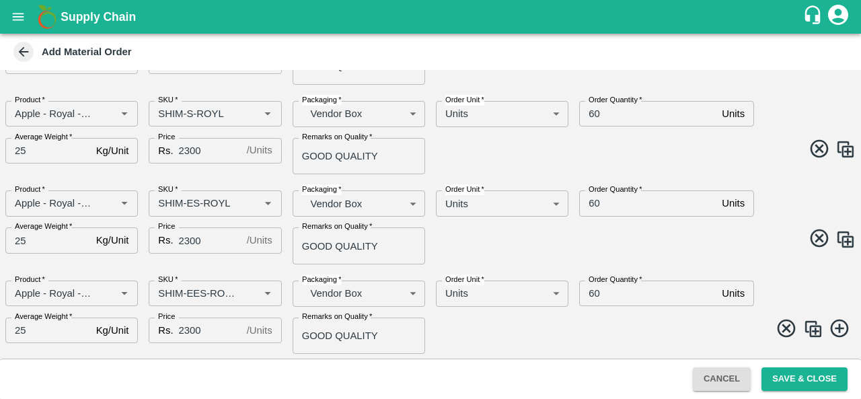
click at [809, 321] on img at bounding box center [813, 329] width 20 height 20
click at [192, 297] on input "SKU   *" at bounding box center [195, 292] width 85 height 17
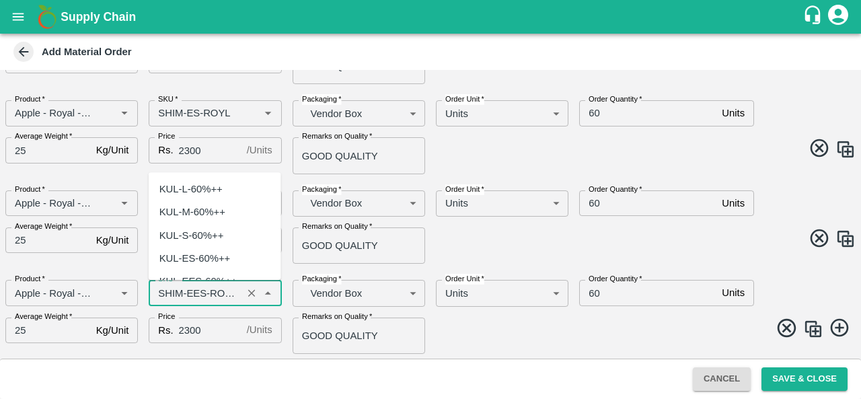
scroll to position [4511, 0]
click at [209, 289] on input "SKU   *" at bounding box center [195, 292] width 85 height 17
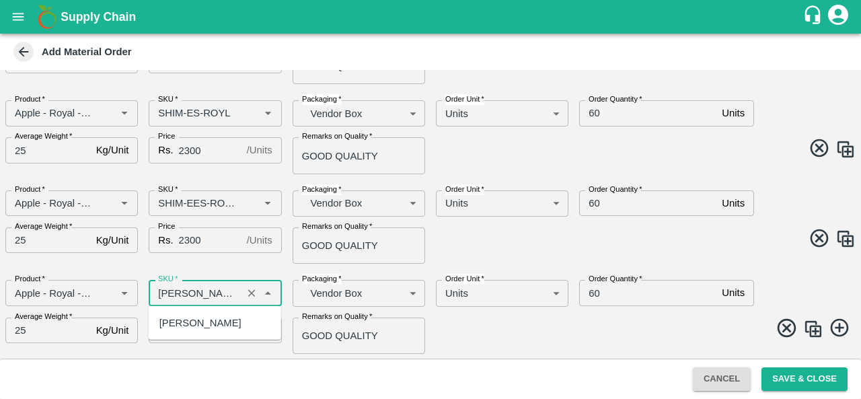
click at [202, 326] on div "[PERSON_NAME]" at bounding box center [200, 323] width 82 height 15
type input "[PERSON_NAME]"
click at [811, 328] on img at bounding box center [813, 329] width 20 height 20
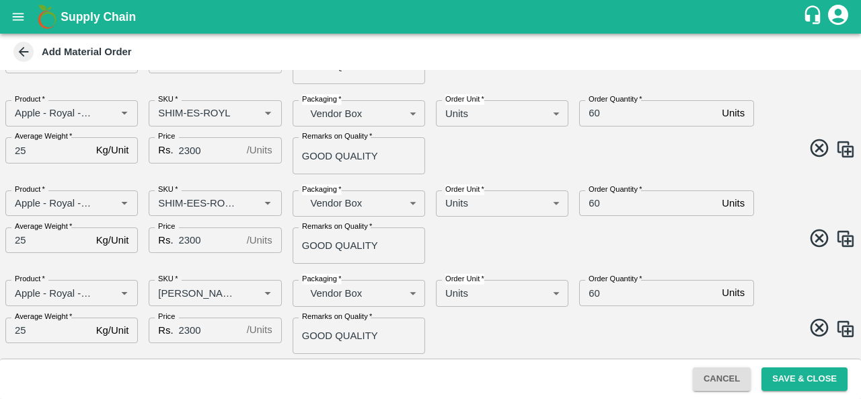
scroll to position [427, 0]
click at [198, 292] on input "SKU   *" at bounding box center [195, 293] width 85 height 17
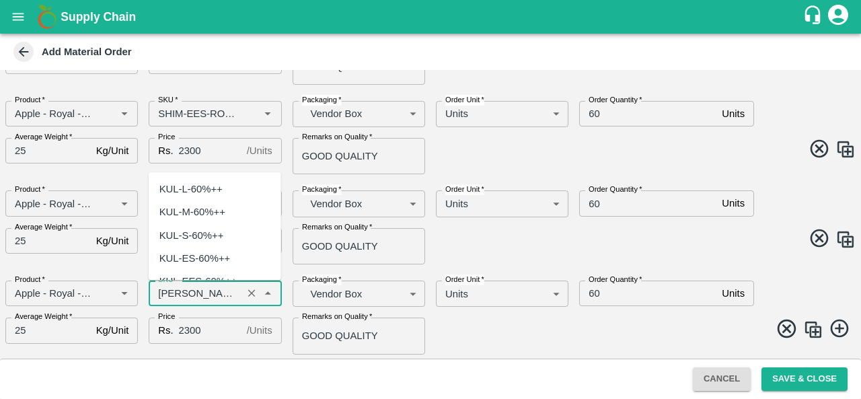
scroll to position [4719, 0]
click at [215, 295] on input "SKU   *" at bounding box center [195, 293] width 85 height 17
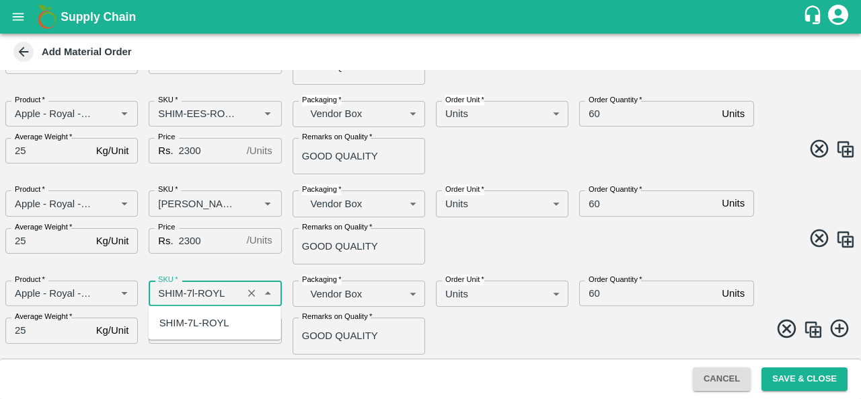
click at [222, 326] on div "SHIM-7L-ROYL" at bounding box center [194, 323] width 70 height 15
type input "SHIM-7L-ROYL"
click at [495, 314] on div "Product   * Product   * SKU   * SKU   * Packaging   * Vendor Box BOM/276 Packag…" at bounding box center [425, 312] width 861 height 85
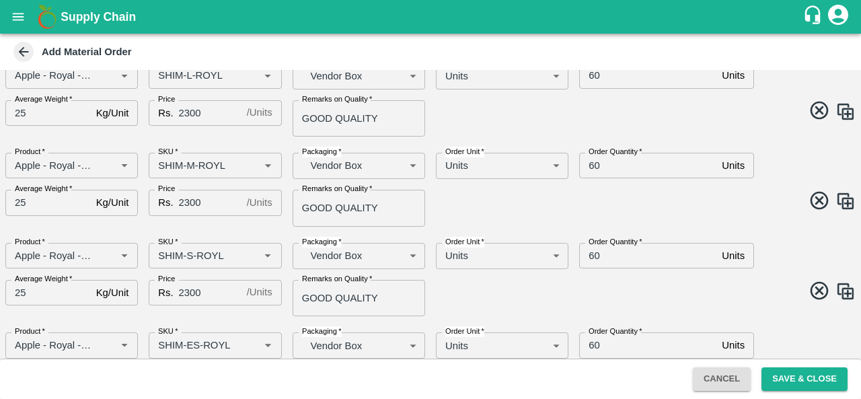
scroll to position [0, 0]
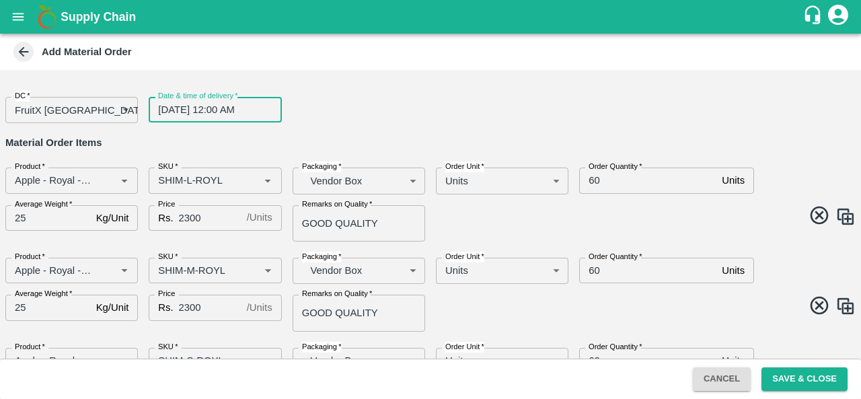
click at [168, 107] on input "13/09/2025 12:00 AM" at bounding box center [210, 110] width 123 height 26
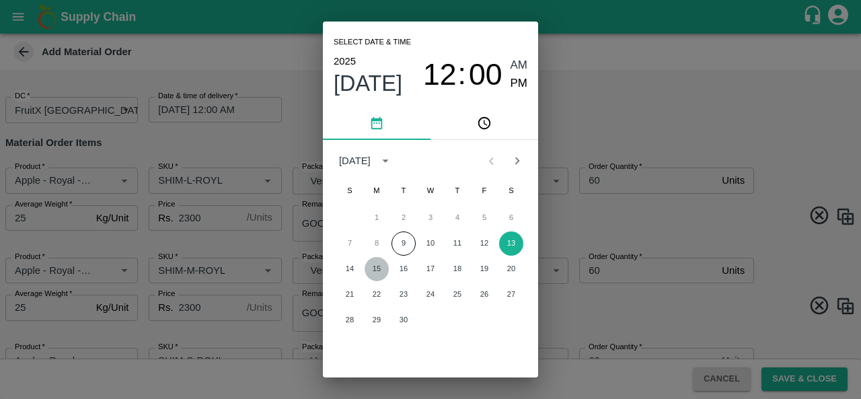
click at [381, 268] on button "15" at bounding box center [377, 269] width 24 height 24
type input "15/09/2025 12:00 AM"
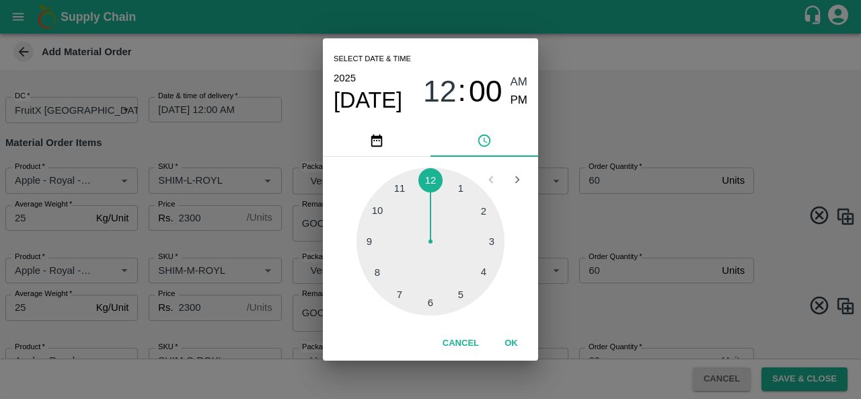
click at [513, 344] on button "OK" at bounding box center [511, 344] width 43 height 24
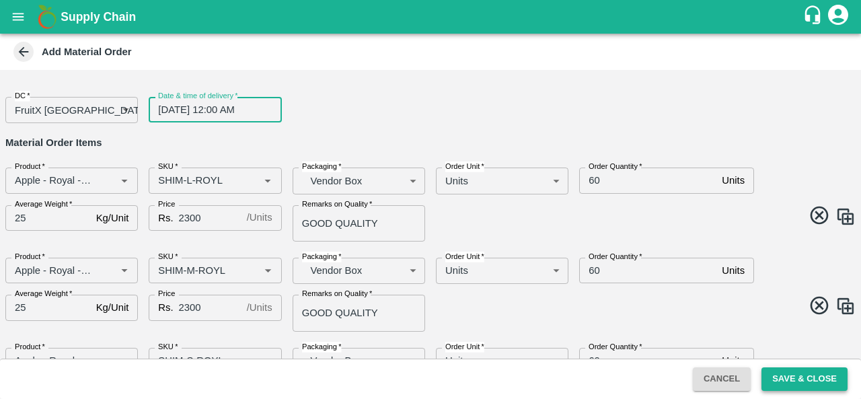
click at [785, 384] on button "Save & Close" at bounding box center [805, 379] width 86 height 24
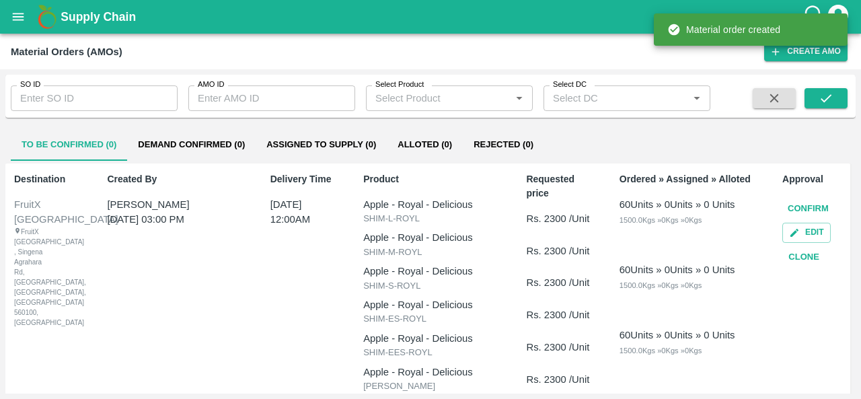
click at [803, 209] on button "Confirm" at bounding box center [809, 209] width 52 height 24
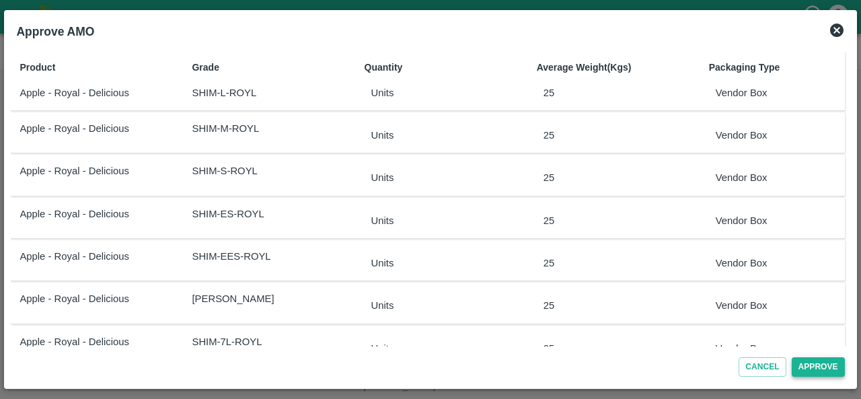
click at [807, 368] on button "Approve" at bounding box center [818, 367] width 53 height 20
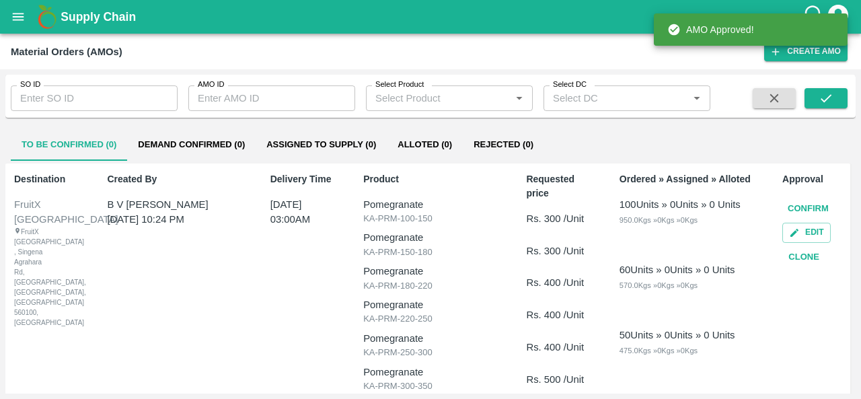
click at [159, 150] on button "Demand Confirmed (0)" at bounding box center [191, 145] width 129 height 32
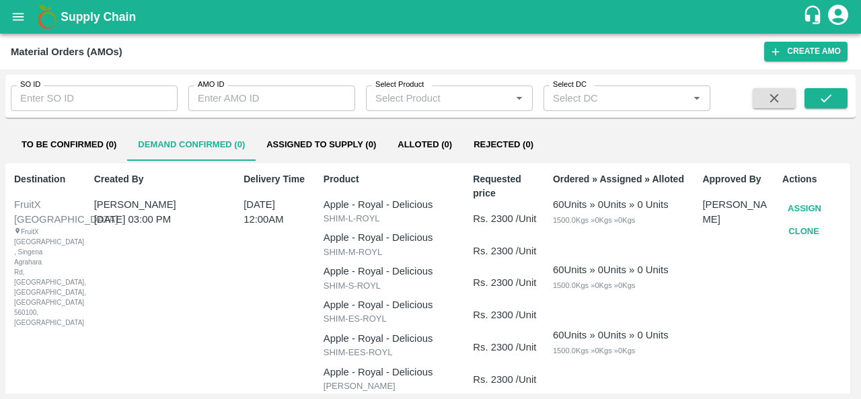
click at [802, 206] on button "Assign" at bounding box center [805, 209] width 44 height 24
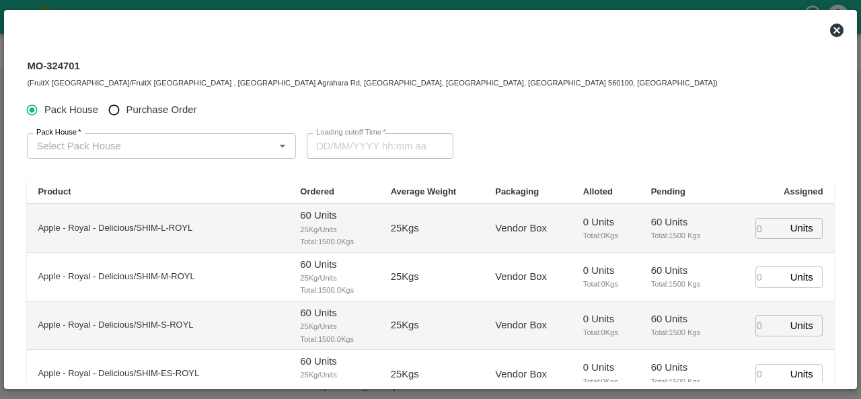
click at [115, 107] on input "Purchase Order" at bounding box center [114, 110] width 25 height 25
radio input "true"
click at [135, 148] on input "PO   *" at bounding box center [145, 145] width 228 height 17
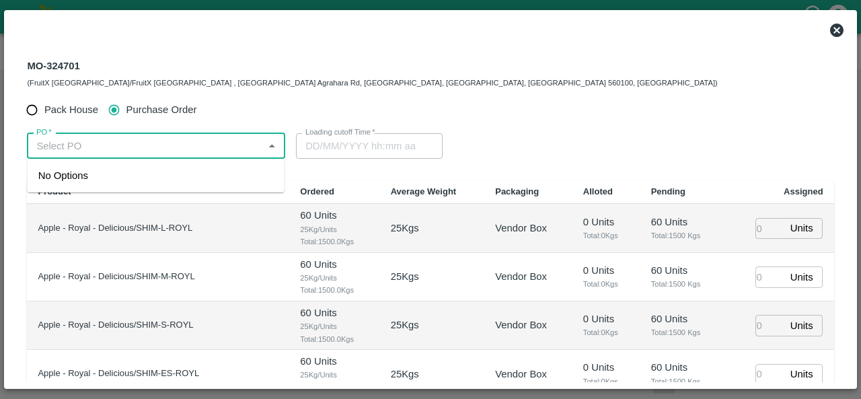
paste input "174353"
click at [100, 190] on div "PO-174353(S.O. FRUIT Co. ( Sardevan Singh)-7807720600)" at bounding box center [155, 183] width 235 height 30
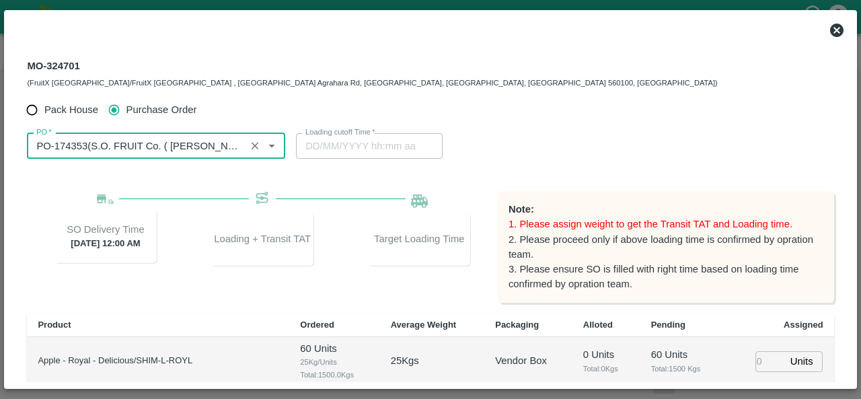
type input "PO-174353(S.O. FRUIT Co. ( Sardevan Singh)-7807720600)"
click at [648, 143] on div "PO   * PO   * Loading cutoff Time   * Loading cutoff Time" at bounding box center [430, 145] width 807 height 47
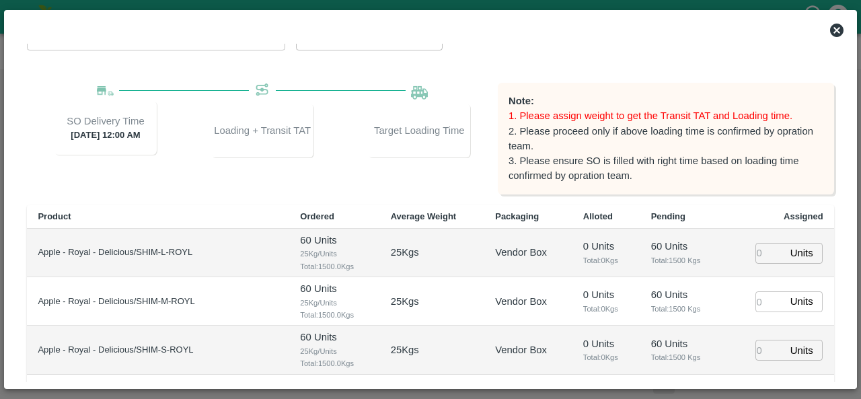
scroll to position [109, 0]
click at [758, 249] on input "number" at bounding box center [771, 252] width 30 height 21
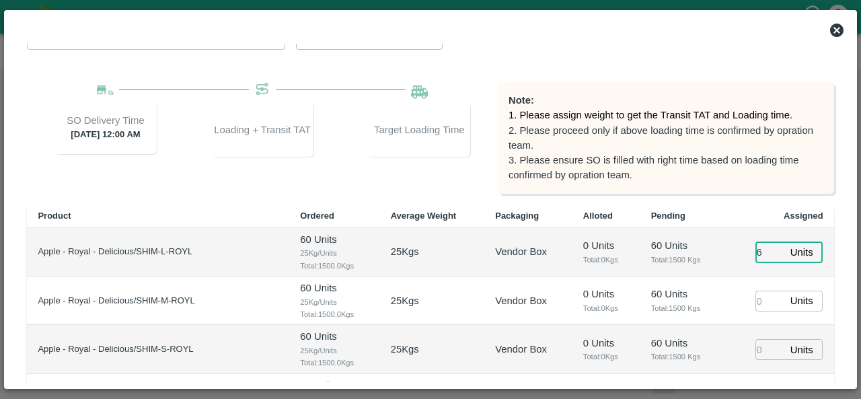
type input "60"
type input "11/09/2025 05:48 AM"
type input "60"
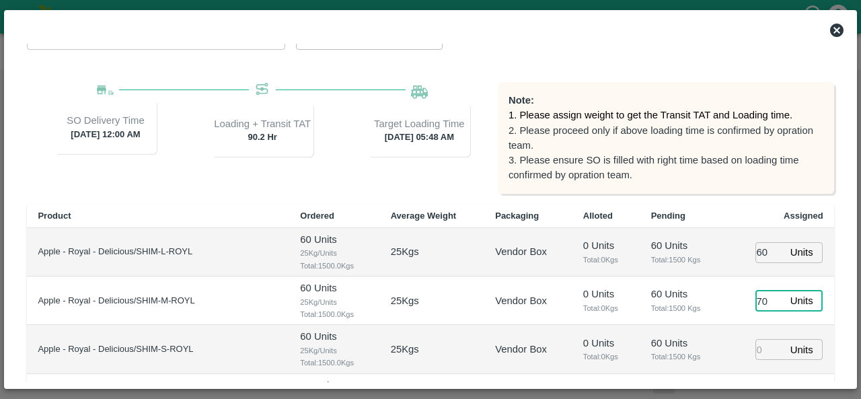
type input "70"
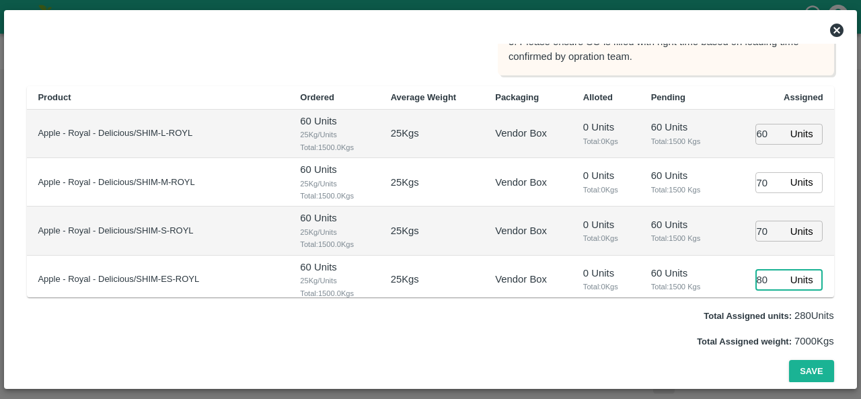
type input "80"
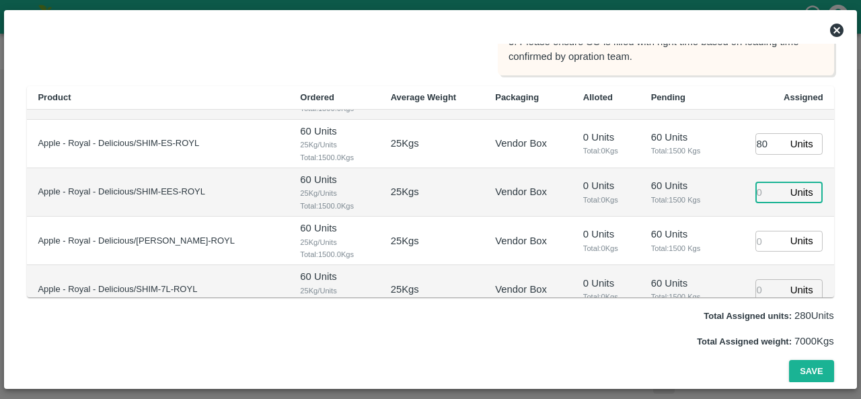
type input "11/09/2025 03:48 AM"
type input "80"
type input "90"
type input "70"
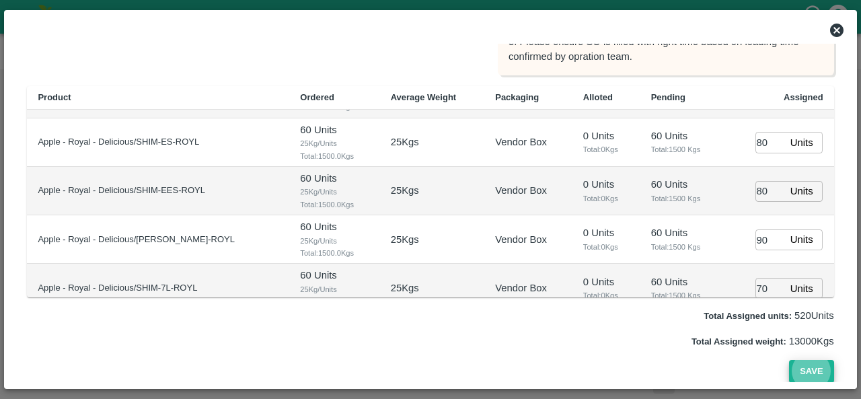
click at [817, 367] on button "Save" at bounding box center [811, 372] width 44 height 24
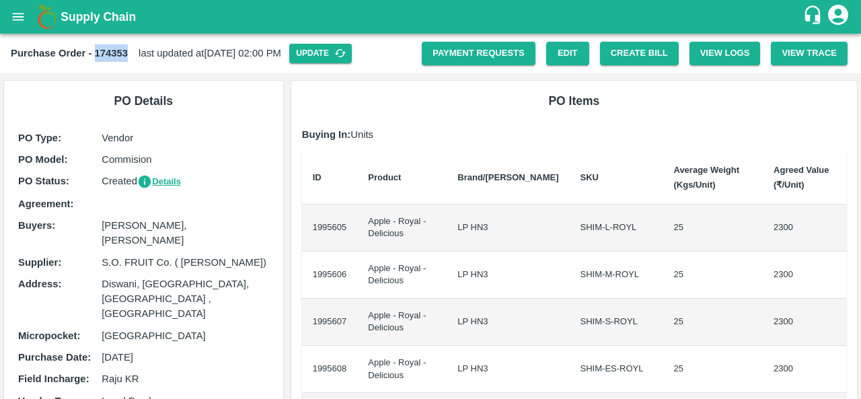
drag, startPoint x: 93, startPoint y: 50, endPoint x: 127, endPoint y: 54, distance: 34.6
click at [127, 54] on b "Purchase Order - 174353" at bounding box center [69, 53] width 117 height 11
copy b "174353"
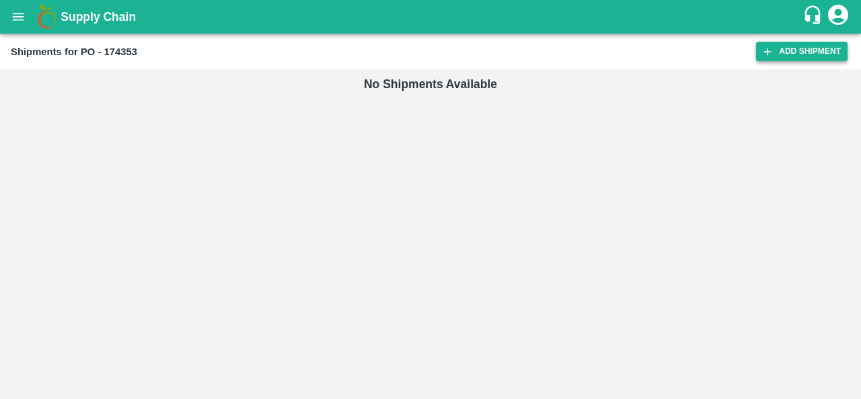
click at [782, 50] on link "Add Shipment" at bounding box center [802, 52] width 92 height 20
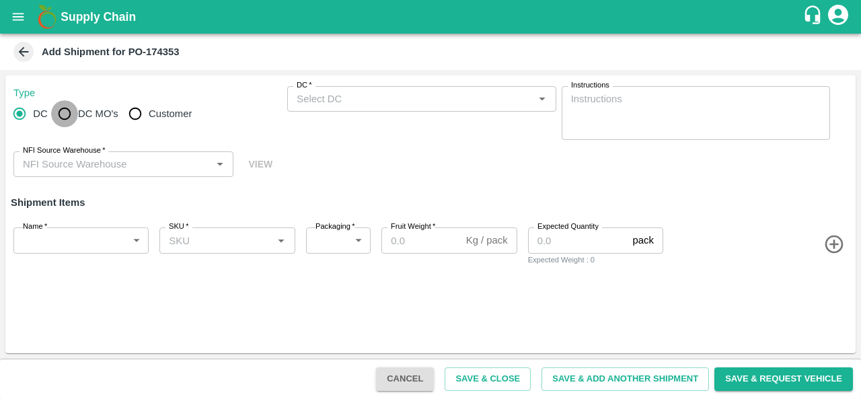
click at [77, 119] on input "DC MO's" at bounding box center [64, 113] width 27 height 27
radio input "true"
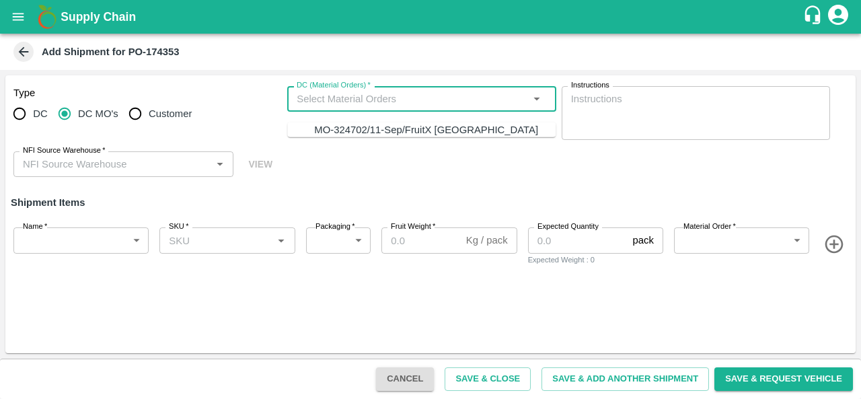
click at [347, 104] on input "DC (Material Orders)   *" at bounding box center [410, 98] width 238 height 17
click at [338, 135] on div "MO-324702/11-Sep/FruitX [GEOGRAPHIC_DATA]" at bounding box center [426, 129] width 224 height 15
type input "MO-324702/11-Sep/FruitX [GEOGRAPHIC_DATA]"
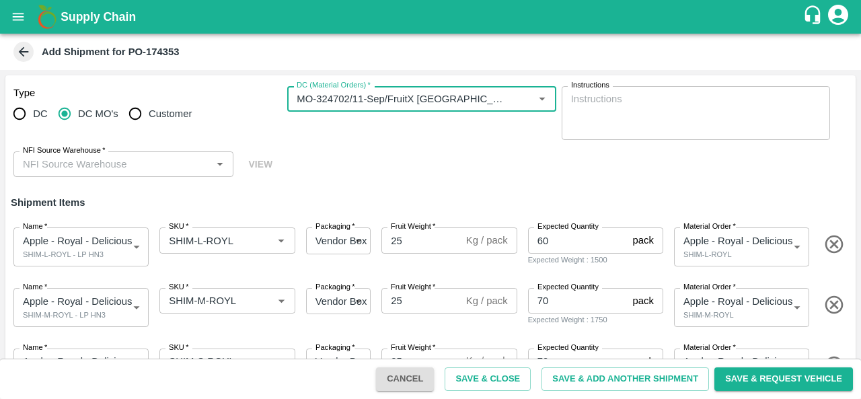
click at [78, 163] on input "NFI Source Warehouse   *" at bounding box center [112, 163] width 190 height 17
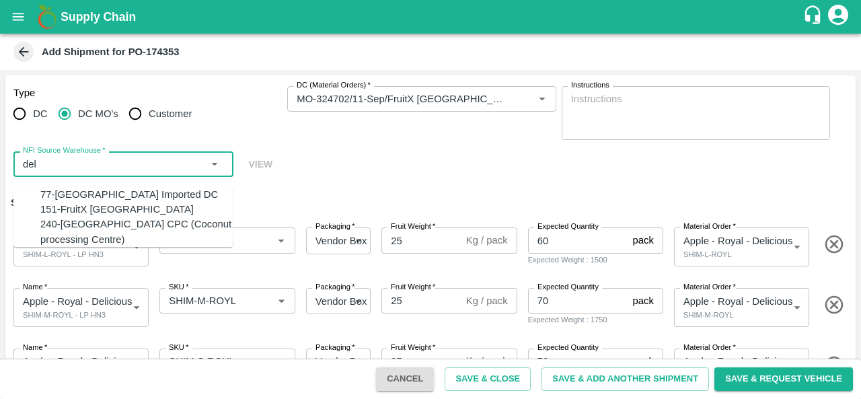
click at [81, 217] on div "151-FruitX [GEOGRAPHIC_DATA]" at bounding box center [116, 209] width 153 height 15
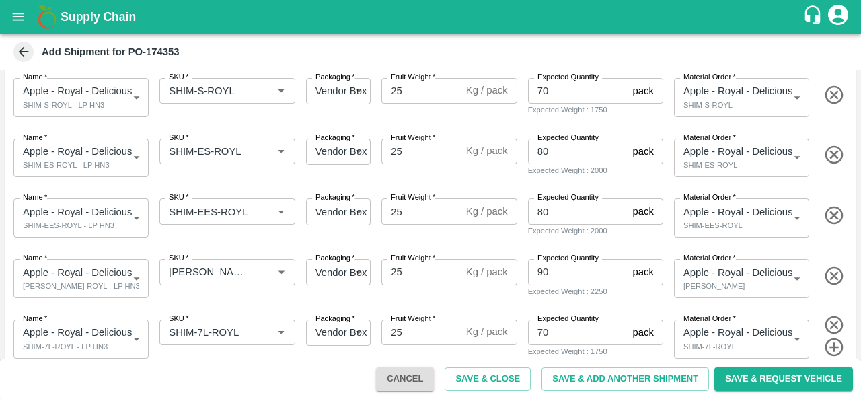
scroll to position [285, 0]
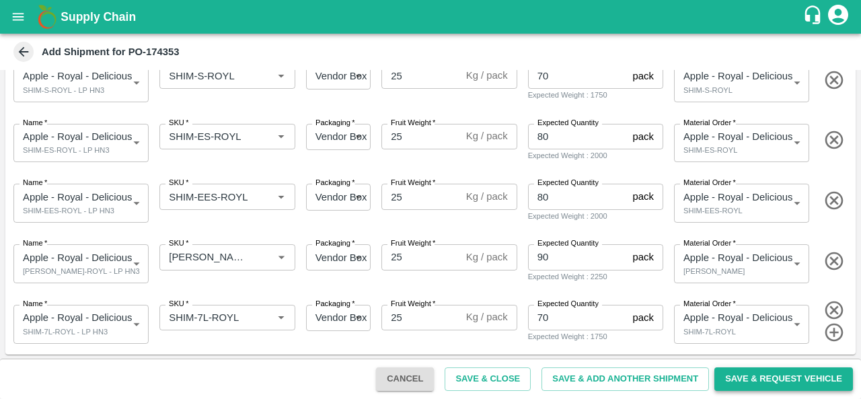
type input "151-FruitX [GEOGRAPHIC_DATA]"
click at [758, 378] on button "Save & Request Vehicle" at bounding box center [784, 379] width 139 height 24
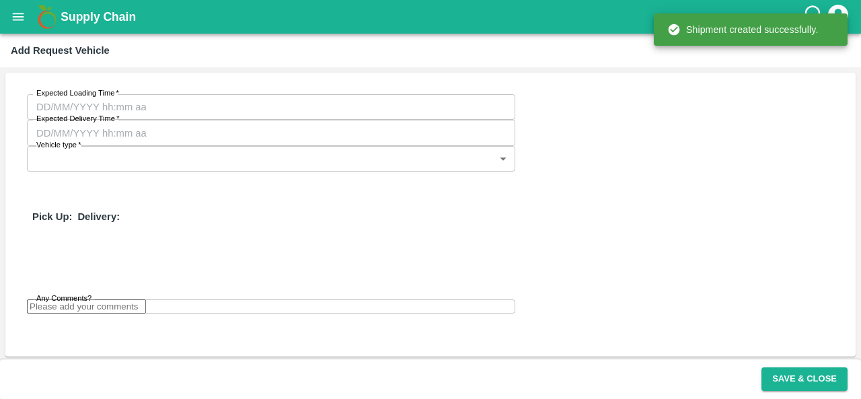
type input "[DATE] 03:48 AM"
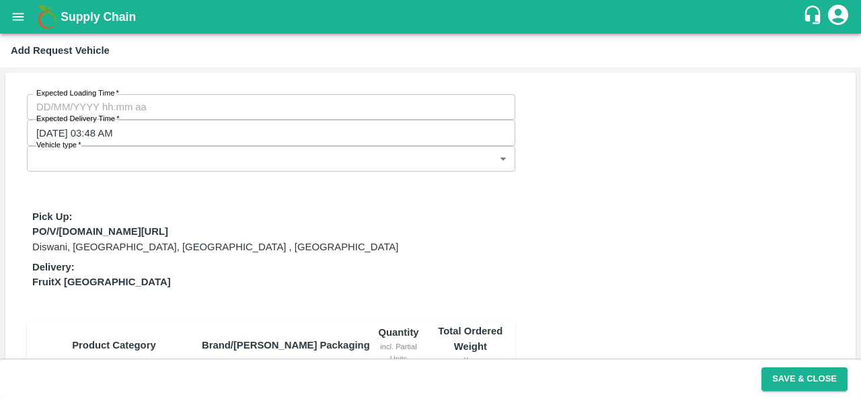
click at [81, 140] on label "Vehicle type   *" at bounding box center [58, 145] width 45 height 11
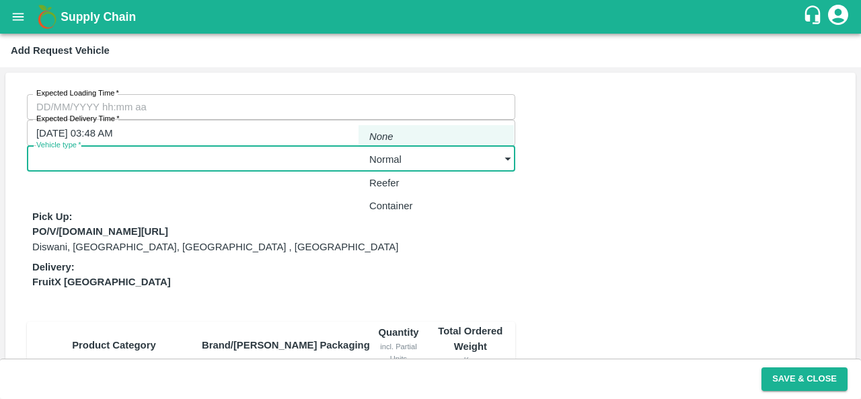
click at [397, 118] on body "Supply Chain Add Request Vehicle Expected Loading Time   * Expected Loading Tim…" at bounding box center [430, 199] width 861 height 399
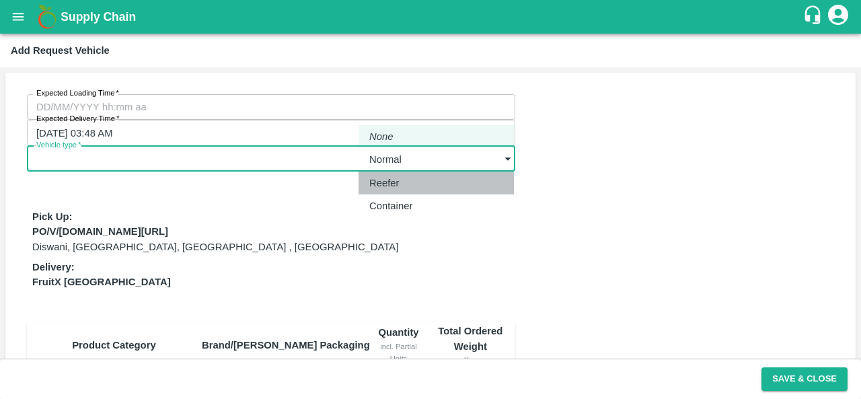
click at [397, 179] on p "Reefer" at bounding box center [384, 183] width 30 height 15
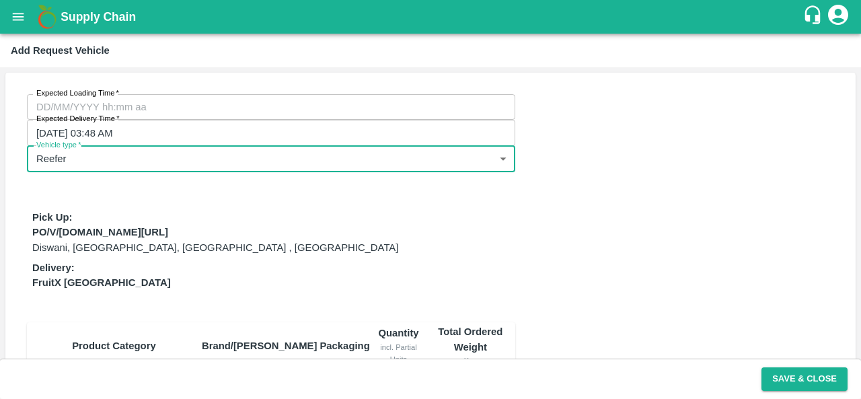
click at [394, 107] on body "Supply Chain Add Request Vehicle Expected Loading Time   * Expected Loading Tim…" at bounding box center [430, 199] width 861 height 399
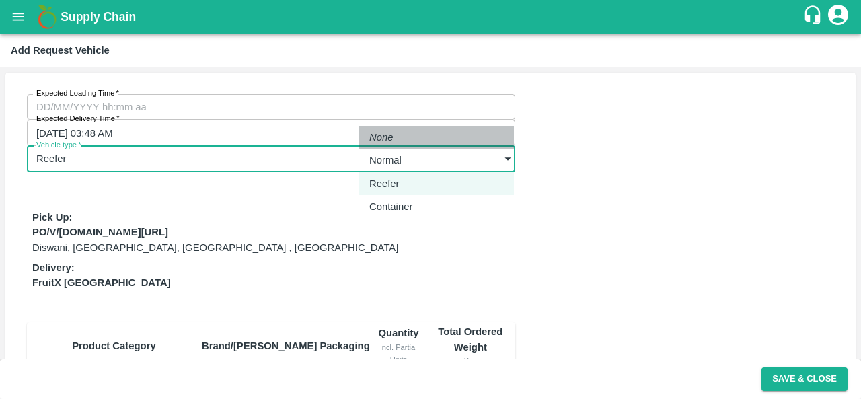
click at [398, 147] on li "None" at bounding box center [436, 137] width 155 height 23
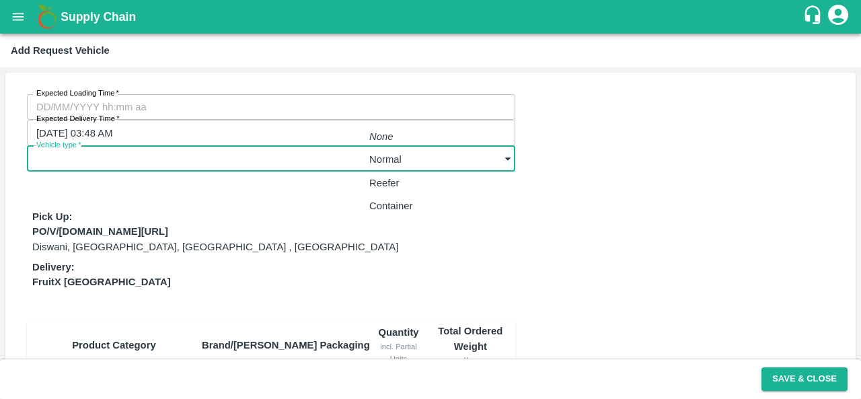
click at [392, 116] on body "Supply Chain Add Request Vehicle Expected Loading Time   * Expected Loading Tim…" at bounding box center [430, 199] width 861 height 399
click at [392, 159] on p "Normal" at bounding box center [385, 159] width 32 height 15
type input "1"
click at [583, 184] on div "Expected Loading Time   * Expected Loading Time Expected Delivery Time   * 11/0…" at bounding box center [430, 394] width 850 height 643
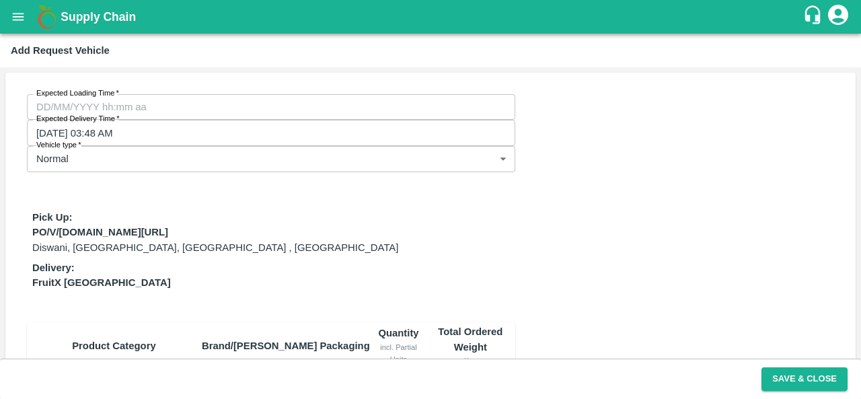
type input "DD/MM/YYYY hh:mm aa"
click at [86, 107] on input "DD/MM/YYYY hh:mm aa" at bounding box center [266, 107] width 479 height 26
type input "09/09/2025 12:00 AM"
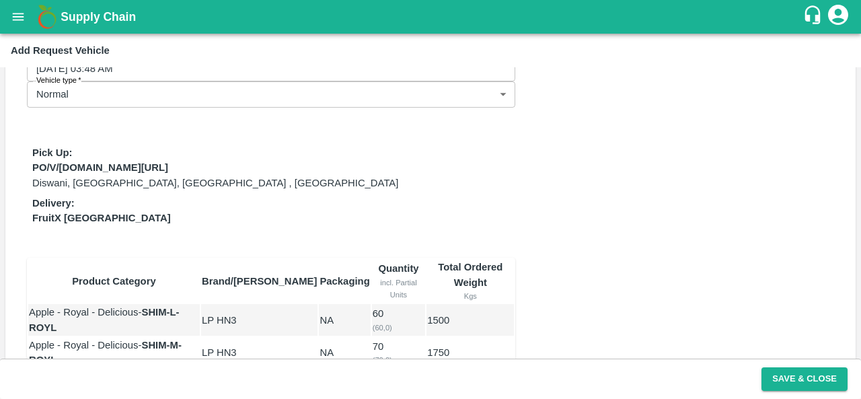
scroll to position [133, 0]
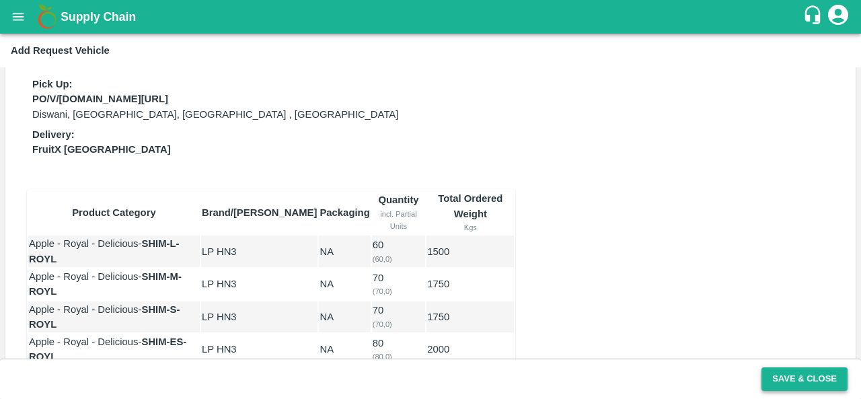
click at [797, 376] on button "Save & Close" at bounding box center [805, 379] width 86 height 24
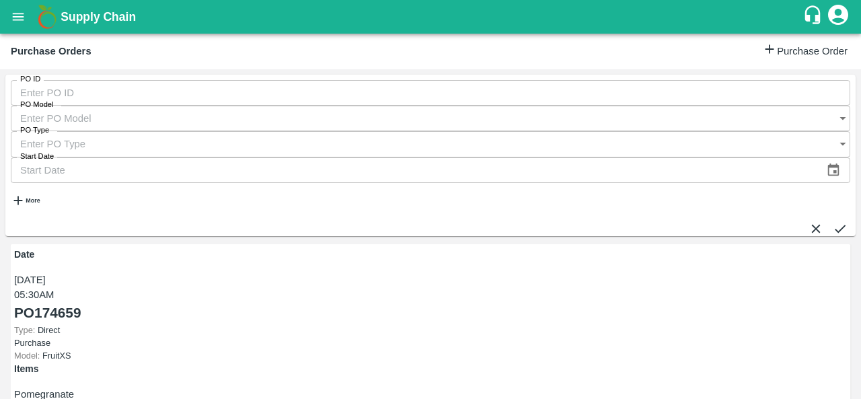
click at [38, 197] on strong "More" at bounding box center [33, 200] width 14 height 7
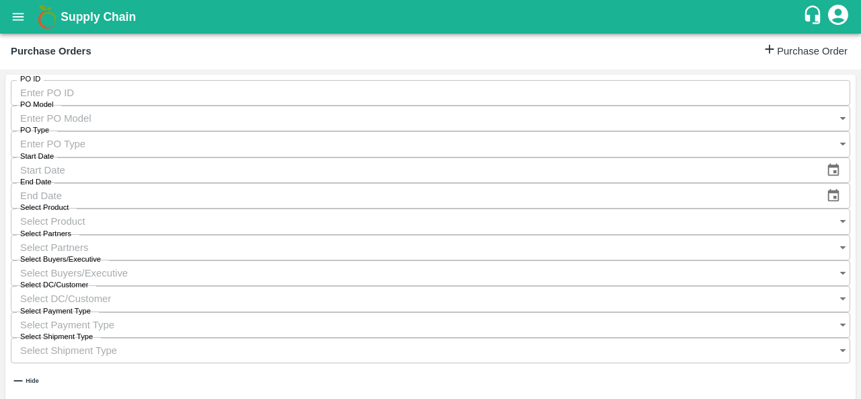
click at [449, 235] on input "Select Partners" at bounding box center [417, 248] width 813 height 26
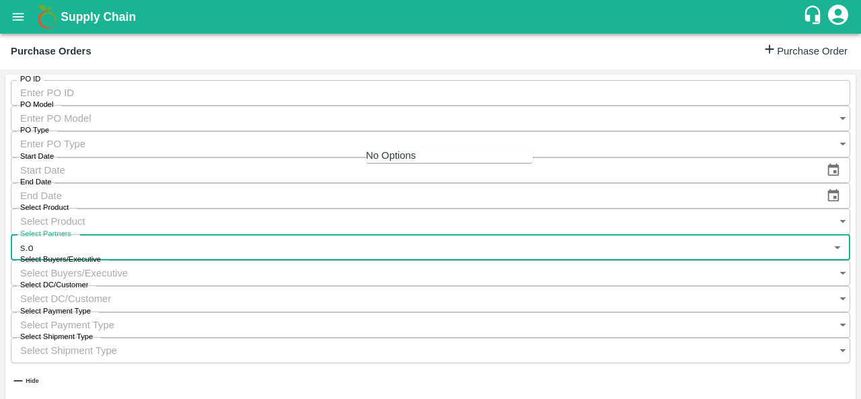
type input "s.o."
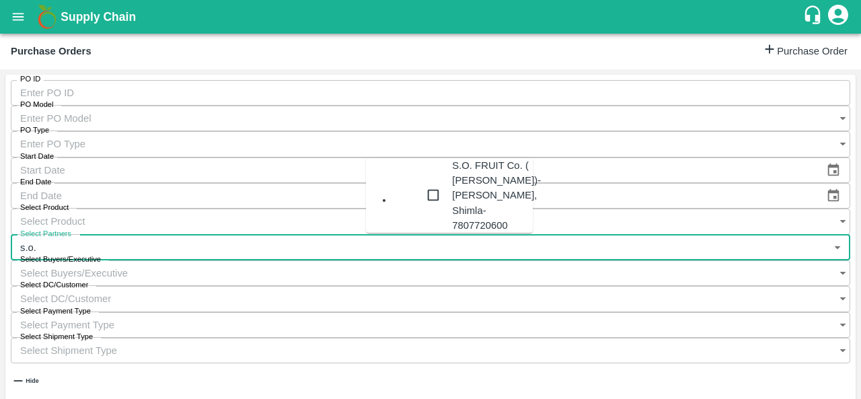
click at [452, 181] on div "S.O. FRUIT Co. ( [PERSON_NAME])-[PERSON_NAME], Shimla-7807720600" at bounding box center [496, 195] width 89 height 75
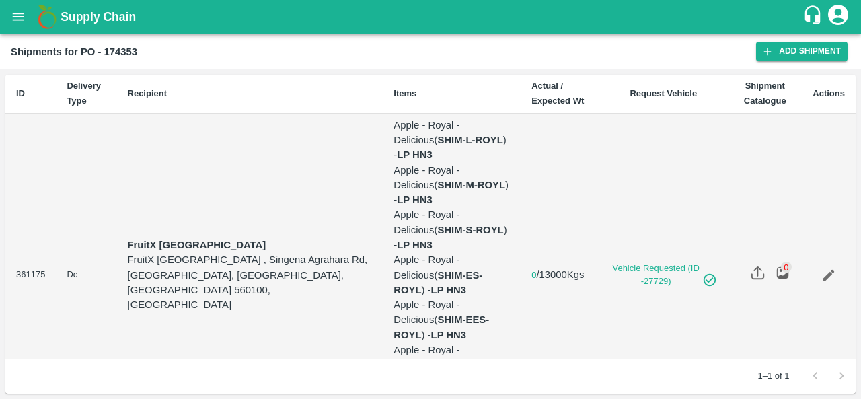
click at [13, 20] on icon "open drawer" at bounding box center [18, 16] width 11 height 7
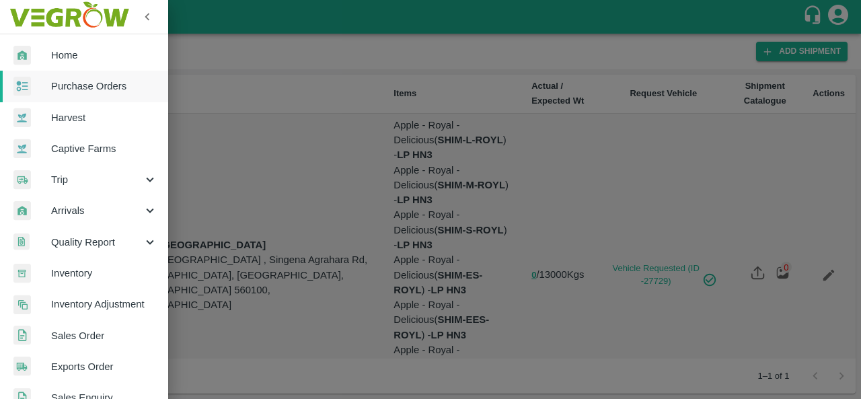
click at [92, 91] on span "Purchase Orders" at bounding box center [104, 86] width 106 height 15
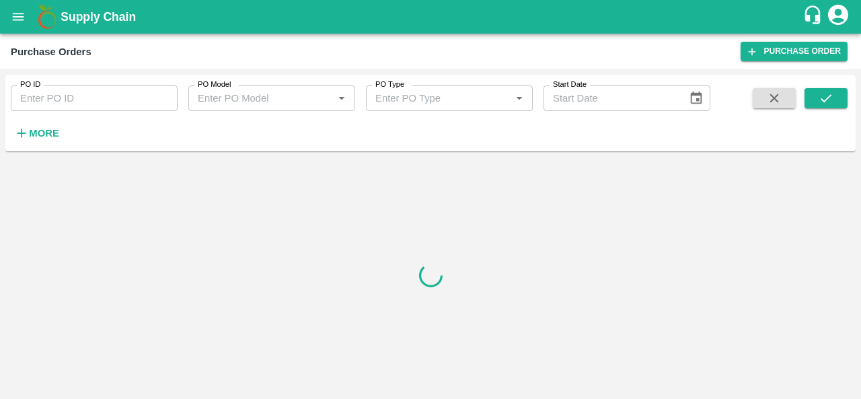
click at [45, 133] on strong "More" at bounding box center [44, 133] width 30 height 11
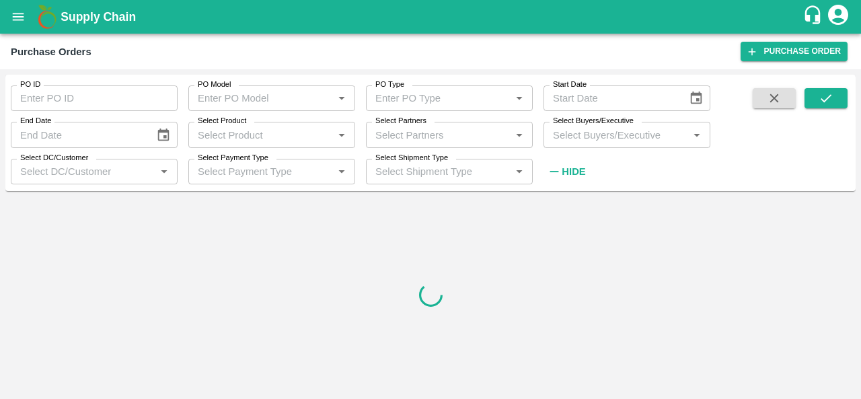
click at [419, 130] on input "Select Partners" at bounding box center [438, 134] width 137 height 17
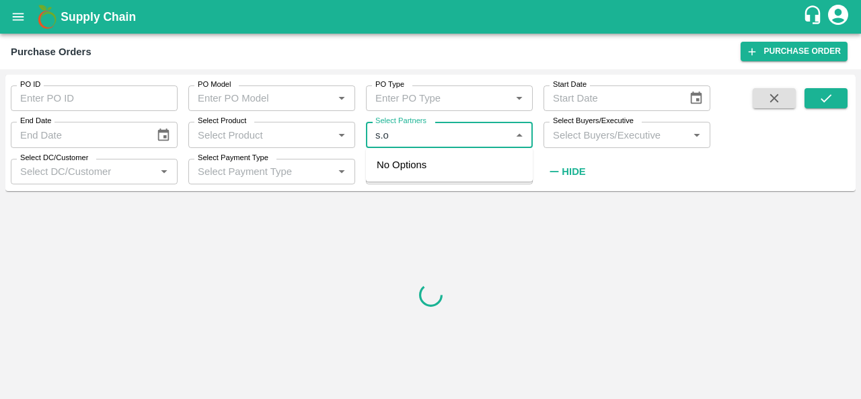
type input "s.o."
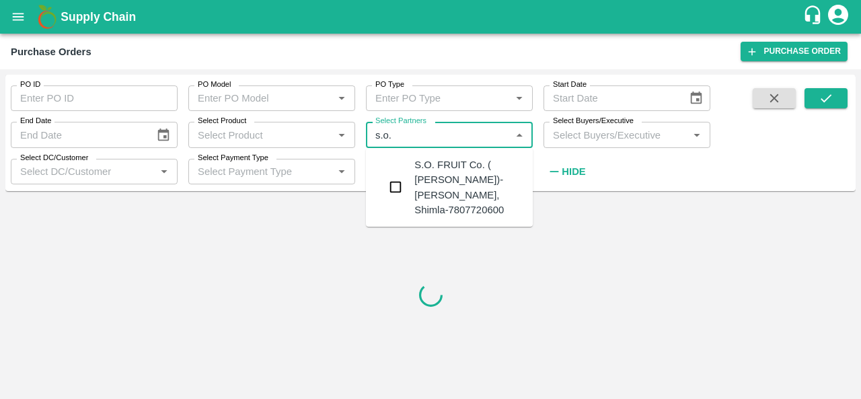
click at [440, 183] on div "S.O. FRUIT Co. ( [PERSON_NAME])-[PERSON_NAME], Shimla-7807720600" at bounding box center [468, 187] width 108 height 60
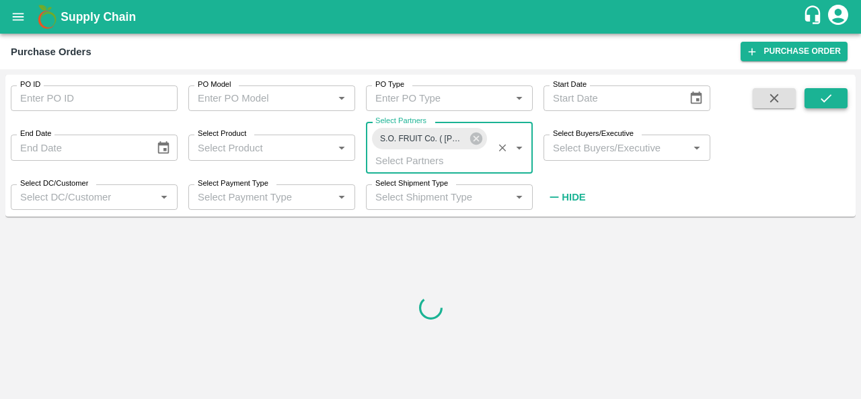
click at [824, 96] on icon "submit" at bounding box center [826, 98] width 15 height 15
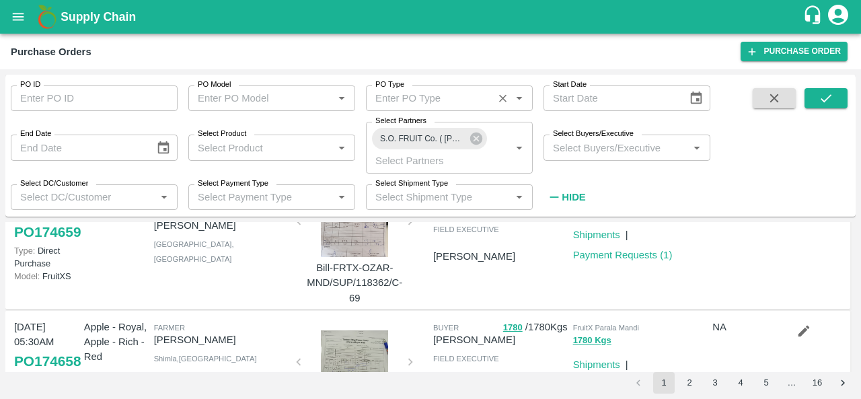
scroll to position [67, 0]
click at [821, 92] on icon "submit" at bounding box center [826, 98] width 15 height 15
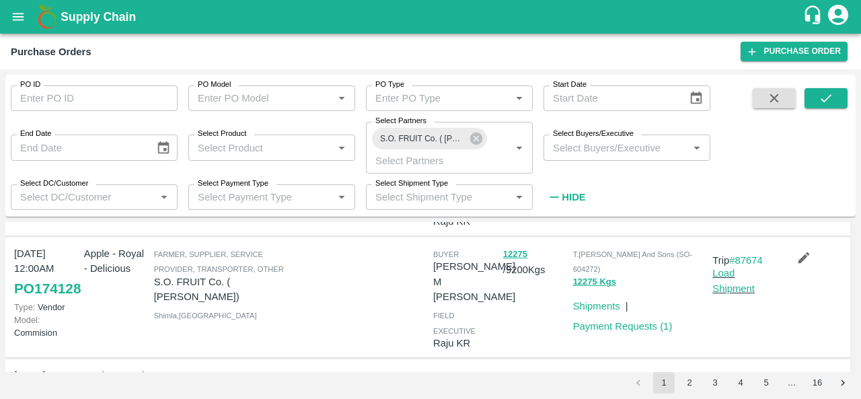
scroll to position [165, 0]
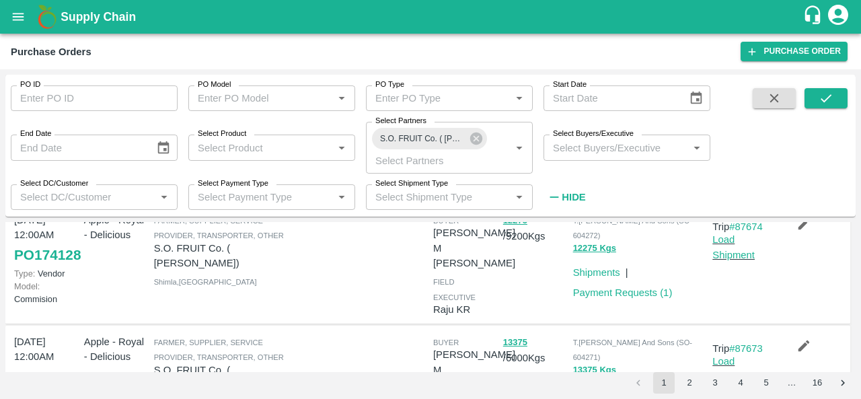
click at [43, 267] on link "PO 174128" at bounding box center [47, 255] width 67 height 24
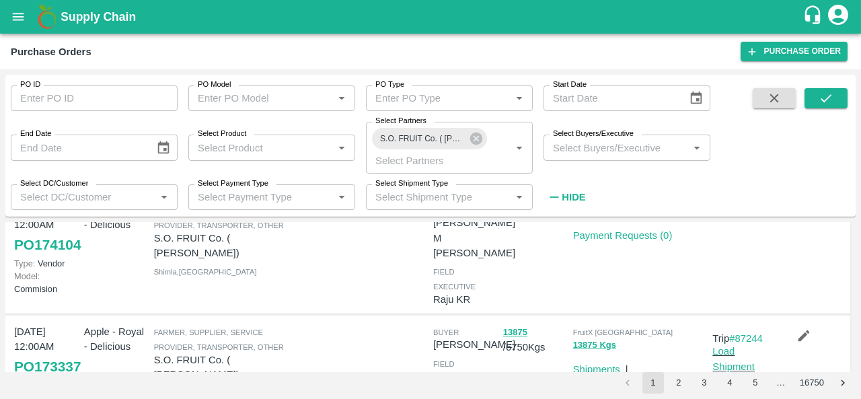
scroll to position [419, 0]
click at [34, 256] on link "PO 174104" at bounding box center [47, 244] width 67 height 24
click at [74, 92] on input "PO ID" at bounding box center [94, 98] width 167 height 26
paste input "174104"
type input "174104"
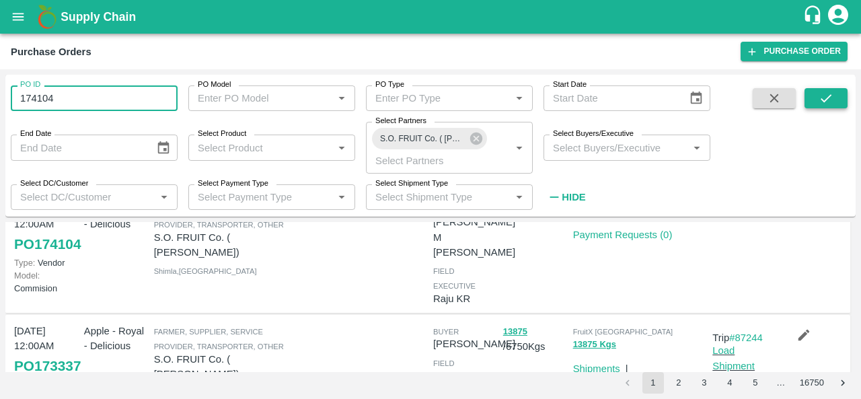
click at [812, 106] on button "submit" at bounding box center [826, 98] width 43 height 20
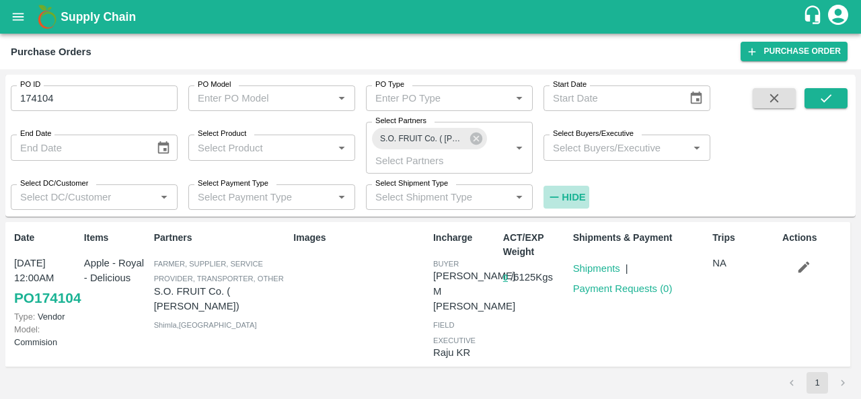
click at [577, 197] on strong "Hide" at bounding box center [574, 197] width 24 height 11
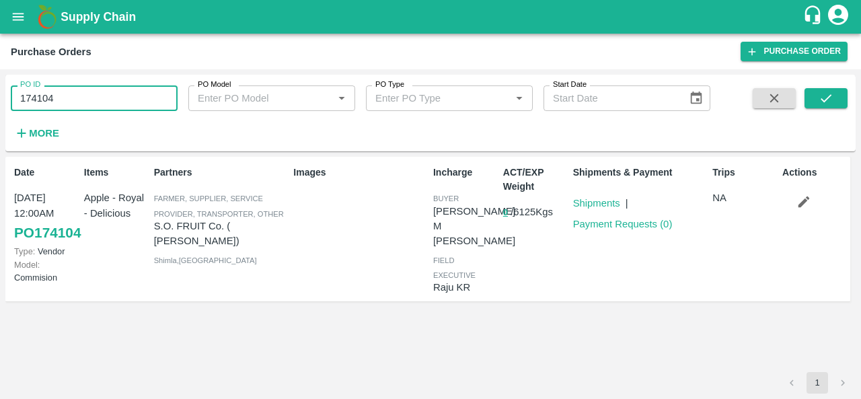
drag, startPoint x: 62, startPoint y: 102, endPoint x: 3, endPoint y: 102, distance: 58.5
click at [3, 102] on div "PO ID 174104 PO ID PO Model PO Model   * PO Type PO Type   * Start Date Start D…" at bounding box center [430, 234] width 861 height 330
click at [599, 205] on link "Shipments" at bounding box center [596, 203] width 47 height 11
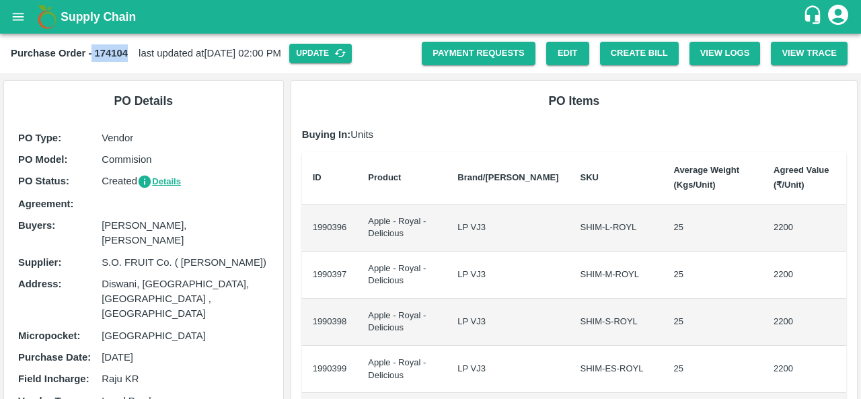
drag, startPoint x: 92, startPoint y: 48, endPoint x: 131, endPoint y: 54, distance: 38.8
click at [131, 54] on div "Purchase Order - 174104 last updated at 09 Sep 2025, 02:00 PM Update" at bounding box center [216, 54] width 411 height 20
copy b "174104"
click at [23, 12] on icon "open drawer" at bounding box center [18, 16] width 15 height 15
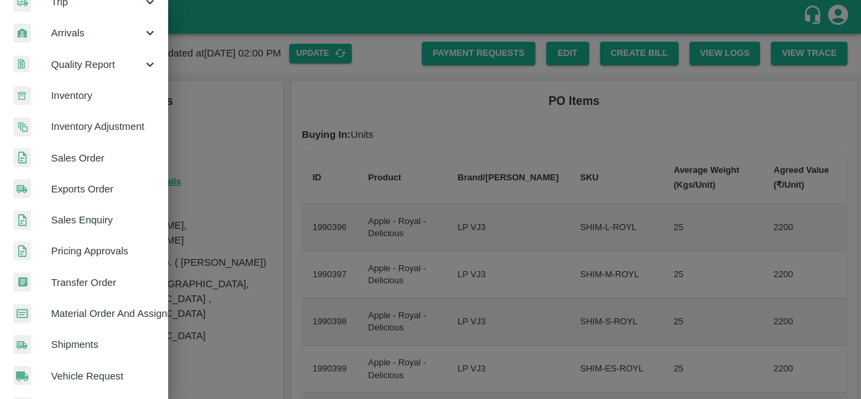
scroll to position [178, 0]
click at [78, 309] on span "Material Order And Assignment" at bounding box center [104, 312] width 106 height 15
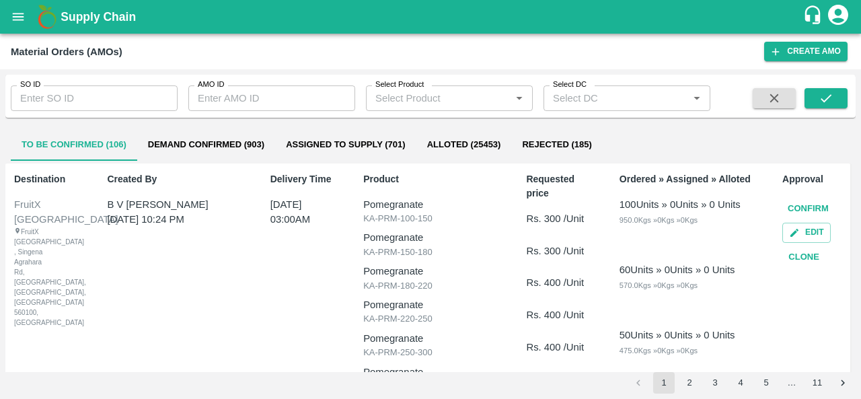
click at [332, 149] on button "Assigned to Supply (701)" at bounding box center [345, 145] width 141 height 32
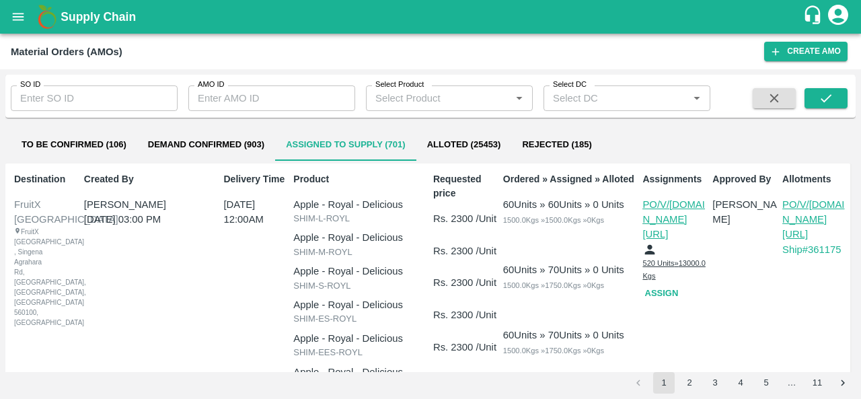
click at [71, 146] on button "To Be Confirmed (106)" at bounding box center [74, 145] width 126 height 32
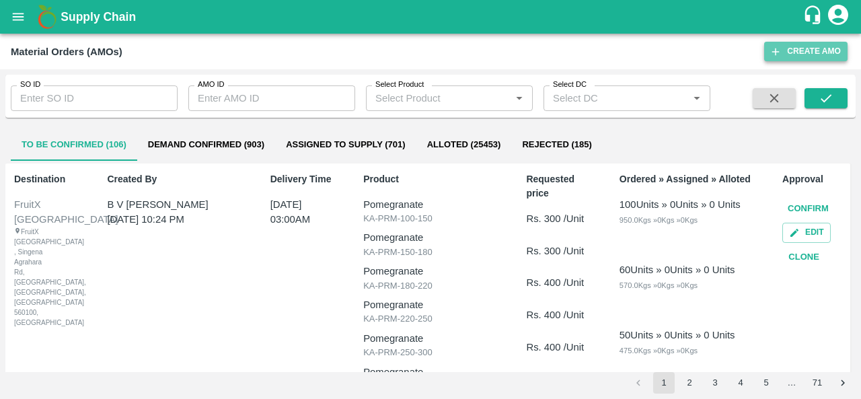
click at [813, 50] on button "Create AMO" at bounding box center [805, 52] width 83 height 20
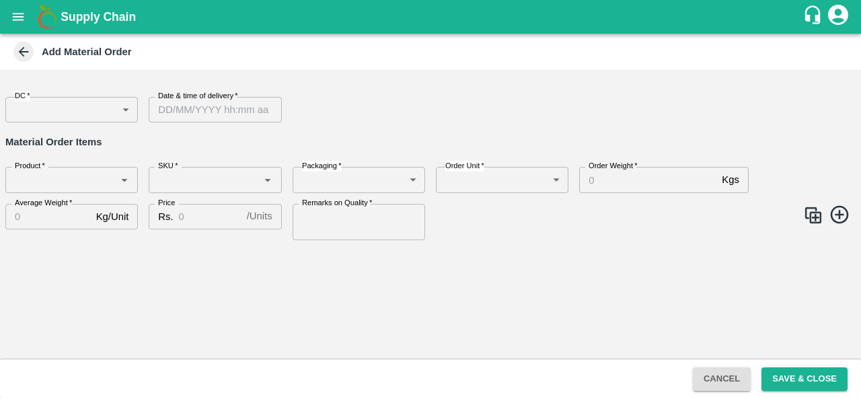
click at [73, 110] on body "Supply Chain Add Material Order DC   * ​ DC Date & time of delivery   * Date & …" at bounding box center [430, 199] width 861 height 399
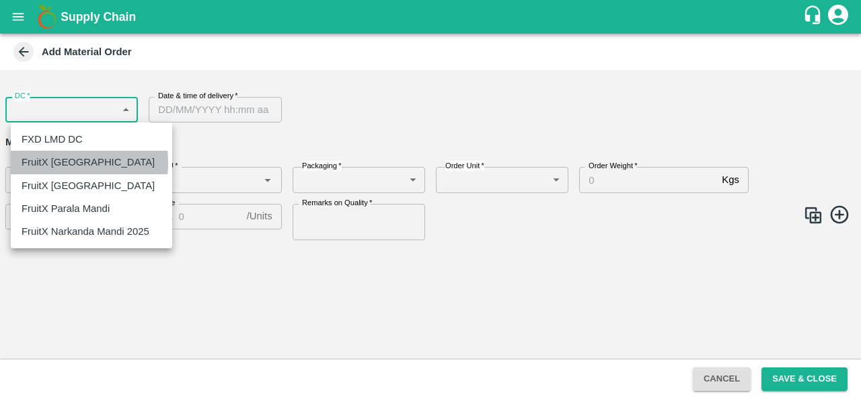
click at [62, 163] on p "FruitX [GEOGRAPHIC_DATA]" at bounding box center [88, 162] width 133 height 15
type input "147"
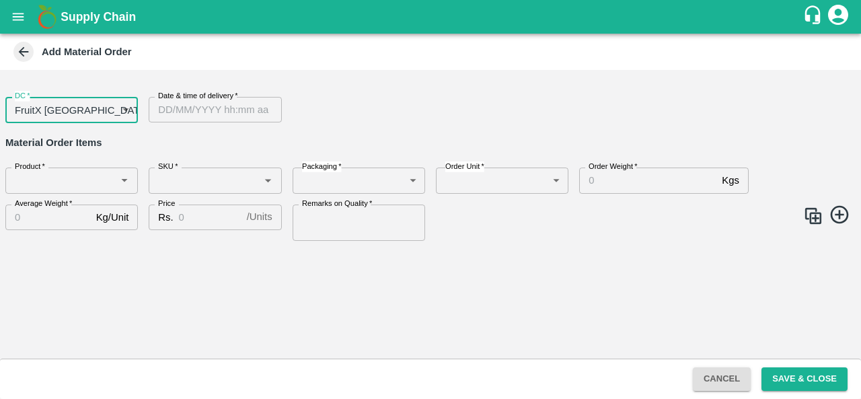
type input "DD/MM/YYYY hh:mm aa"
click at [195, 105] on input "DD/MM/YYYY hh:mm aa" at bounding box center [210, 110] width 123 height 26
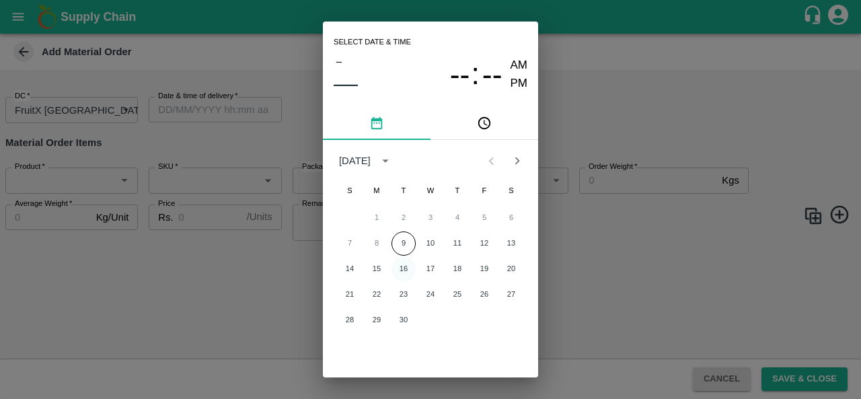
click at [397, 270] on button "16" at bounding box center [404, 269] width 24 height 24
type input "16/09/2025 12:00 AM"
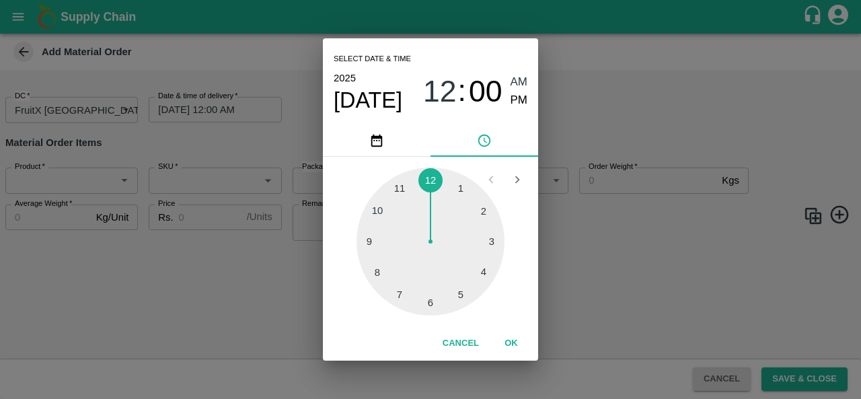
click at [291, 275] on div "Select date & time 2025 Sep 16 12 : 00 AM PM 1 2 3 4 5 6 7 8 9 10 11 12 Cancel …" at bounding box center [430, 199] width 861 height 399
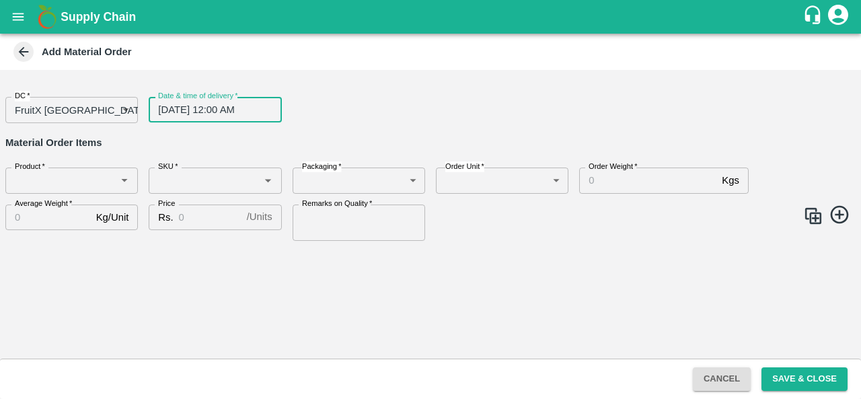
click at [37, 181] on input "Product   *" at bounding box center [60, 180] width 102 height 17
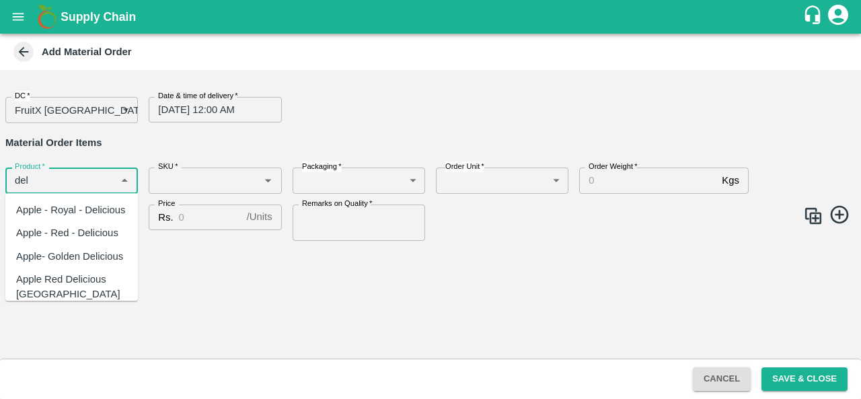
click at [56, 217] on div "Apple - Royal - Delicious" at bounding box center [71, 210] width 110 height 15
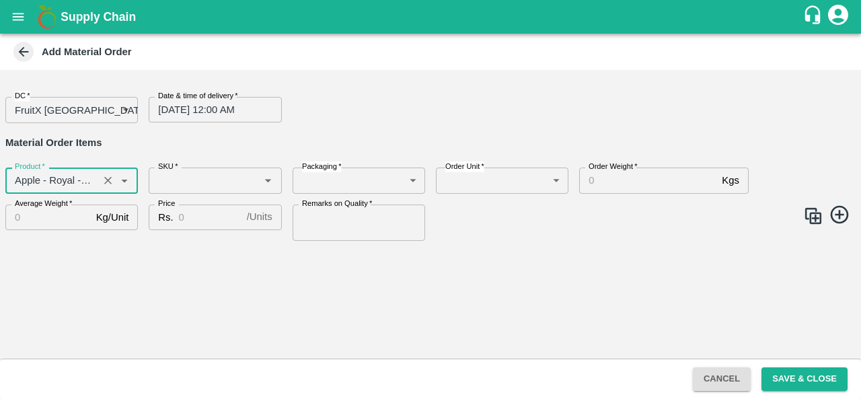
click at [206, 190] on div "SKU   *" at bounding box center [215, 181] width 133 height 26
type input "Apple - Royal - Delicious"
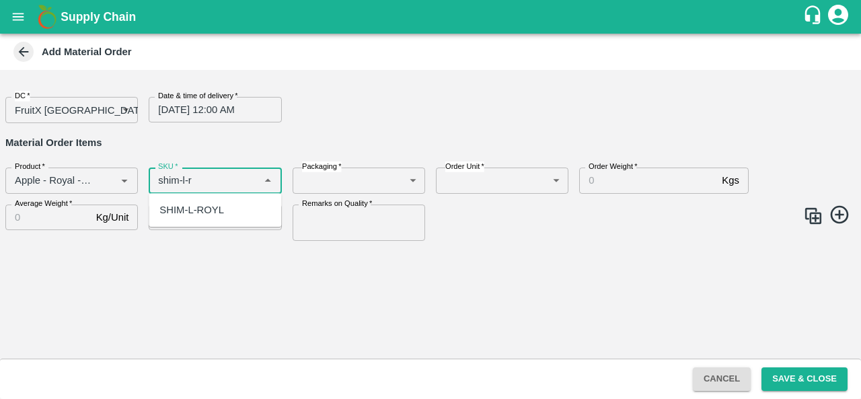
click at [211, 215] on div "SHIM-L-ROYL" at bounding box center [191, 210] width 65 height 15
type input "SHIM-L-ROYL"
click at [346, 175] on body "Supply Chain Add Material Order DC   * FruitX Bangalore 147 DC Date & time of d…" at bounding box center [430, 199] width 861 height 399
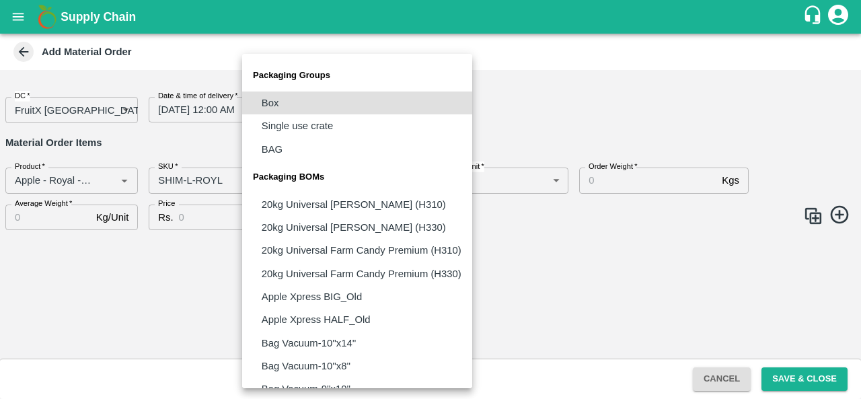
scroll to position [1009, 0]
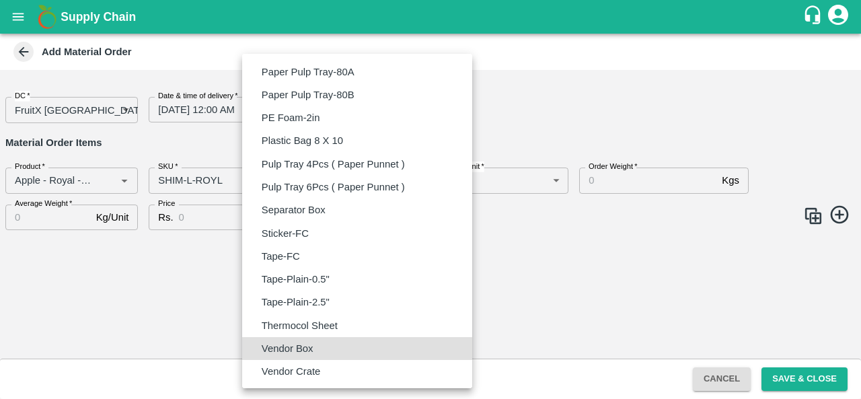
type input "BOM/276"
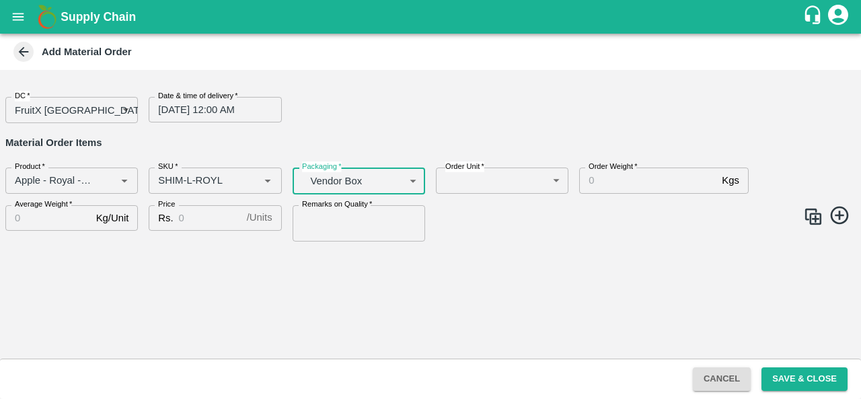
click at [462, 168] on label "Order Unit   *" at bounding box center [464, 166] width 39 height 11
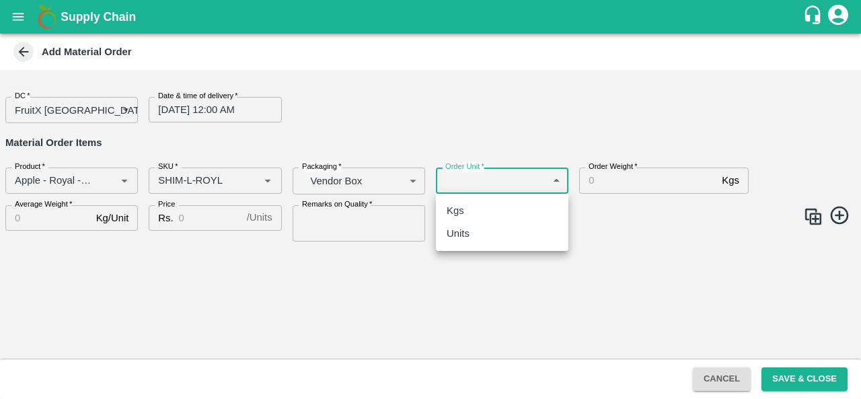
click at [462, 182] on body "Supply Chain Add Material Order DC   * FruitX Bangalore 147 DC Date & time of d…" at bounding box center [430, 199] width 861 height 399
click at [469, 228] on p "Units" at bounding box center [458, 233] width 23 height 15
type input "2"
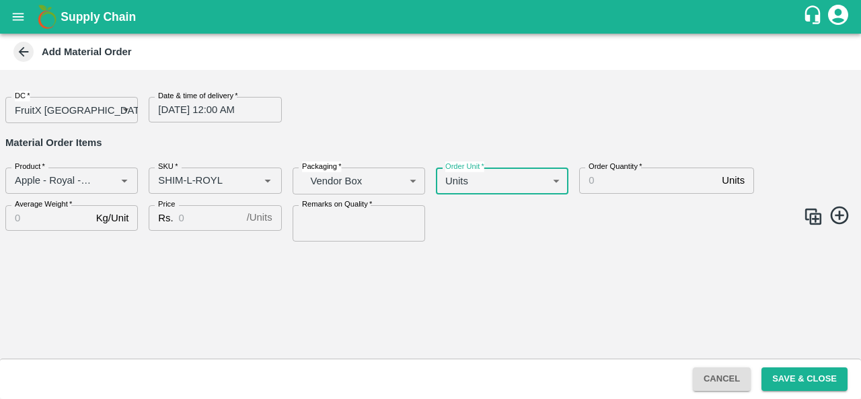
click at [615, 181] on input "Order Quantity   *" at bounding box center [647, 181] width 137 height 26
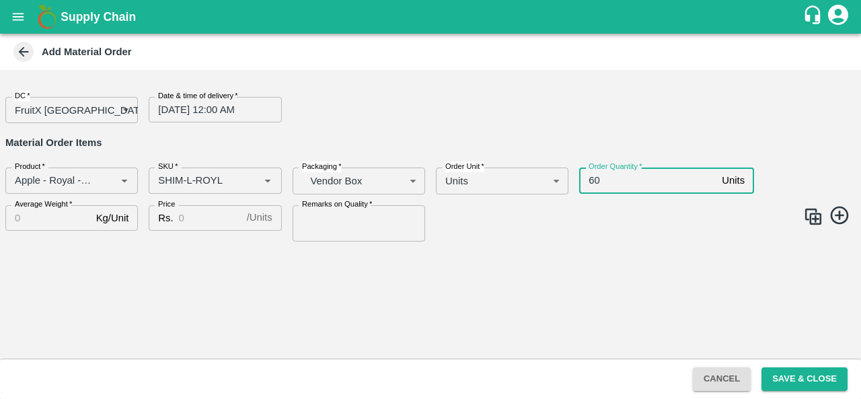
type input "60"
click at [21, 211] on input "Average Weight   *" at bounding box center [47, 218] width 85 height 26
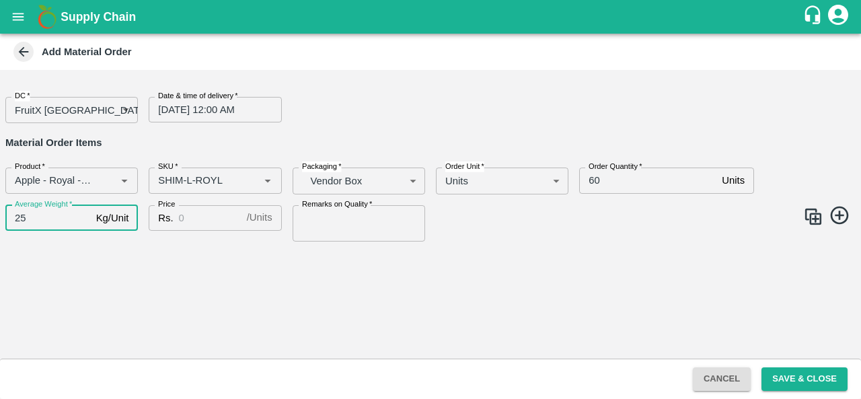
type input "25"
click at [184, 219] on input "Price" at bounding box center [210, 218] width 63 height 26
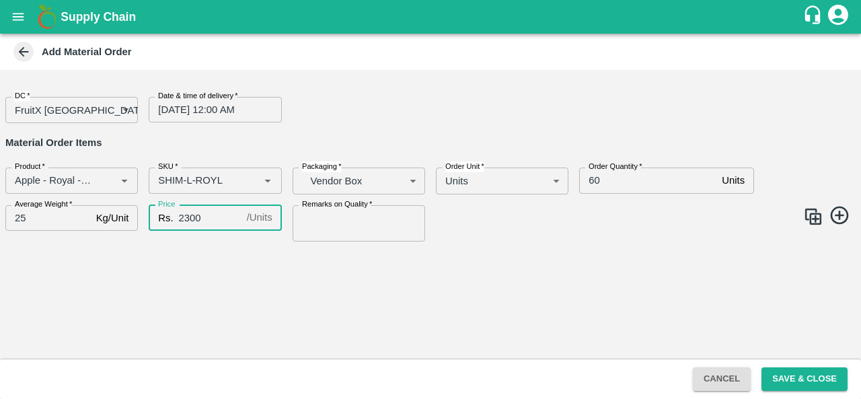
type input "2300"
click at [388, 227] on input "Remarks on Quality   *" at bounding box center [359, 223] width 133 height 36
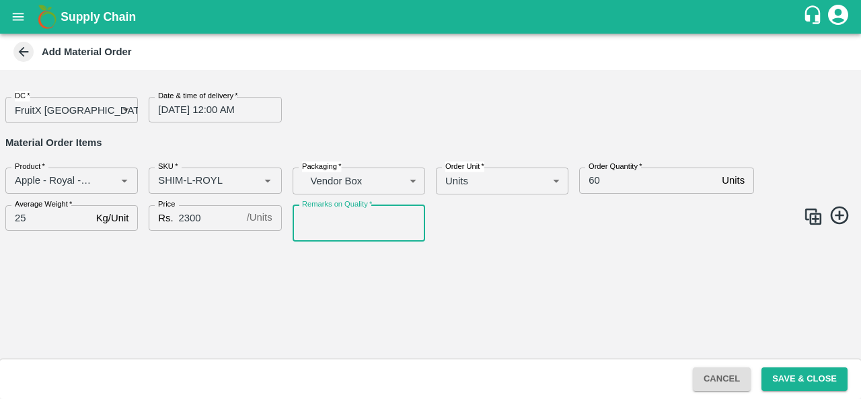
type input "GOOD QUALITY"
click at [821, 212] on img at bounding box center [813, 217] width 20 height 20
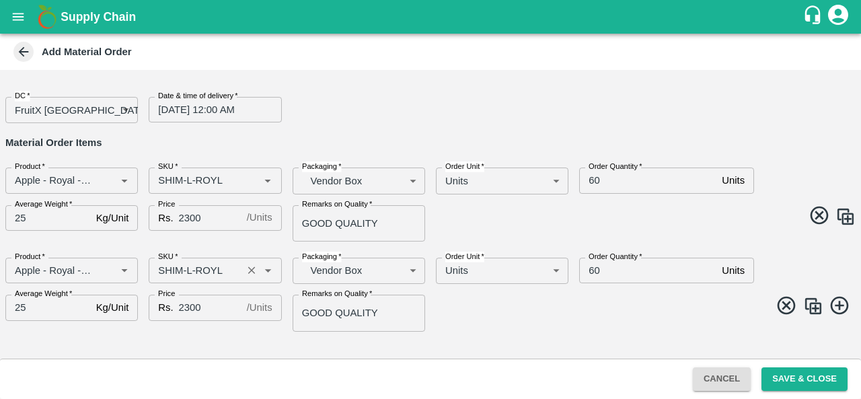
click at [188, 268] on input "SKU   *" at bounding box center [195, 270] width 85 height 17
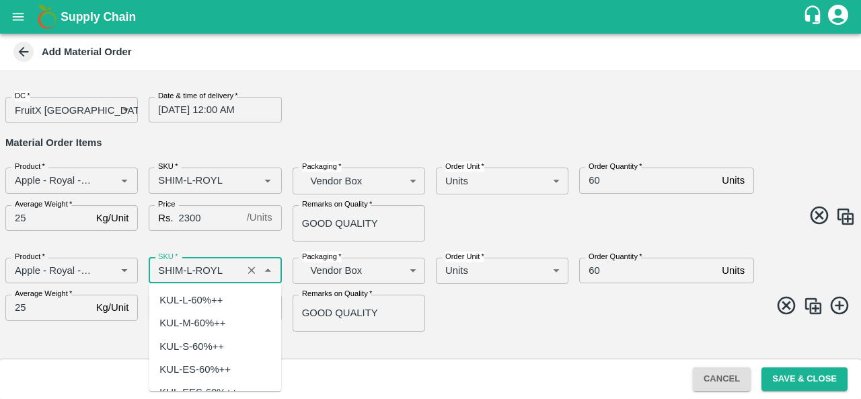
scroll to position [3680, 0]
click at [189, 268] on input "SKU   *" at bounding box center [195, 270] width 85 height 17
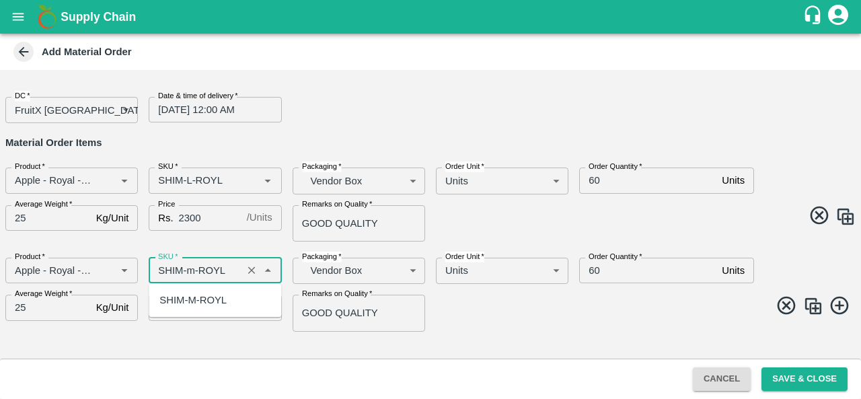
click at [214, 303] on div "SHIM-M-ROYL" at bounding box center [192, 300] width 67 height 15
type input "SHIM-M-ROYL"
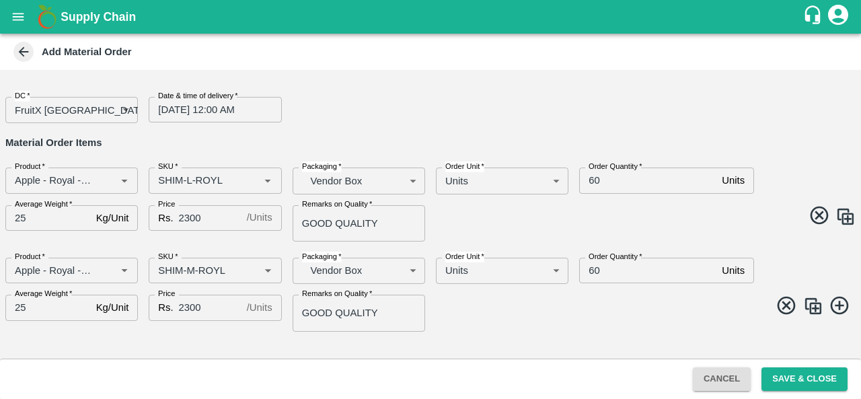
click at [814, 304] on img at bounding box center [813, 306] width 20 height 20
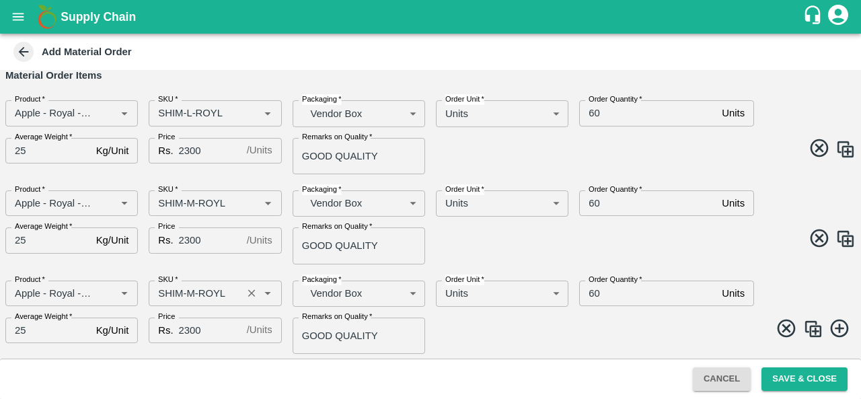
click at [196, 291] on input "SKU   *" at bounding box center [195, 293] width 85 height 17
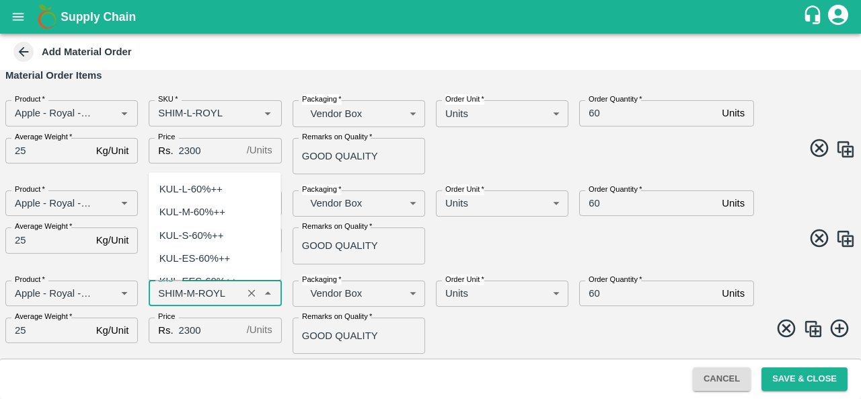
scroll to position [3888, 0]
click at [194, 291] on input "SKU   *" at bounding box center [195, 293] width 85 height 17
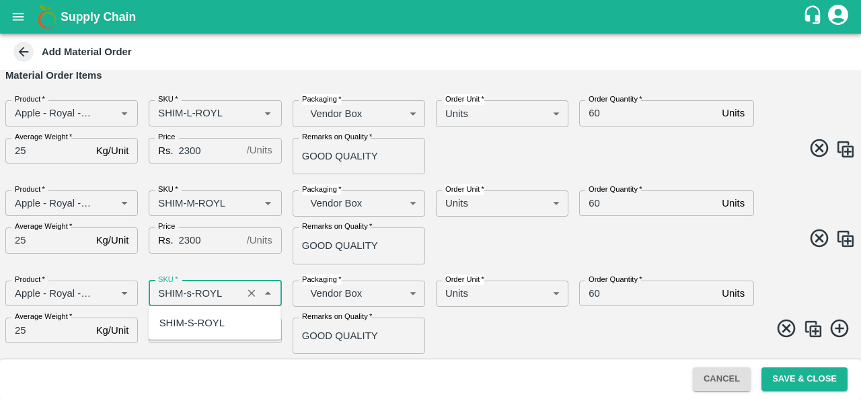
click at [213, 326] on div "SHIM-S-ROYL" at bounding box center [191, 323] width 65 height 15
type input "SHIM-S-ROYL"
click at [532, 322] on span at bounding box center [640, 331] width 431 height 26
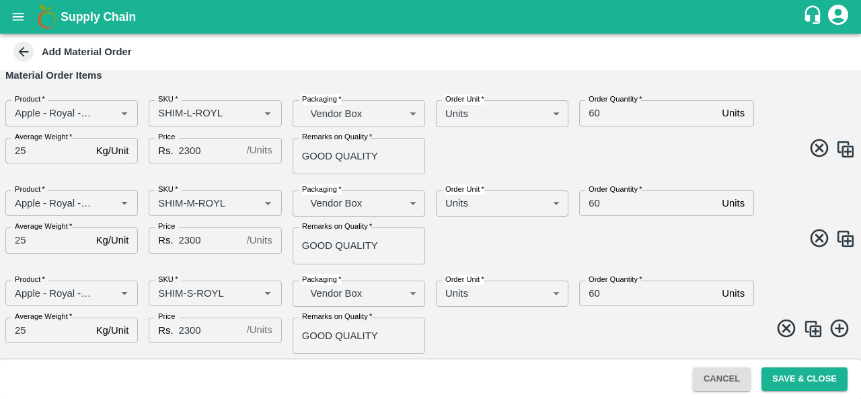
click at [812, 325] on img at bounding box center [813, 329] width 20 height 20
click at [187, 293] on input "SKU   *" at bounding box center [195, 292] width 85 height 17
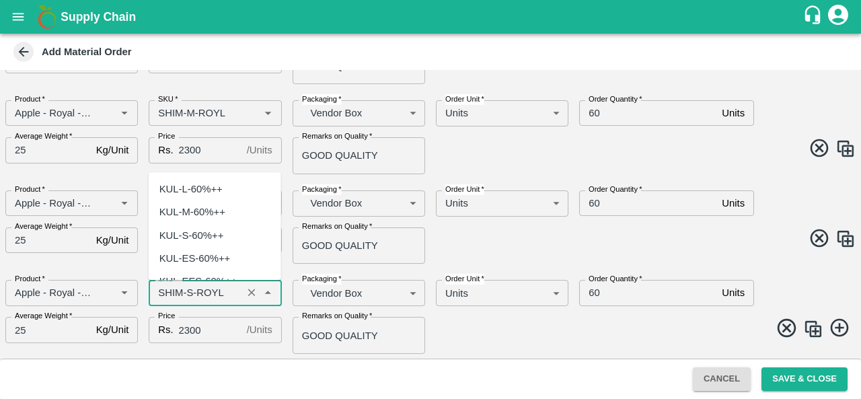
scroll to position [4096, 0]
click at [187, 293] on input "SKU   *" at bounding box center [195, 292] width 85 height 17
click at [188, 293] on input "SKU   *" at bounding box center [195, 292] width 85 height 17
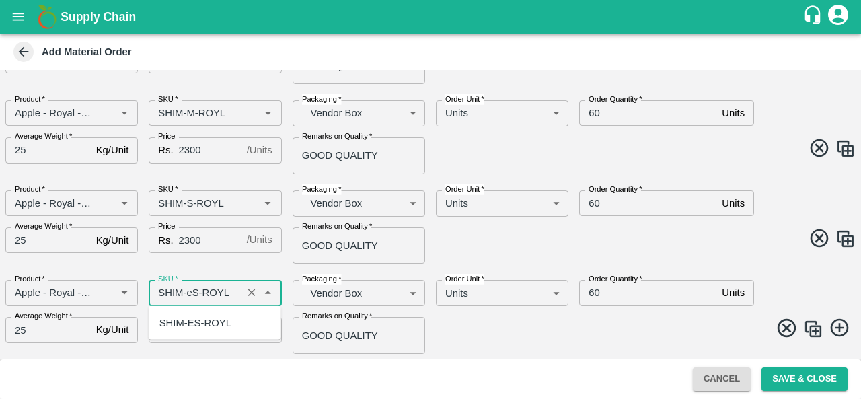
click at [201, 318] on div "SHIM-ES-ROYL" at bounding box center [195, 323] width 72 height 15
type input "SHIM-ES-ROYL"
click at [505, 310] on div "Product   * Product   * SKU   * SKU   * Packaging   * Vendor Box BOM/276 Packag…" at bounding box center [425, 311] width 861 height 85
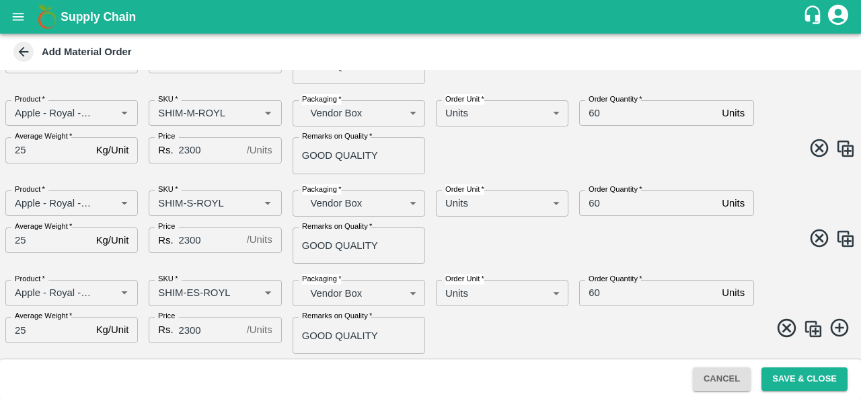
click at [809, 333] on img at bounding box center [813, 329] width 20 height 20
click at [191, 291] on input "SKU   *" at bounding box center [195, 293] width 85 height 17
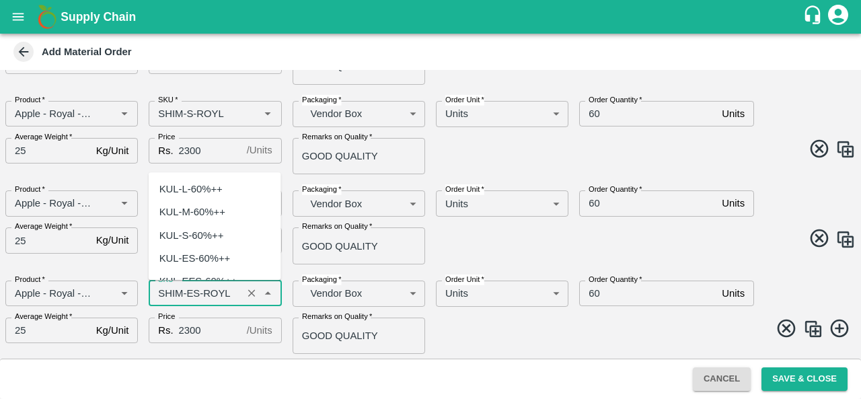
scroll to position [4303, 0]
click at [191, 291] on input "SKU   *" at bounding box center [195, 293] width 85 height 17
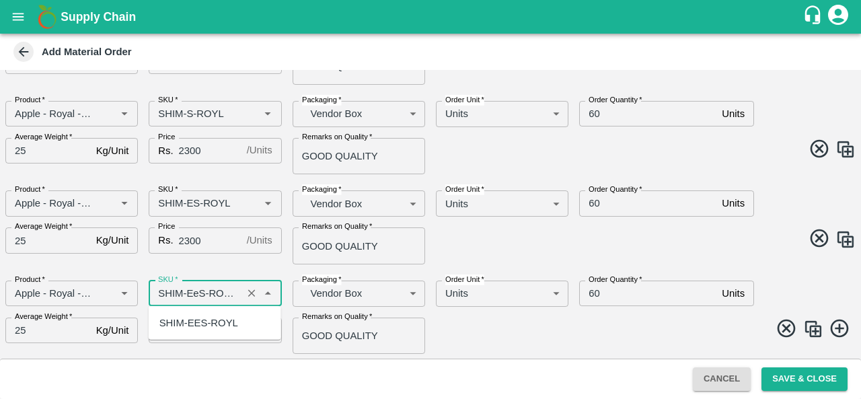
click at [211, 318] on div "SHIM-EES-ROYL" at bounding box center [198, 323] width 79 height 15
type input "SHIM-EES-ROYL"
click at [479, 328] on span at bounding box center [640, 331] width 431 height 26
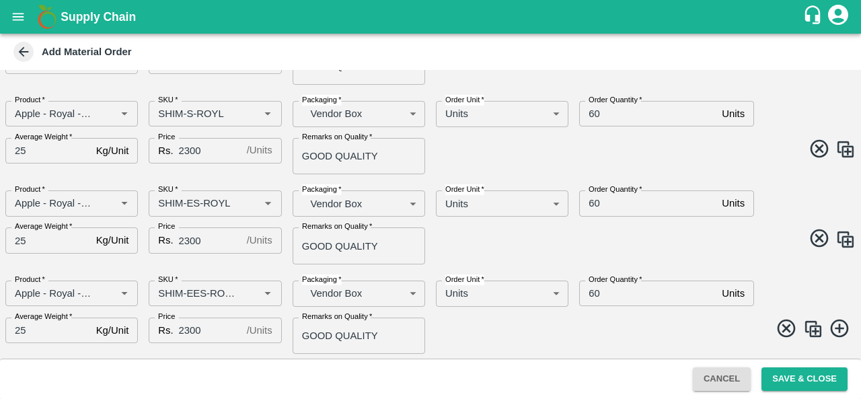
click at [808, 332] on img at bounding box center [813, 329] width 20 height 20
click at [200, 295] on input "SKU   *" at bounding box center [195, 292] width 85 height 17
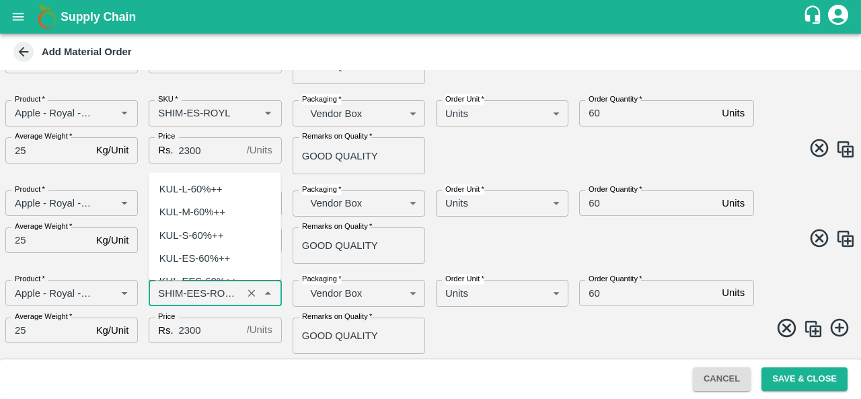
scroll to position [4511, 0]
click at [201, 291] on input "SKU   *" at bounding box center [195, 292] width 85 height 17
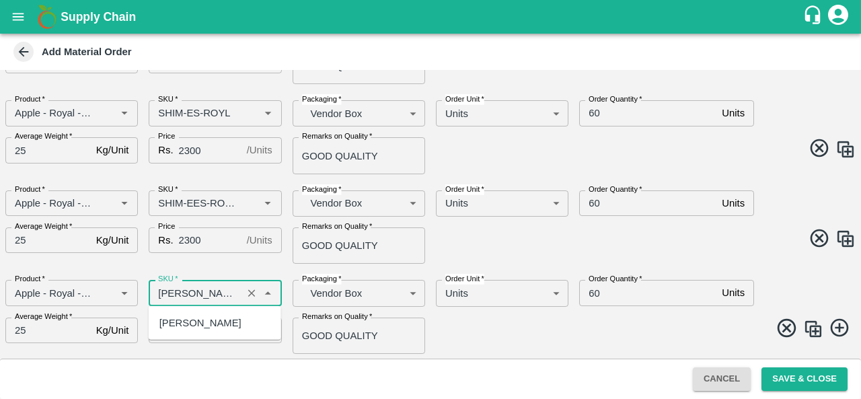
click at [223, 320] on div "SHIM-PITTO-ROYL" at bounding box center [200, 323] width 82 height 15
type input "SHIM-PITTO-ROYL"
click at [519, 332] on span at bounding box center [640, 330] width 431 height 26
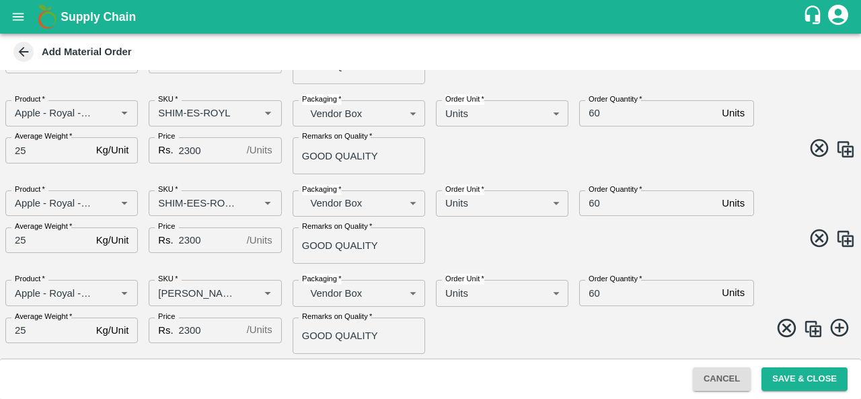
click at [808, 329] on img at bounding box center [813, 329] width 20 height 20
click at [206, 293] on input "SKU   *" at bounding box center [195, 293] width 85 height 17
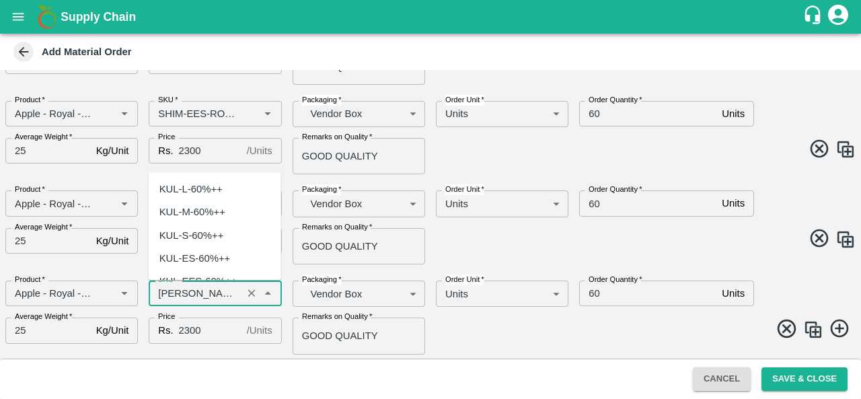
scroll to position [4719, 0]
click at [213, 291] on input "SKU   *" at bounding box center [195, 293] width 85 height 17
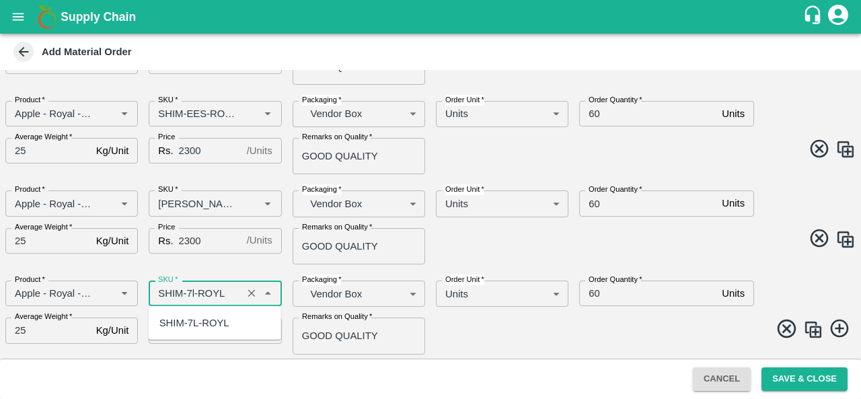
click at [192, 314] on div "SHIM-7L-ROYL" at bounding box center [215, 323] width 133 height 23
type input "SHIM-7L-ROYL"
click at [536, 334] on span at bounding box center [640, 331] width 431 height 26
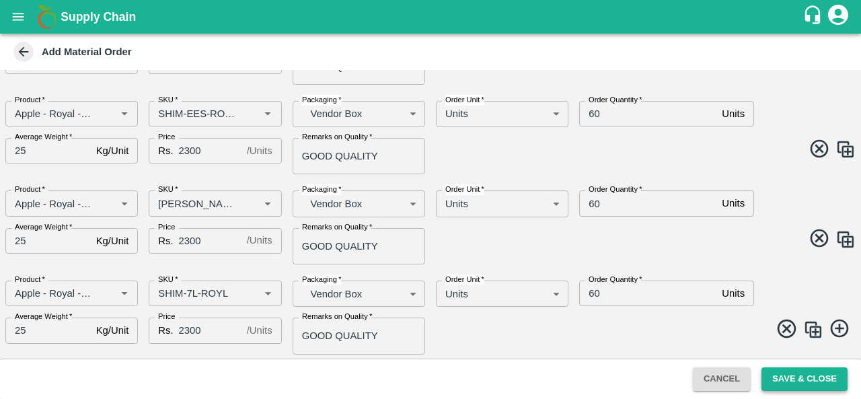
click at [789, 377] on button "Save & Close" at bounding box center [805, 379] width 86 height 24
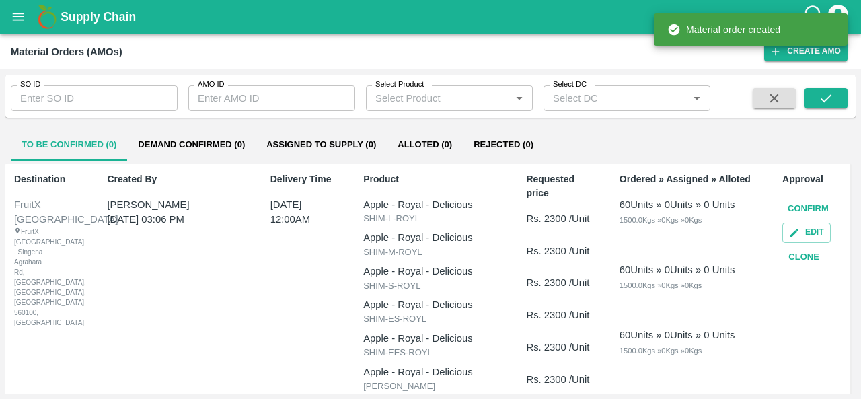
click at [803, 208] on button "Confirm" at bounding box center [809, 209] width 52 height 24
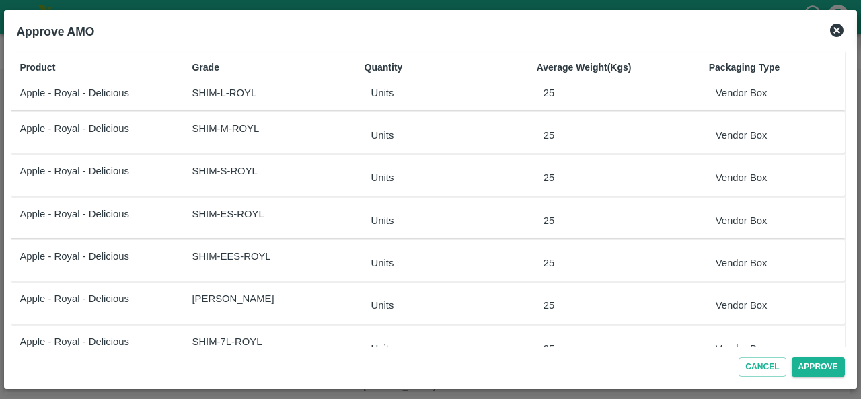
scroll to position [30, 0]
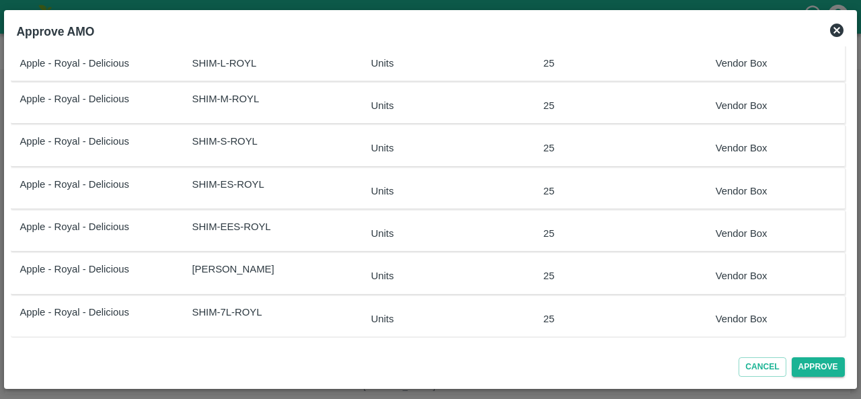
click at [837, 363] on button "Approve" at bounding box center [818, 367] width 53 height 20
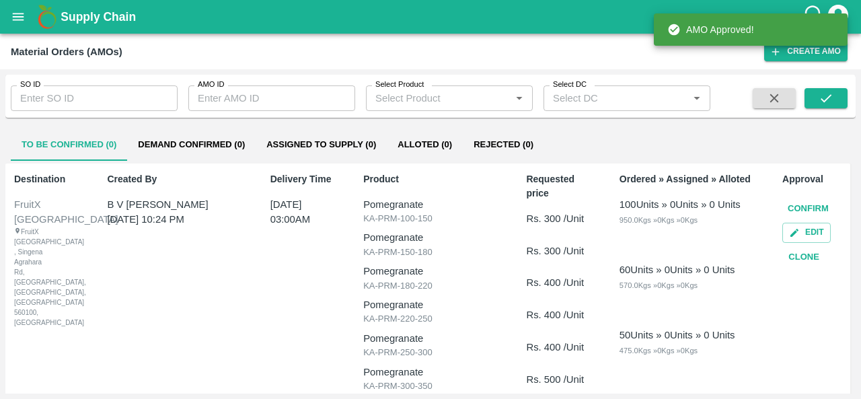
click at [192, 147] on button "Demand Confirmed (0)" at bounding box center [191, 145] width 129 height 32
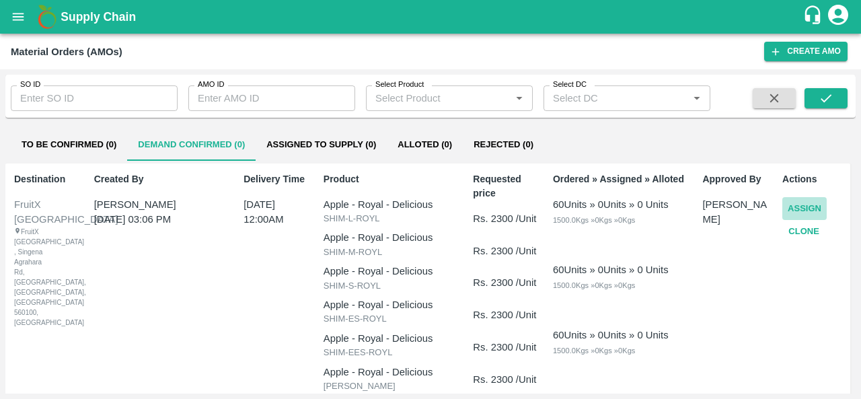
click at [783, 204] on button "Assign" at bounding box center [805, 209] width 44 height 24
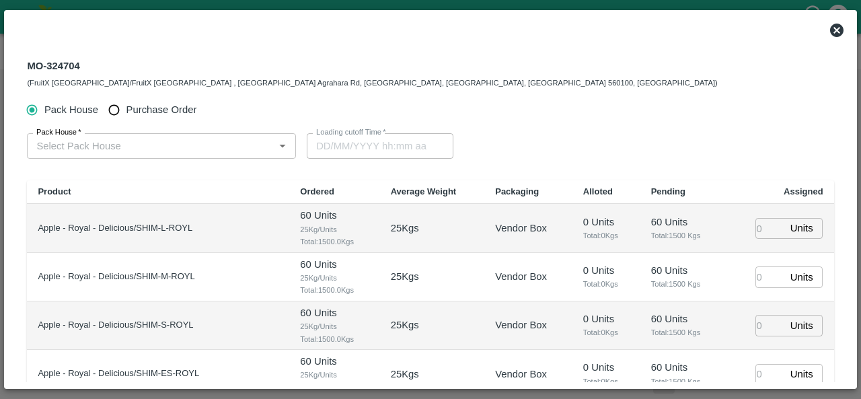
click at [147, 110] on span "Purchase Order" at bounding box center [161, 109] width 71 height 15
click at [126, 110] on input "Purchase Order" at bounding box center [114, 110] width 25 height 25
radio input "true"
click at [112, 148] on input "PO   *" at bounding box center [145, 145] width 228 height 17
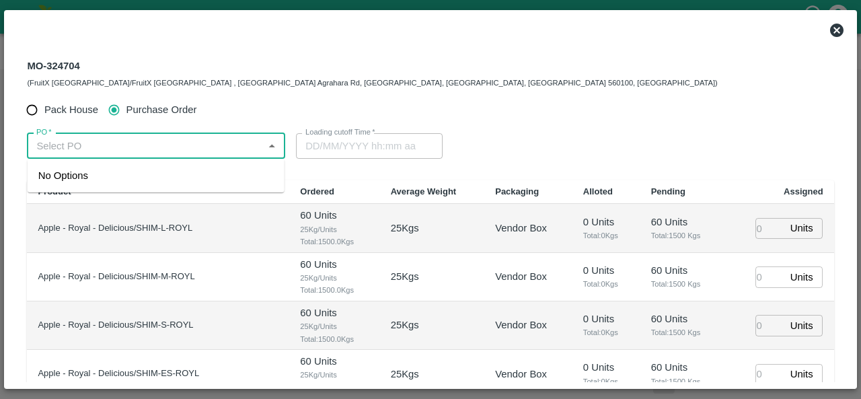
paste input "174104"
type input "174104"
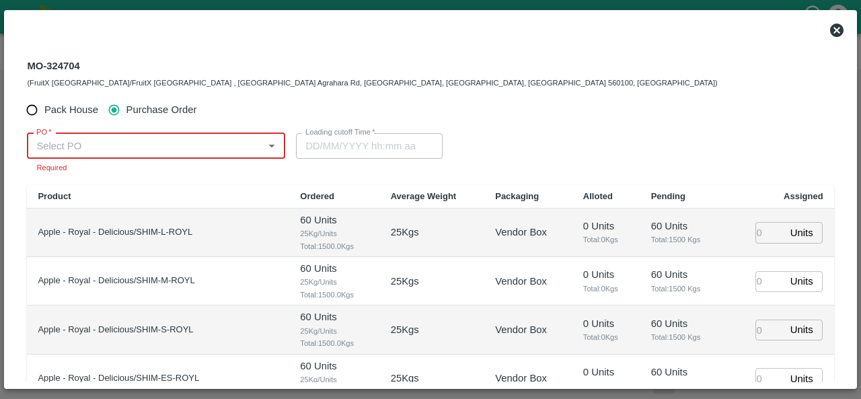
paste input "174104"
click at [40, 145] on input "PO   *" at bounding box center [145, 145] width 228 height 17
click at [43, 147] on input "PO   *" at bounding box center [145, 145] width 228 height 17
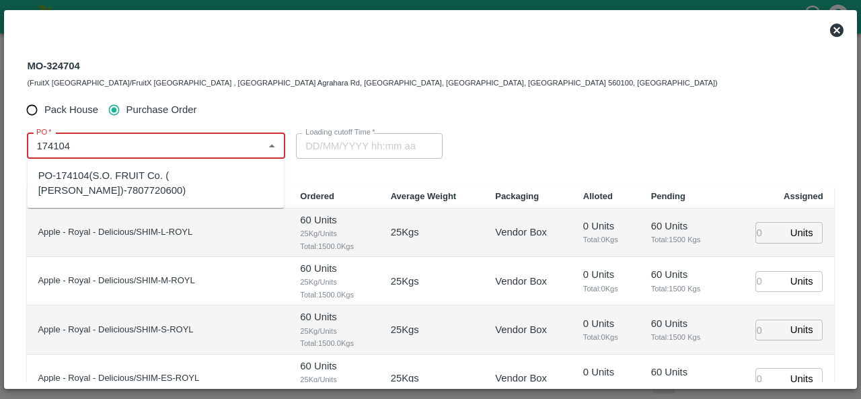
click at [87, 180] on div "PO-174104(S.O. FRUIT Co. ( Sardevan Singh)-7807720600)" at bounding box center [155, 183] width 235 height 30
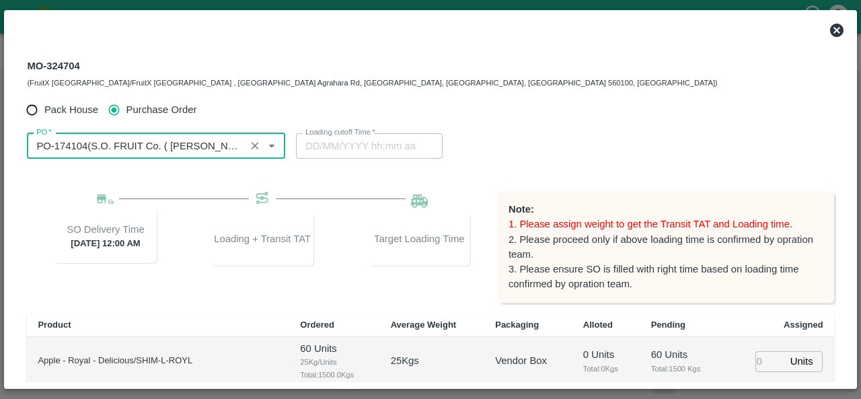
type input "PO-174104(S.O. FRUIT Co. ( Sardevan Singh)-7807720600)"
click at [514, 137] on div "Loading cutoff Time   * Loading cutoff Time" at bounding box center [430, 146] width 269 height 26
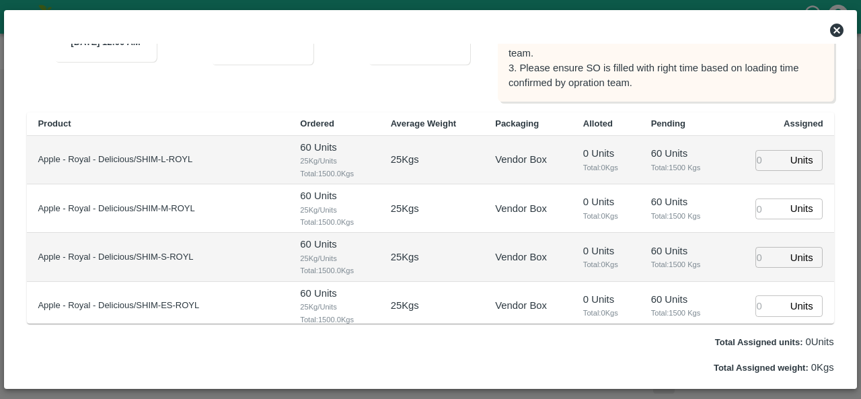
scroll to position [202, 0]
click at [764, 155] on input "number" at bounding box center [771, 159] width 30 height 21
type input "60"
type input "12/09/2025 05:48 AM"
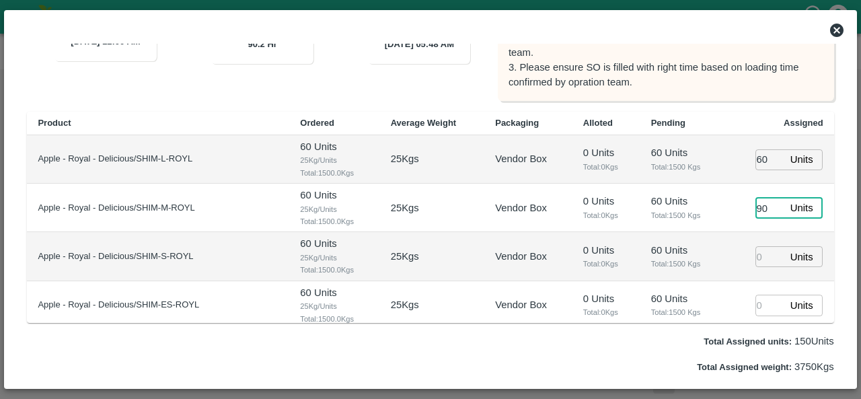
type input "90"
type input "80"
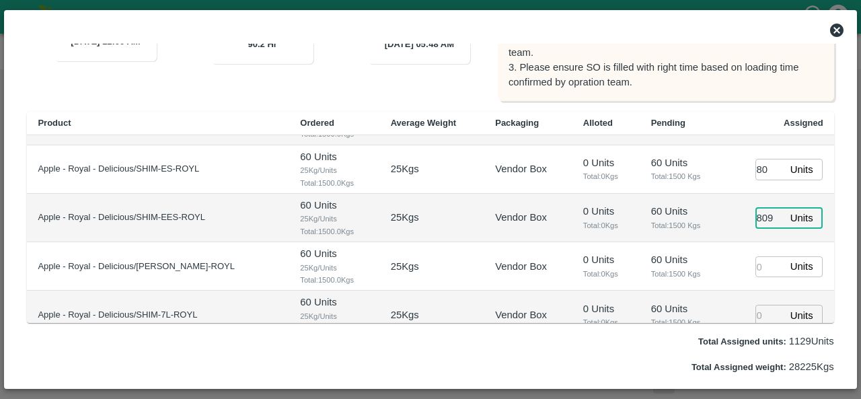
type input "80"
type input "12/09/2025 02:48 AM"
type input "80"
type input "[DATE] 03:48 AM"
type input "87"
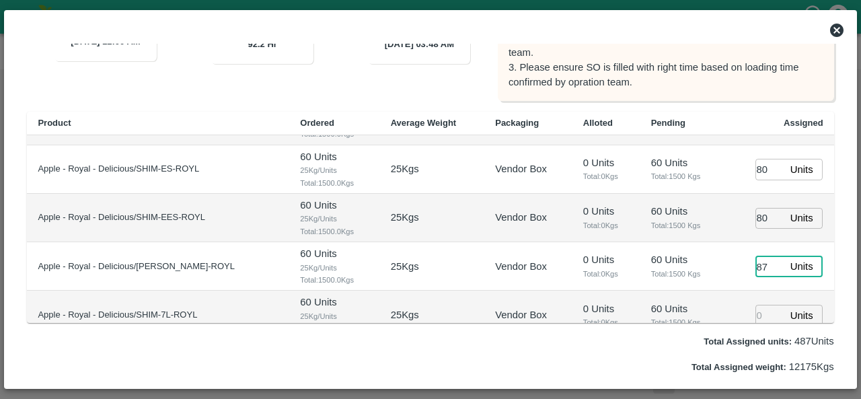
scroll to position [137, 0]
type input "88"
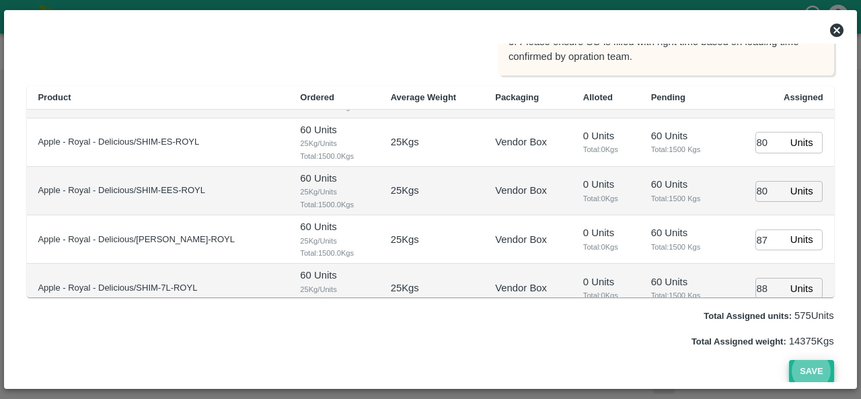
click at [817, 367] on button "Save" at bounding box center [811, 372] width 44 height 24
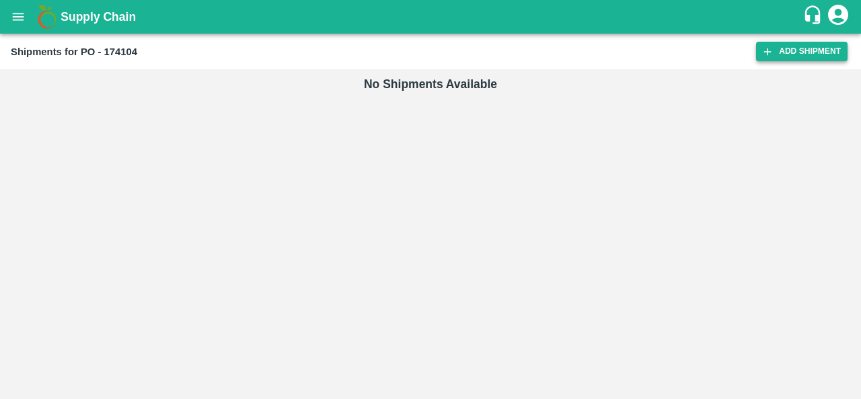
click at [783, 55] on link "Add Shipment" at bounding box center [802, 52] width 92 height 20
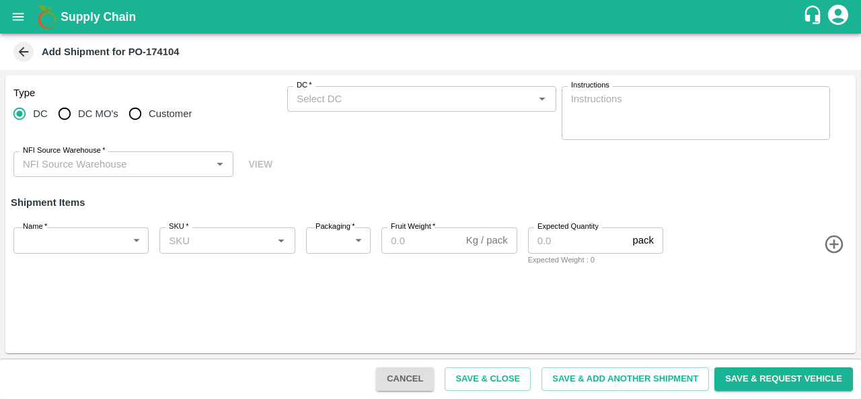
click at [86, 120] on span "DC MO's" at bounding box center [98, 113] width 40 height 15
click at [78, 120] on input "DC MO's" at bounding box center [64, 113] width 27 height 27
radio input "true"
click at [326, 112] on div "DC (Material Orders)   *" at bounding box center [421, 99] width 268 height 26
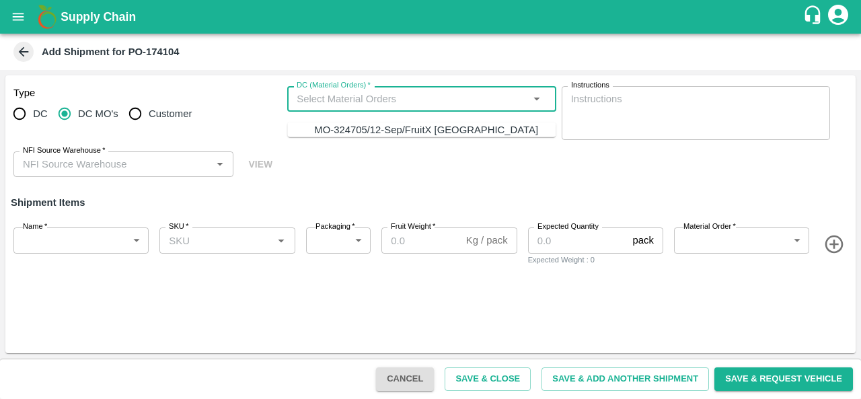
click at [340, 127] on div "MO-324705/12-Sep/FruitX Bangalore" at bounding box center [426, 129] width 224 height 15
type input "MO-324705/12-Sep/FruitX Bangalore"
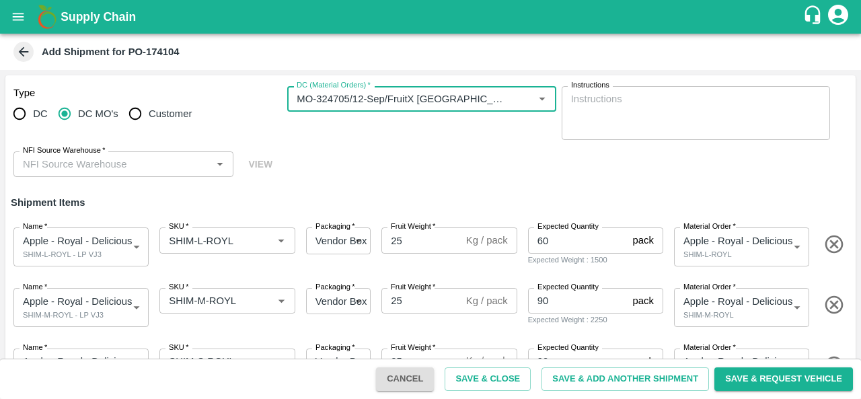
click at [123, 164] on input "NFI Source Warehouse   *" at bounding box center [112, 163] width 190 height 17
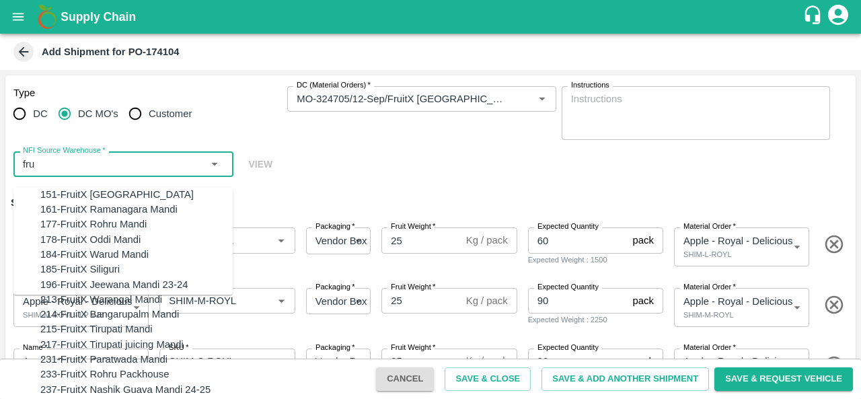
click at [137, 196] on div "151-FruitX Delhi" at bounding box center [136, 194] width 192 height 15
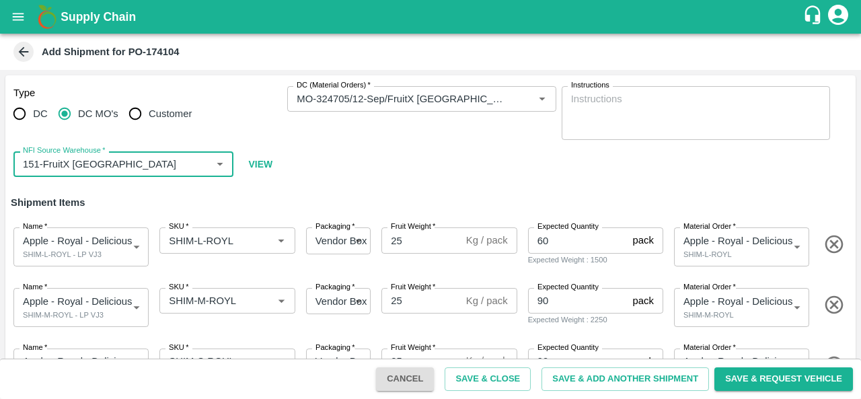
type input "151-FruitX Delhi"
click at [491, 174] on div "Type DC DC MO's Customer DC (Material Orders)   * DC (Material Orders)   * Inst…" at bounding box center [430, 131] width 850 height 113
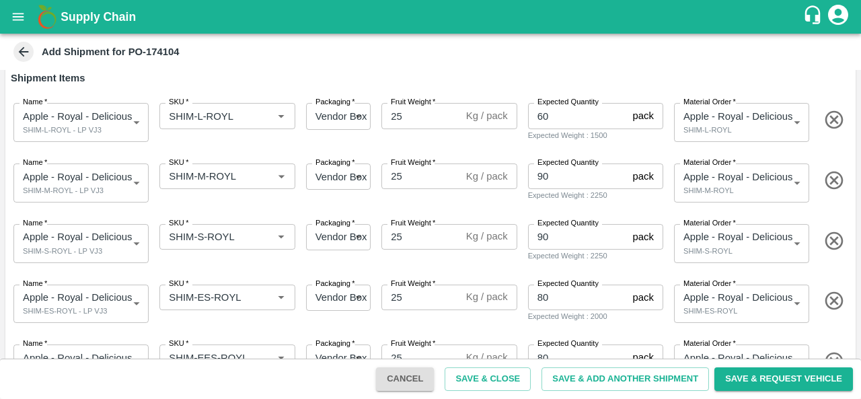
scroll to position [285, 0]
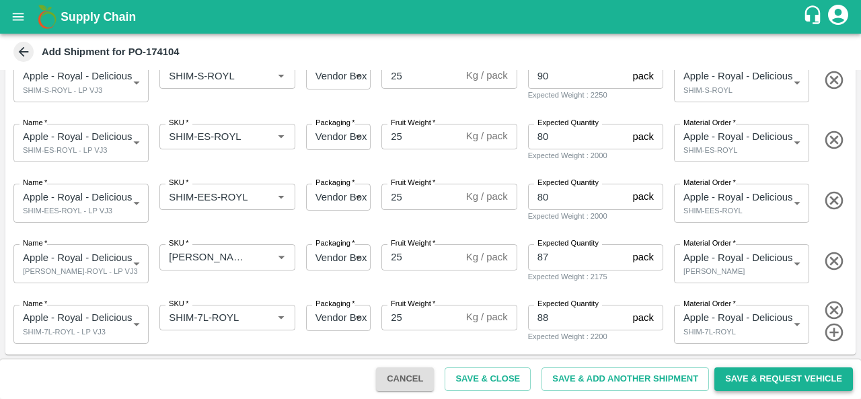
click at [774, 380] on button "Save & Request Vehicle" at bounding box center [784, 379] width 139 height 24
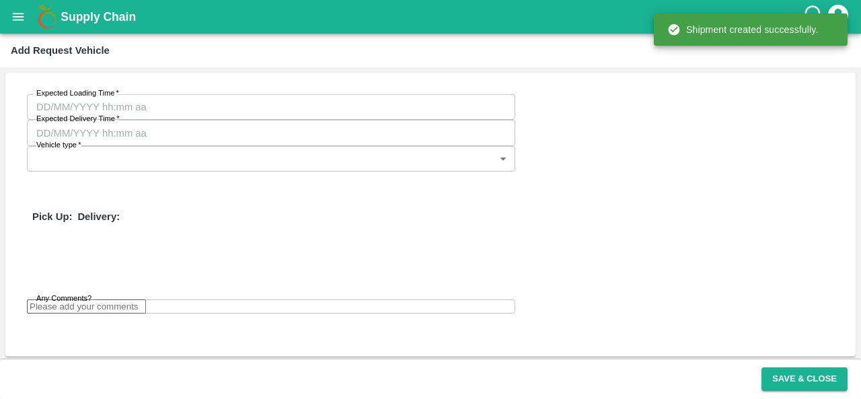
type input "12/09/2025 03:48 AM"
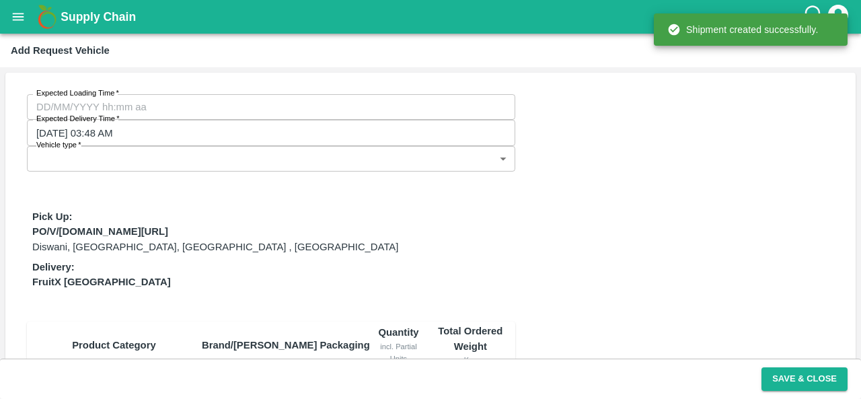
click at [404, 106] on body "Supply Chain Add Request Vehicle Expected Loading Time   * Expected Loading Tim…" at bounding box center [430, 199] width 861 height 399
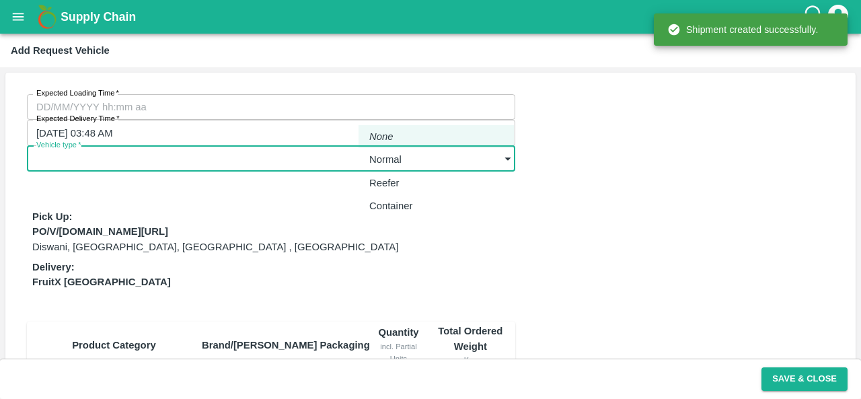
click at [400, 157] on p "Normal" at bounding box center [385, 159] width 32 height 15
type input "1"
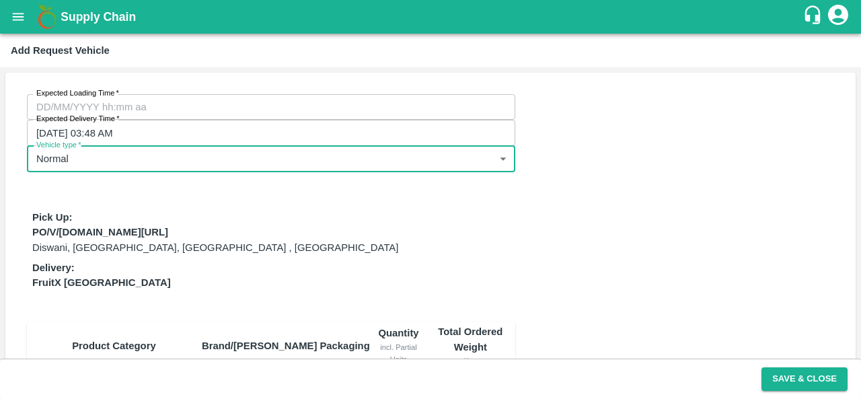
click at [630, 194] on div "Expected Loading Time   * Expected Loading Time Expected Delivery Time   * 12/0…" at bounding box center [430, 394] width 850 height 643
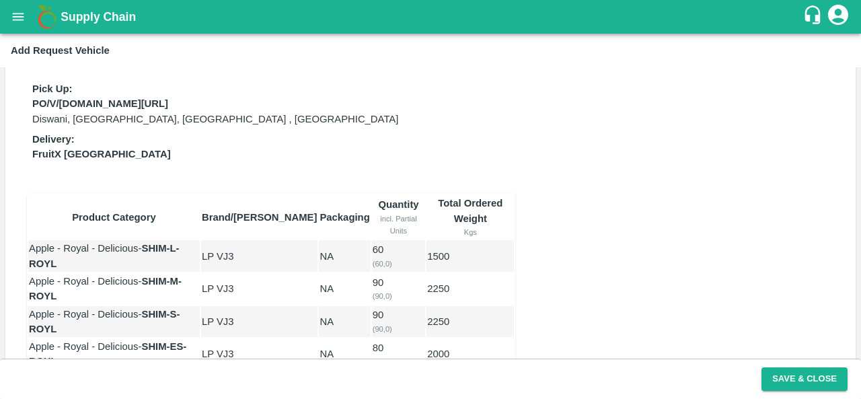
scroll to position [133, 0]
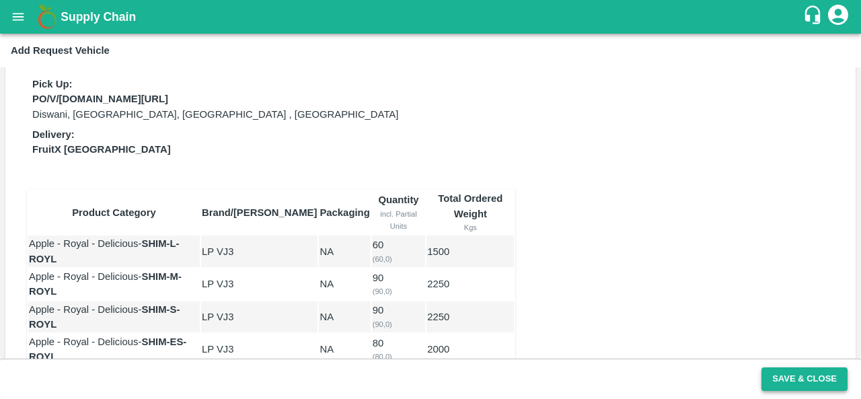
click at [802, 377] on button "Save & Close" at bounding box center [805, 379] width 86 height 24
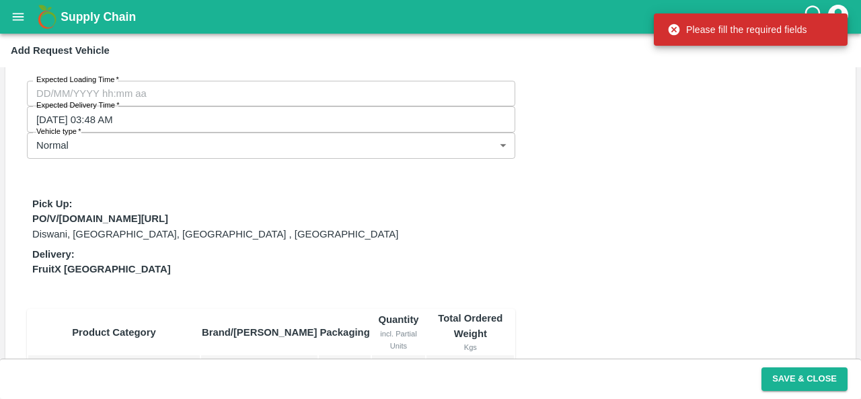
scroll to position [0, 0]
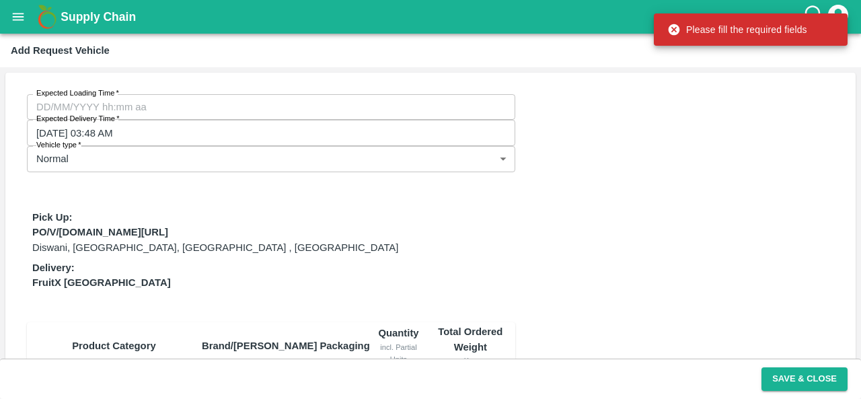
type input "DD/MM/YYYY hh:mm aa"
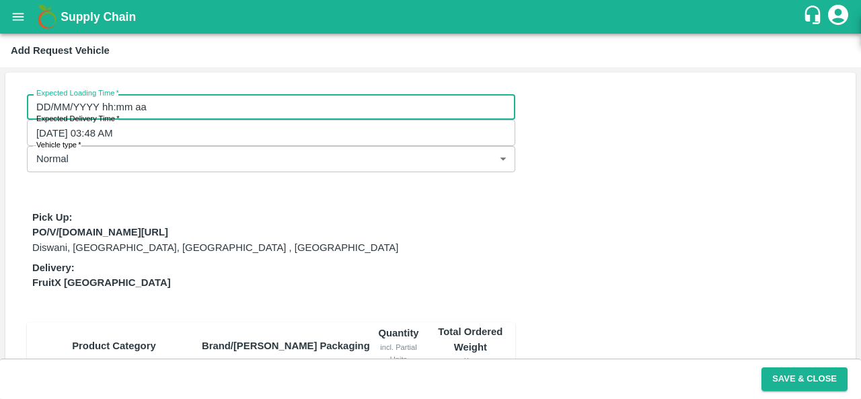
click at [120, 104] on input "DD/MM/YYYY hh:mm aa" at bounding box center [266, 107] width 479 height 26
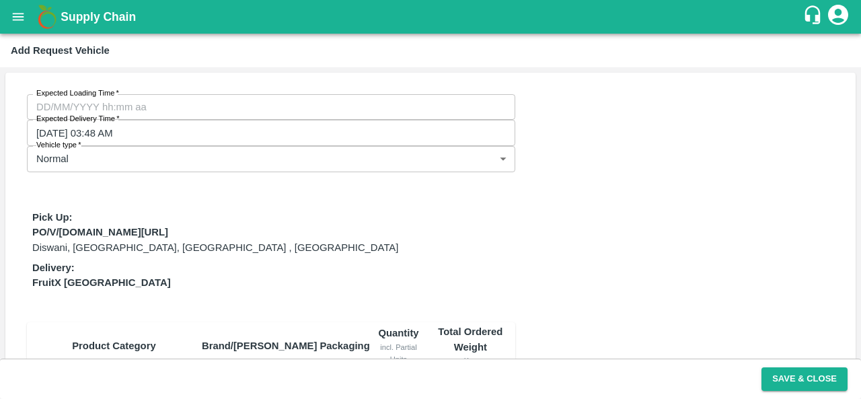
type input "09/09/2025 12:00 AM"
click at [782, 376] on button "Save & Close" at bounding box center [805, 379] width 86 height 24
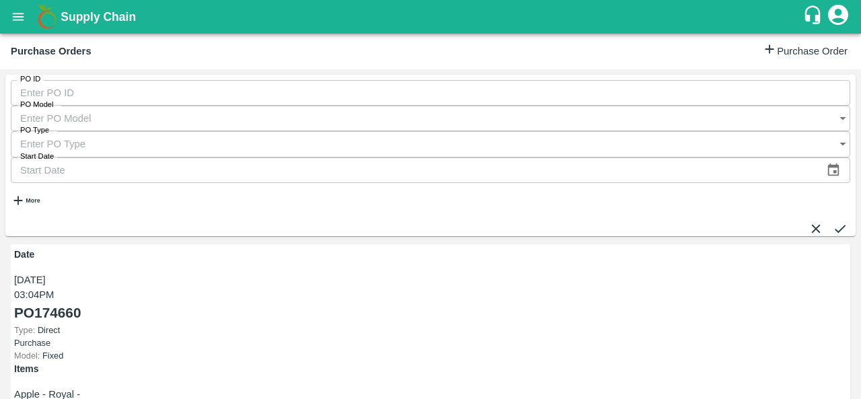
click at [79, 104] on input "PO ID" at bounding box center [431, 93] width 840 height 26
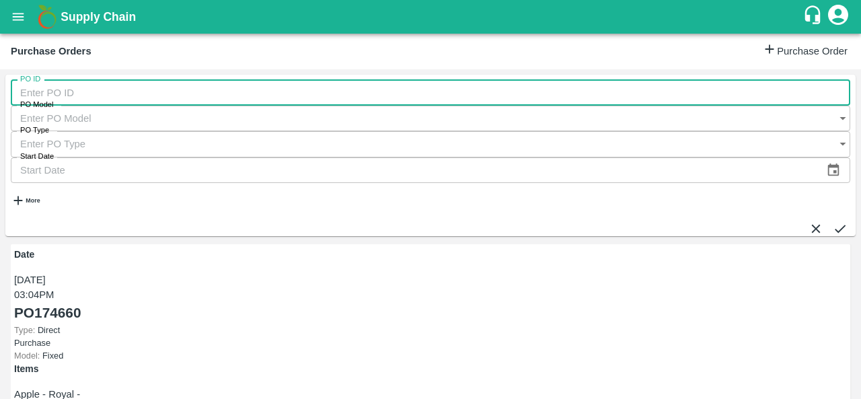
paste input "174104"
type input "174104"
click at [833, 221] on icon "submit" at bounding box center [840, 228] width 15 height 15
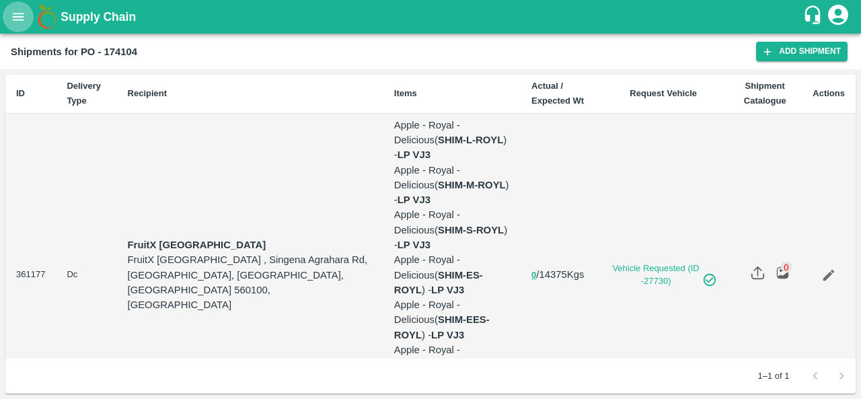
click at [17, 9] on button "open drawer" at bounding box center [18, 16] width 31 height 31
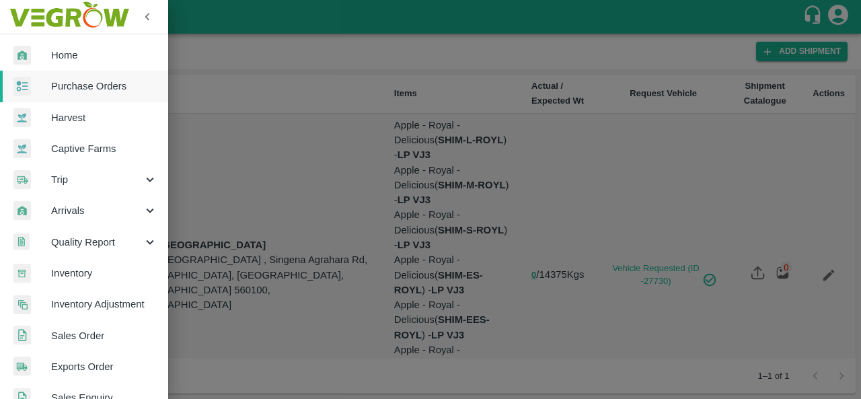
click at [77, 83] on span "Purchase Orders" at bounding box center [104, 86] width 106 height 15
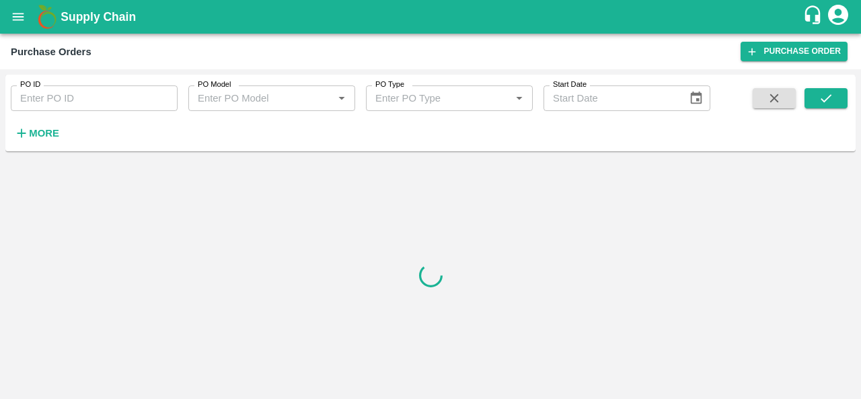
click at [54, 135] on strong "More" at bounding box center [44, 133] width 30 height 11
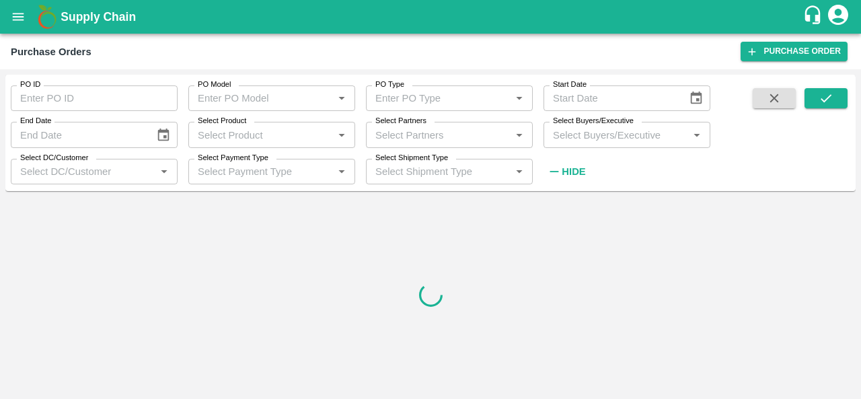
click at [607, 134] on input "Select Buyers/Executive" at bounding box center [616, 134] width 137 height 17
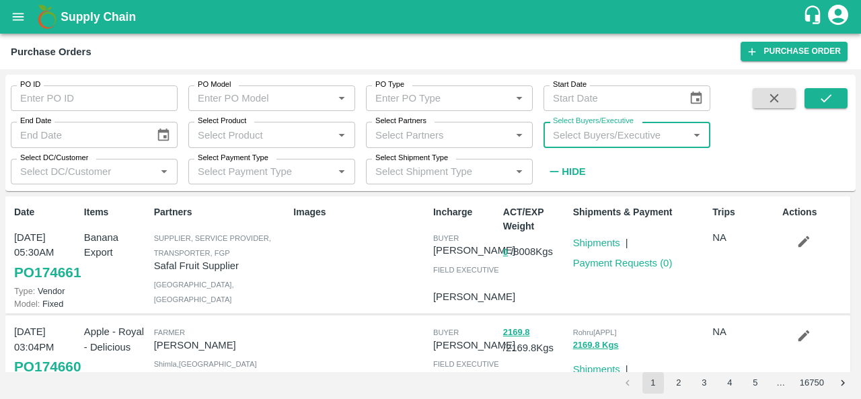
click at [20, 19] on icon "open drawer" at bounding box center [18, 16] width 15 height 15
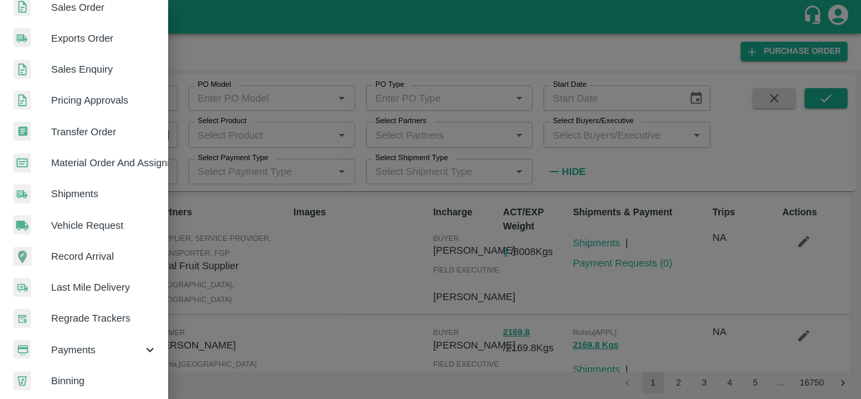
scroll to position [329, 0]
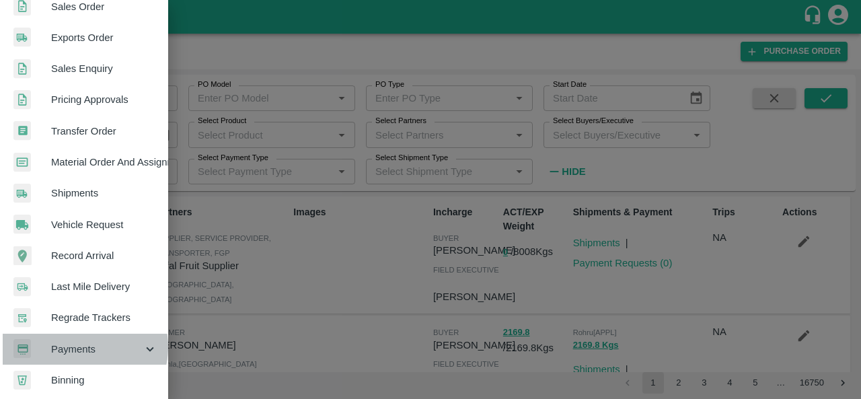
click at [75, 347] on span "Payments" at bounding box center [97, 349] width 92 height 15
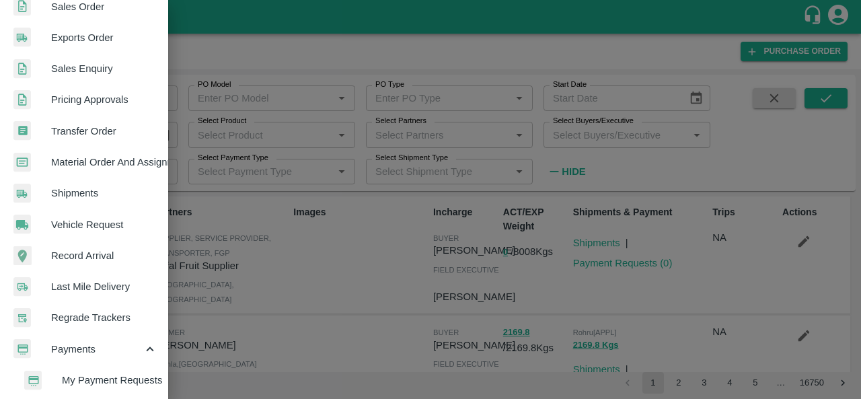
click at [121, 375] on span "My Payment Requests" at bounding box center [110, 380] width 96 height 15
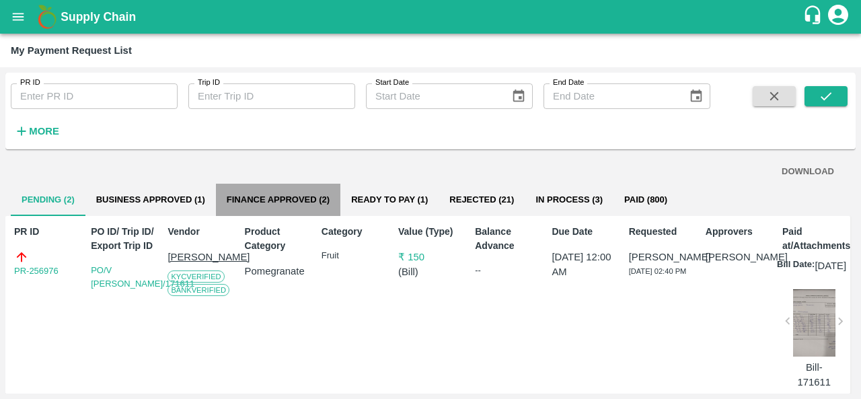
click at [275, 196] on button "Finance Approved (2)" at bounding box center [278, 200] width 124 height 32
